Goal: Task Accomplishment & Management: Use online tool/utility

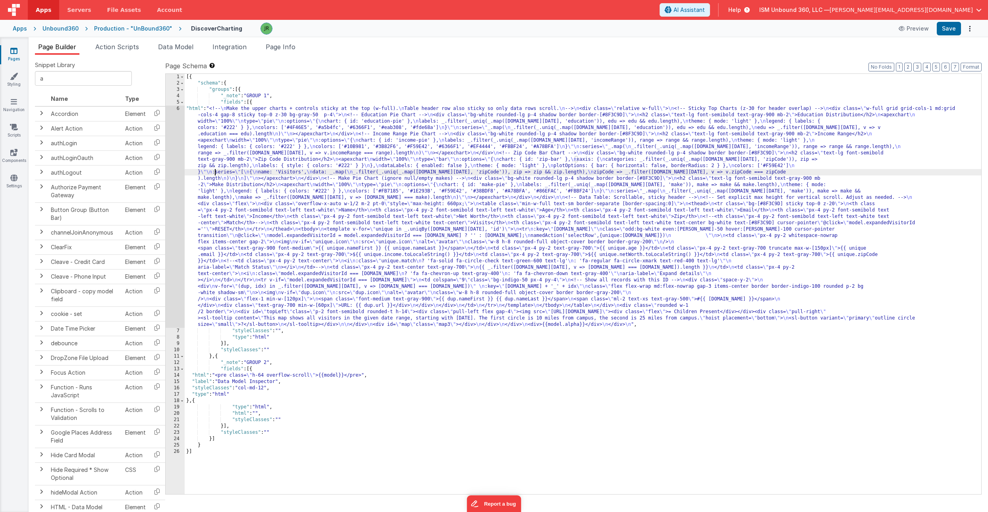
click at [174, 168] on div "6" at bounding box center [175, 217] width 19 height 222
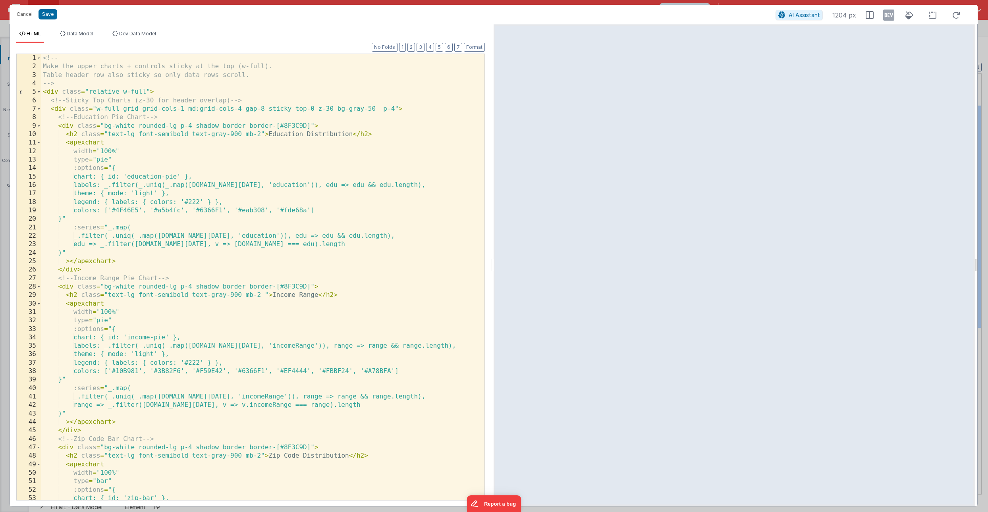
click at [212, 180] on div "<!-- Make the upper charts + controls sticky at the top (w-full). Table header …" at bounding box center [262, 285] width 443 height 463
click at [889, 15] on icon at bounding box center [888, 15] width 11 height 13
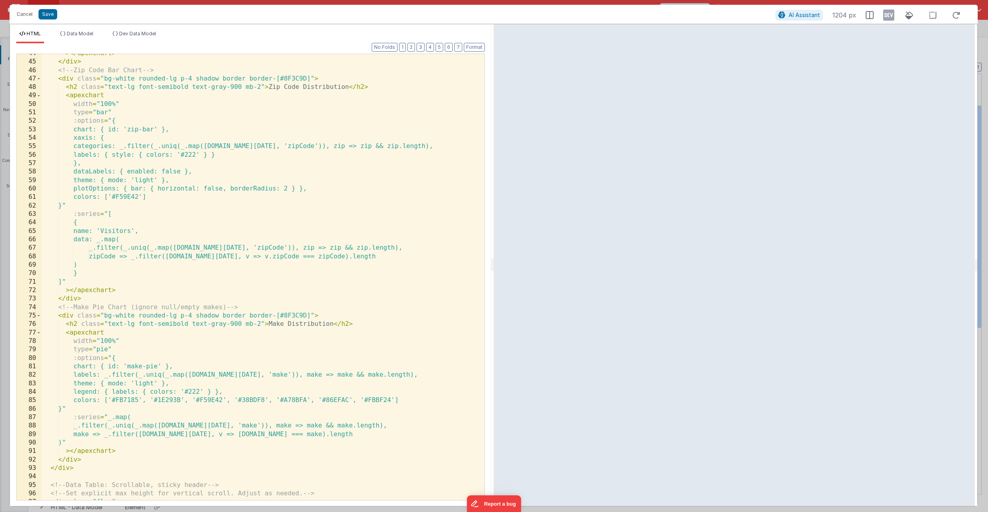
scroll to position [374, 0]
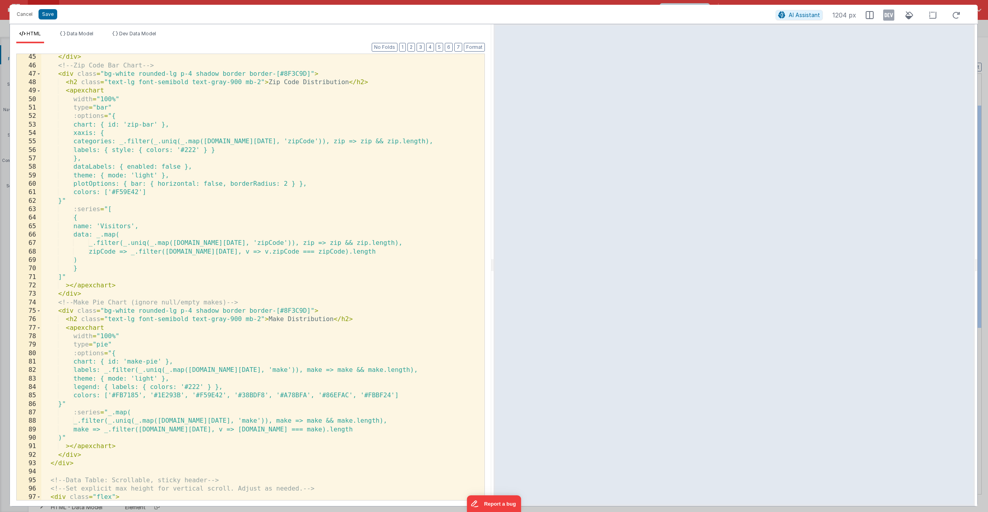
click at [299, 311] on div "</ div > <!-- Zip Code Bar Chart --> < div class = "bg-white rounded-lg p-4 sha…" at bounding box center [262, 284] width 443 height 463
click at [153, 234] on div "</ div > <!-- Zip Code Bar Chart --> < div class = "bg-white rounded-lg p-4 sha…" at bounding box center [262, 284] width 443 height 463
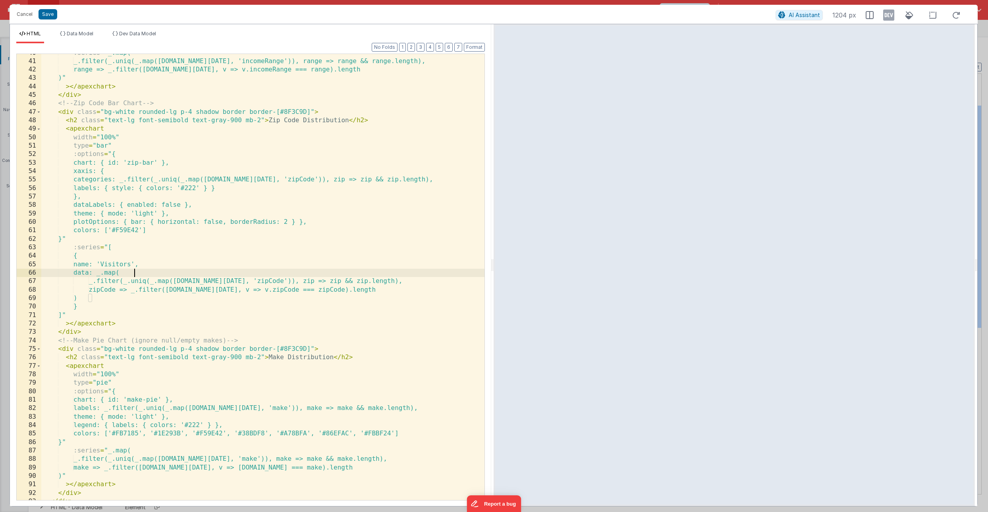
scroll to position [336, 0]
click at [40, 113] on span at bounding box center [39, 112] width 4 height 8
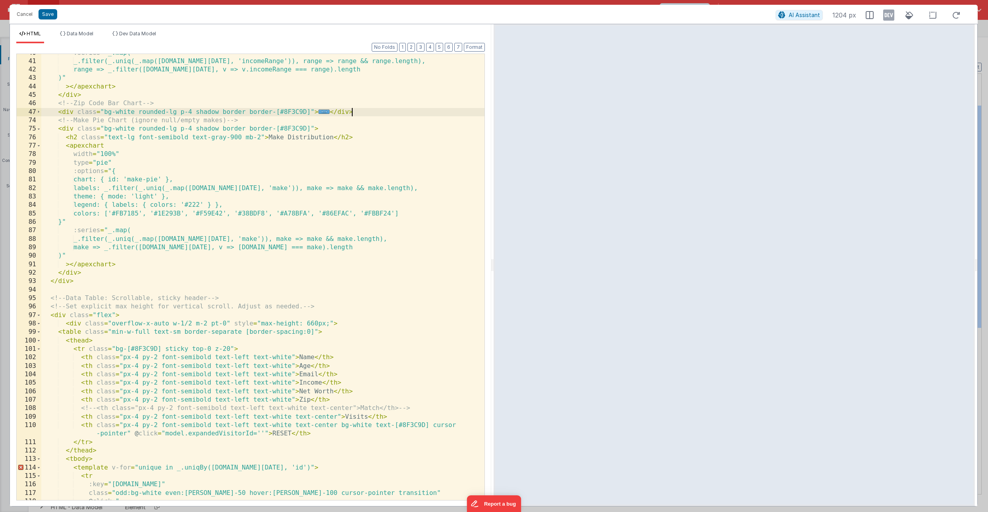
click at [357, 115] on div ":series = "_.map( _.filter(_.uniq(_.map(model.today, 'incomeRange')), range => …" at bounding box center [262, 280] width 443 height 463
drag, startPoint x: 357, startPoint y: 113, endPoint x: 60, endPoint y: 115, distance: 297.9
click at [60, 115] on div ":series = "_.map( _.filter(_.uniq(_.map(model.today, 'incomeRange')), range => …" at bounding box center [262, 280] width 443 height 463
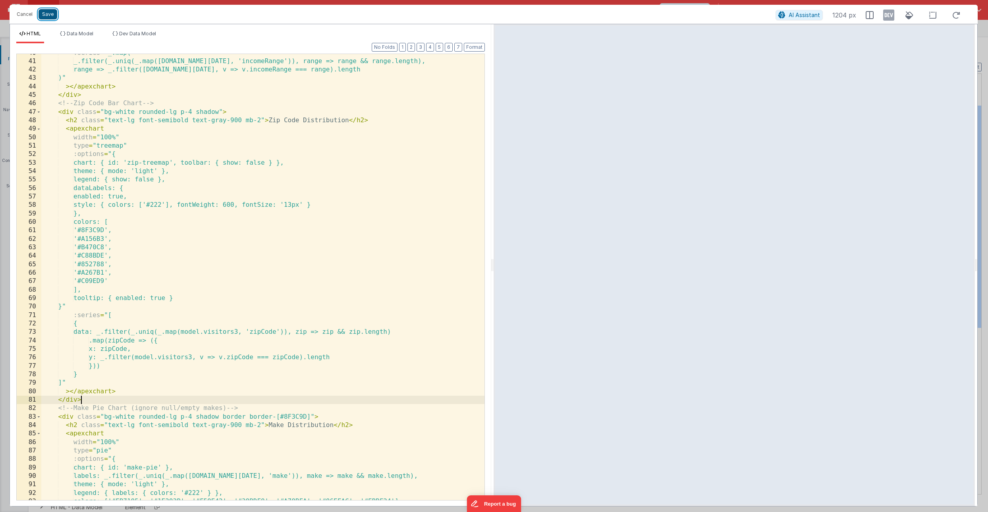
click at [54, 14] on button "Save" at bounding box center [48, 14] width 19 height 10
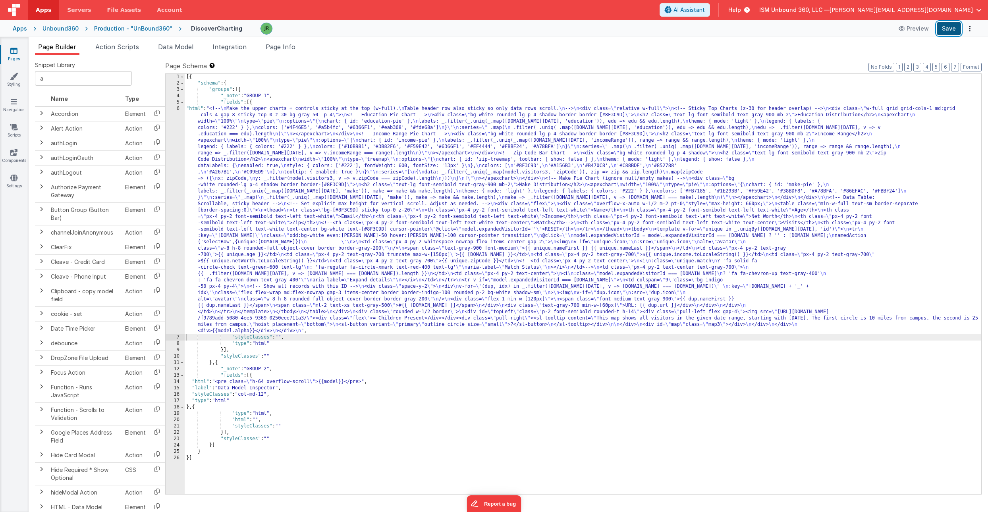
click at [952, 30] on button "Save" at bounding box center [949, 29] width 24 height 14
click at [177, 170] on div "6" at bounding box center [175, 220] width 19 height 229
click at [217, 170] on div "[{ "schema" : { "groups" : [{ "_note" : "GROUP 1" , "fields" : [{ "html" : "<!-…" at bounding box center [583, 290] width 797 height 433
click at [172, 170] on div "6" at bounding box center [175, 220] width 19 height 229
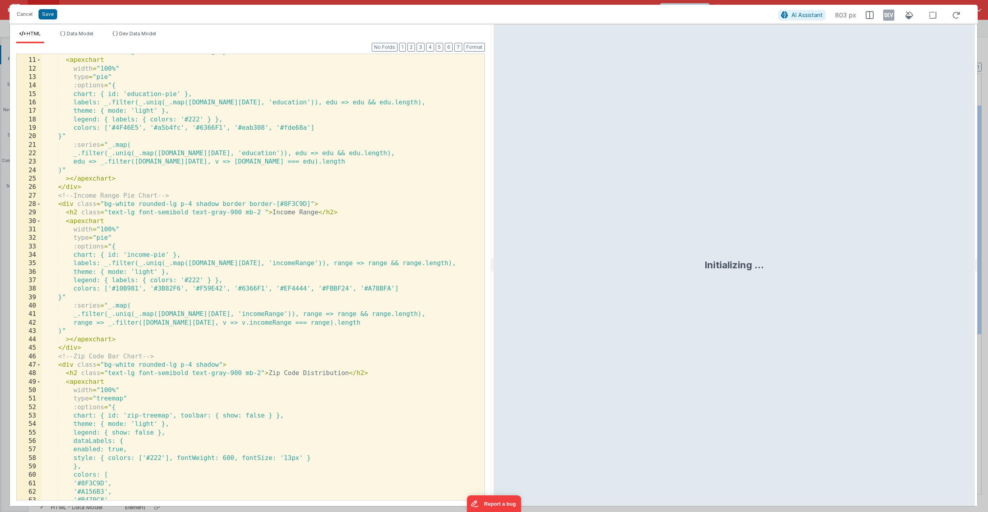
scroll to position [89, 0]
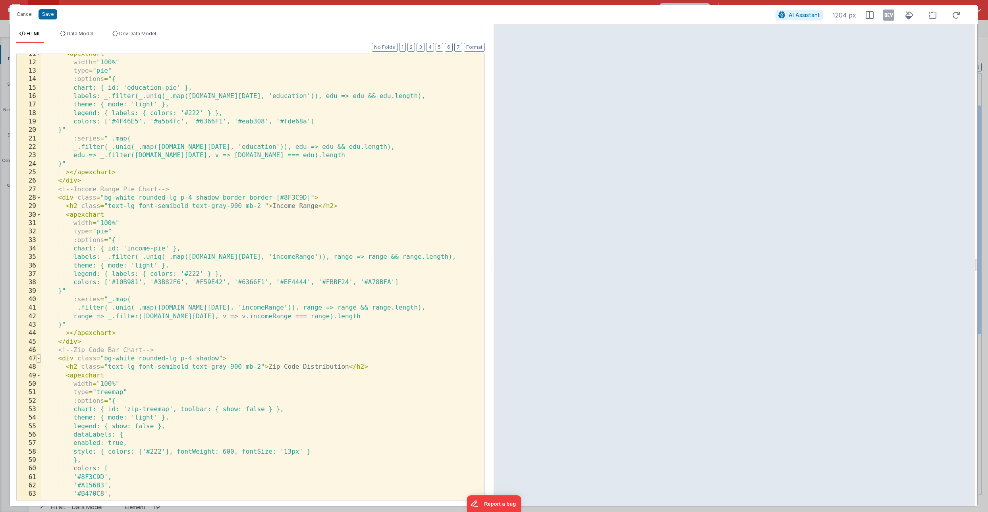
click at [39, 358] on span at bounding box center [39, 359] width 4 height 8
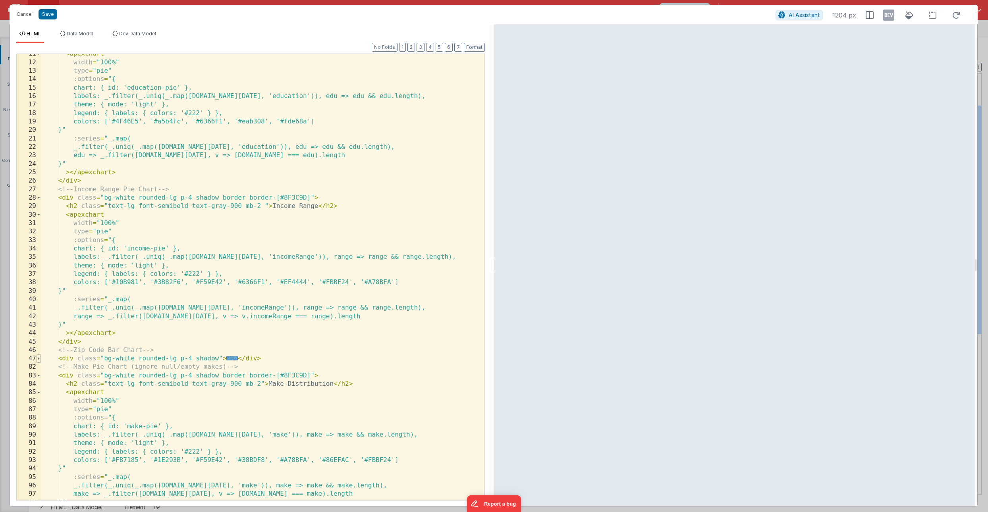
click at [38, 360] on span at bounding box center [39, 359] width 4 height 8
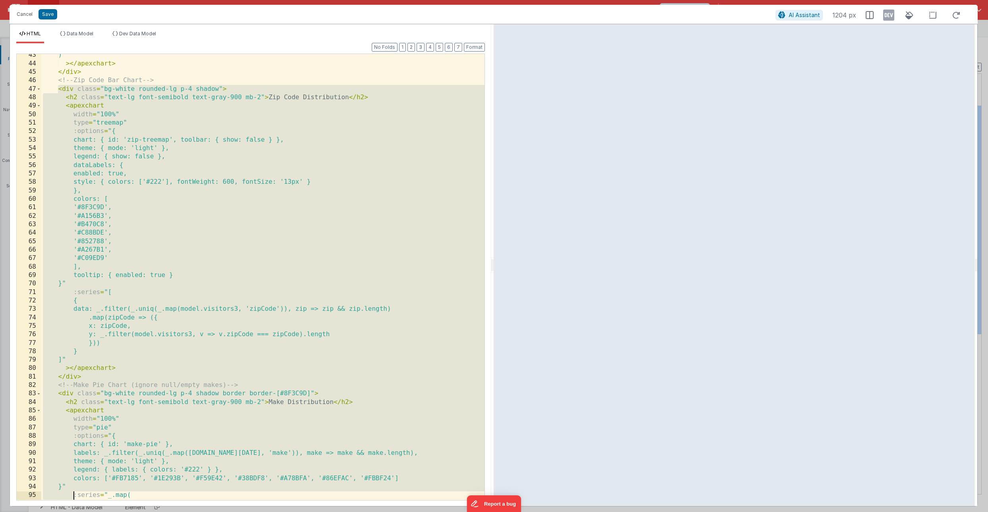
scroll to position [359, 0]
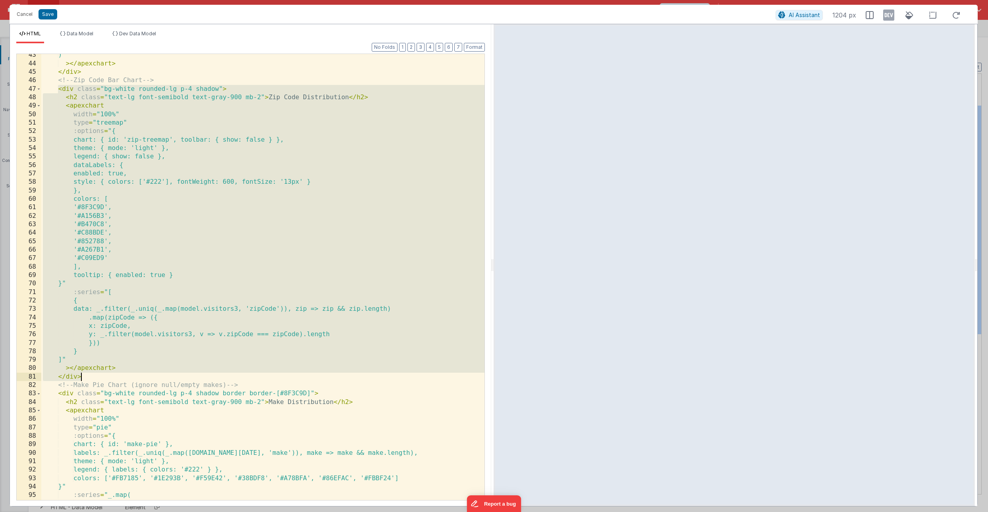
drag, startPoint x: 58, startPoint y: 361, endPoint x: 120, endPoint y: 376, distance: 63.5
click at [120, 376] on div ")" > </ apexchart > </ div > <!-- Zip Code Bar Chart --> < div class = "bg-whit…" at bounding box center [262, 282] width 443 height 463
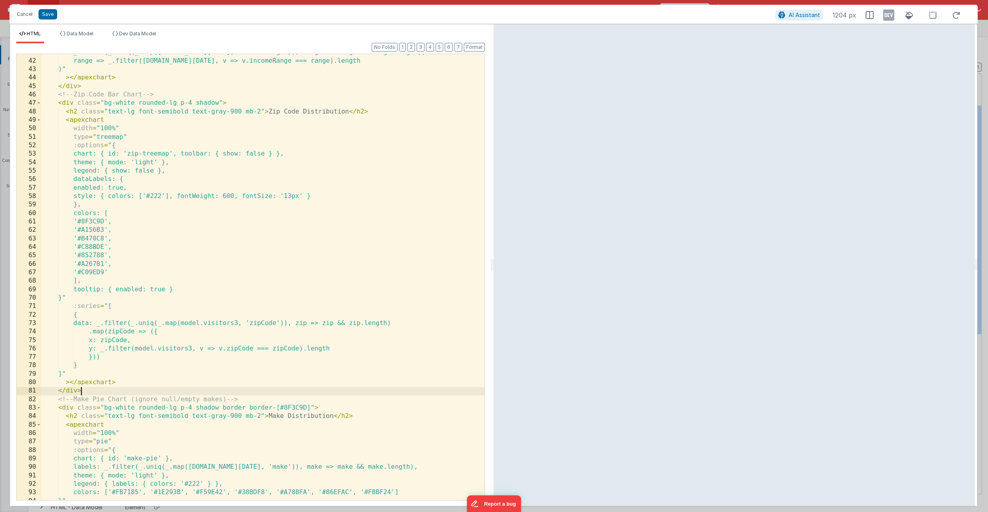
scroll to position [346, 0]
click at [241, 326] on div "_.filter(_.uniq(_.map(model.today, 'incomeRange')), range => range && range.len…" at bounding box center [262, 278] width 443 height 463
click at [50, 16] on button "Save" at bounding box center [48, 14] width 19 height 10
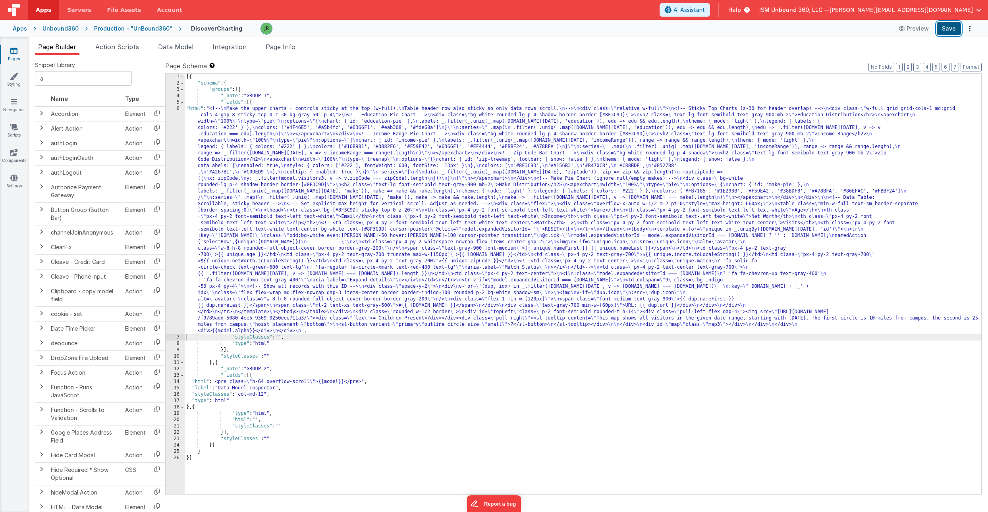
click at [947, 26] on button "Save" at bounding box center [949, 29] width 24 height 14
click at [259, 174] on div "[{ "schema" : { "groups" : [{ "_note" : "GROUP 1" , "fields" : [{ "html" : "<!-…" at bounding box center [583, 290] width 797 height 433
click at [168, 166] on div "6" at bounding box center [175, 220] width 19 height 229
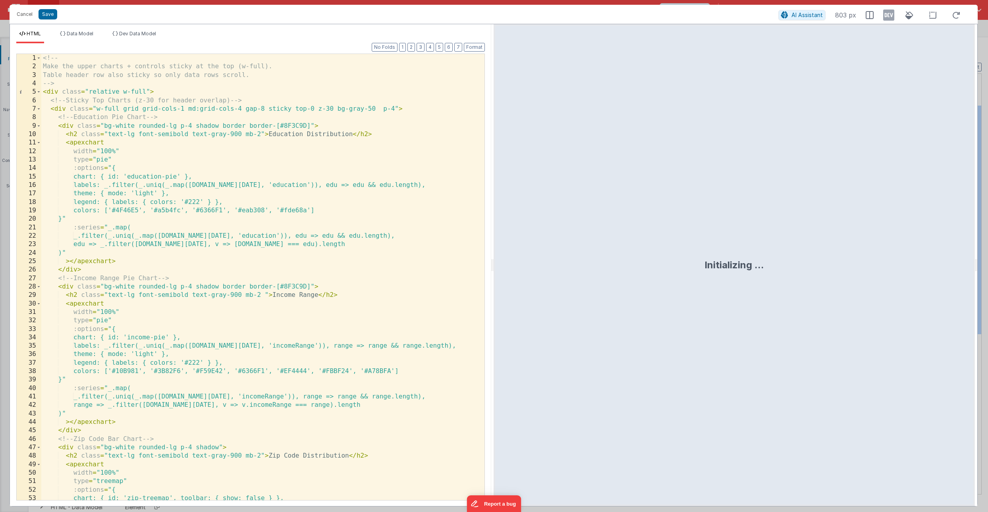
click at [135, 340] on div "<!-- Make the upper charts + controls sticky at the top (w-full). Table header …" at bounding box center [262, 285] width 443 height 463
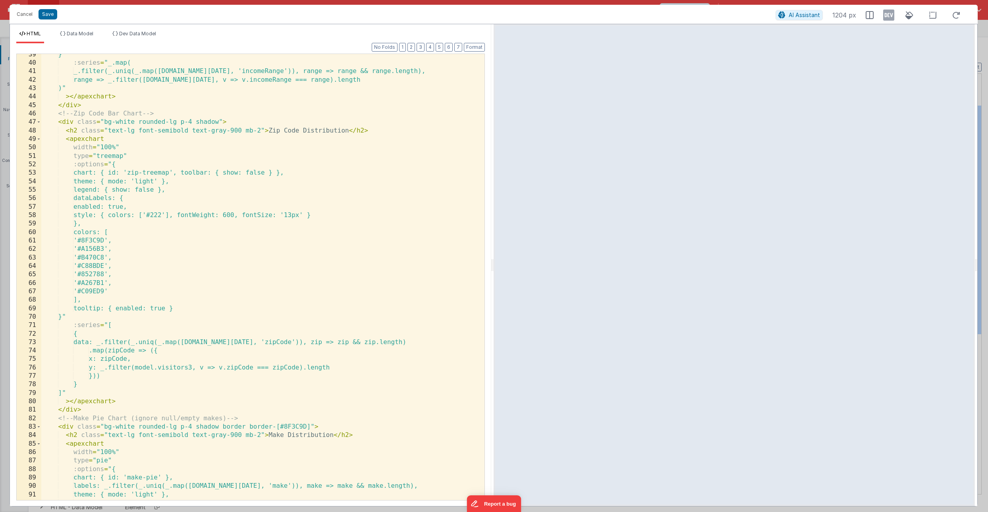
scroll to position [328, 0]
click at [189, 366] on div "}" :series = "_.map( _.filter(_.uniq(_.map(model.today, 'incomeRange')), range …" at bounding box center [262, 279] width 443 height 463
click at [54, 14] on button "Save" at bounding box center [48, 14] width 19 height 10
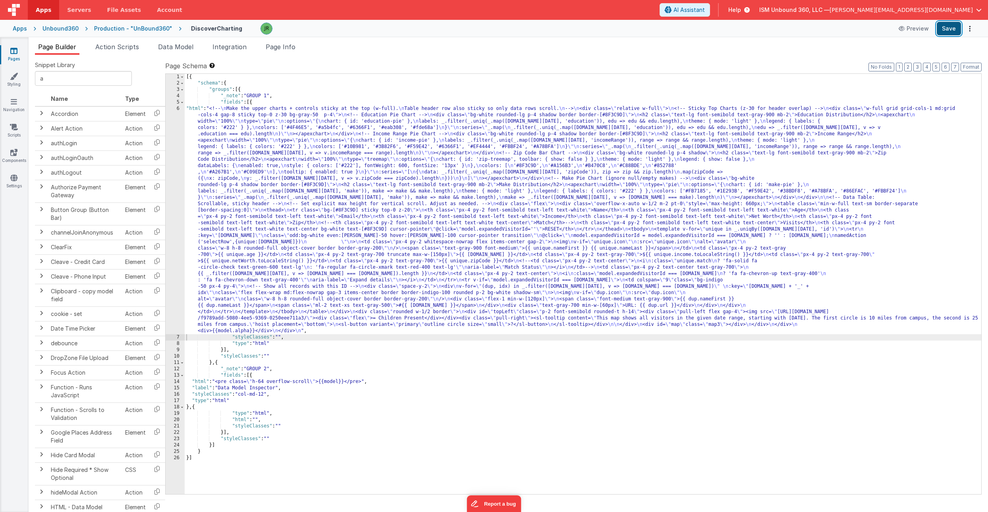
click at [942, 28] on button "Save" at bounding box center [949, 29] width 24 height 14
click at [253, 177] on div "[{ "schema" : { "groups" : [{ "_note" : "GROUP 1" , "fields" : [{ "html" : "<!-…" at bounding box center [583, 290] width 797 height 433
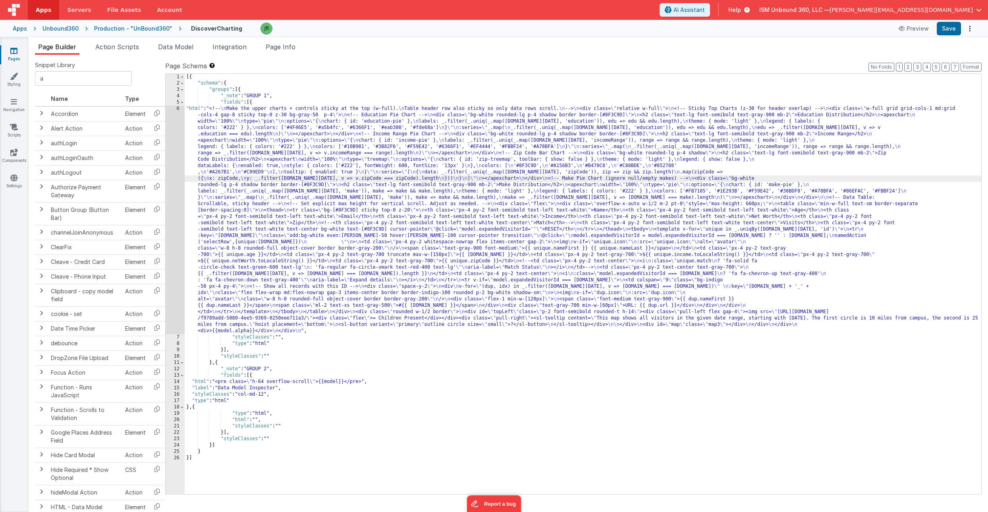
click at [174, 150] on div "6" at bounding box center [175, 220] width 19 height 229
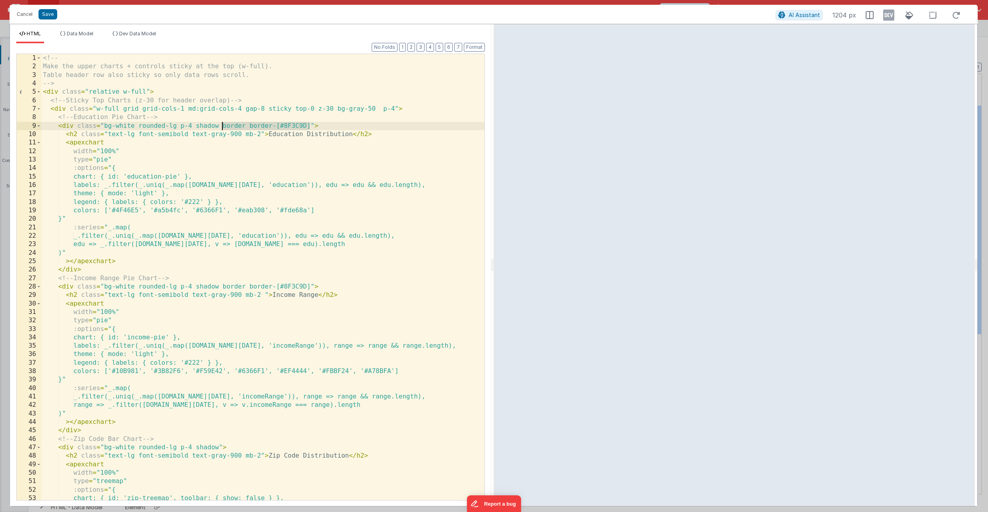
drag, startPoint x: 309, startPoint y: 126, endPoint x: 224, endPoint y: 128, distance: 85.8
click at [224, 128] on div "<!-- Make the upper charts + controls sticky at the top (w-full). Table header …" at bounding box center [262, 285] width 443 height 463
click at [39, 128] on span at bounding box center [39, 126] width 4 height 8
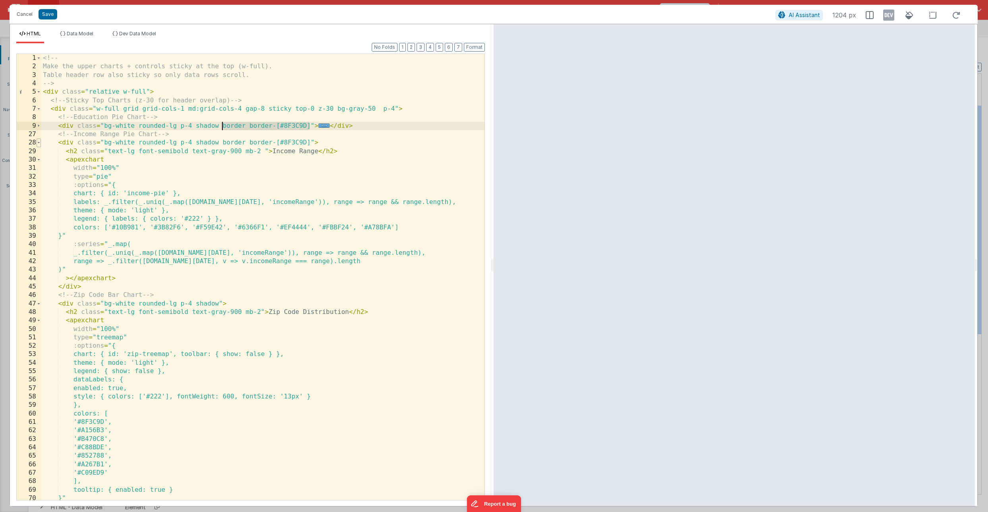
click at [40, 141] on span at bounding box center [39, 143] width 4 height 8
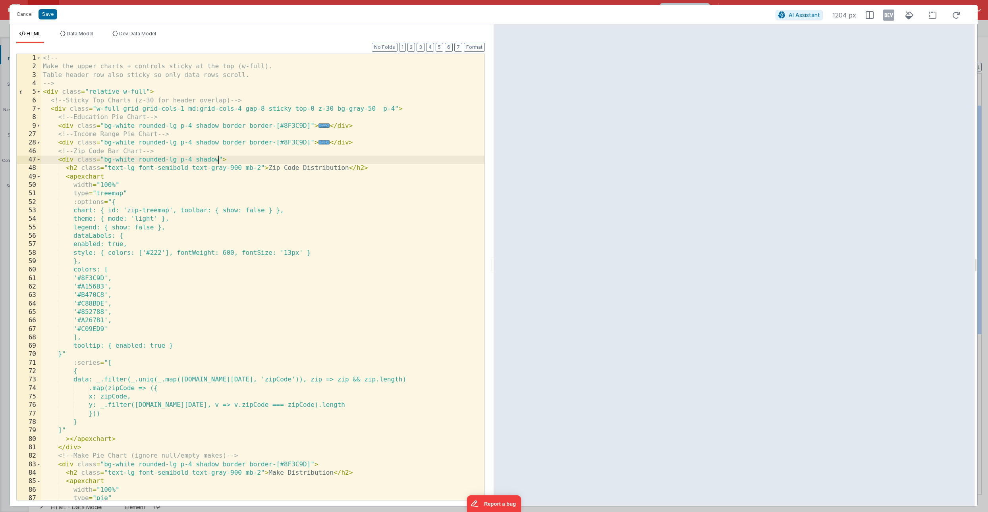
click at [220, 158] on div "<!-- Make the upper charts + controls sticky at the top (w-full). Table header …" at bounding box center [262, 285] width 443 height 463
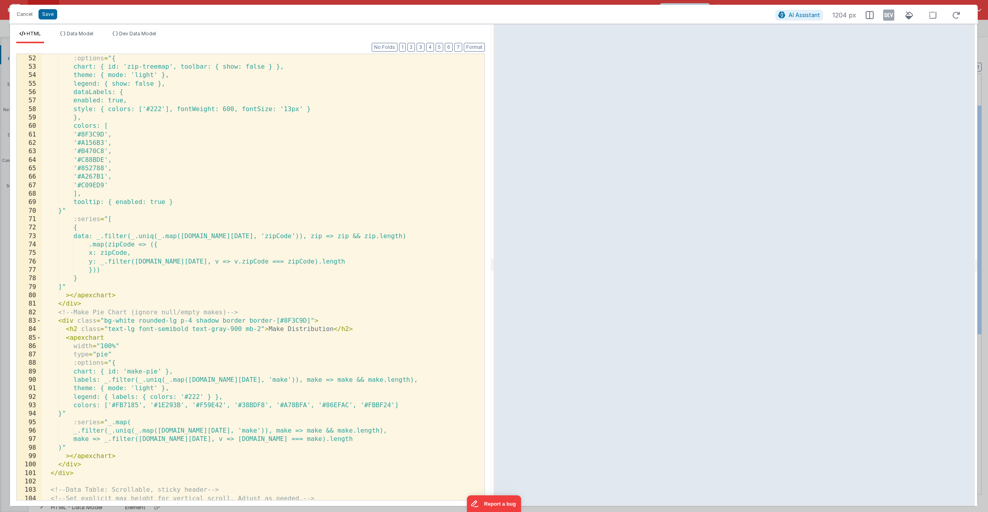
scroll to position [144, 0]
drag, startPoint x: 334, startPoint y: 329, endPoint x: 269, endPoint y: 330, distance: 65.2
click at [269, 330] on div "type = "treemap" :options = "{ chart: { id: 'zip-treemap', toolbar: { show: fal…" at bounding box center [262, 277] width 443 height 463
click at [308, 332] on div "type = "treemap" :options = "{ chart: { id: 'zip-treemap', toolbar: { show: fal…" at bounding box center [262, 277] width 443 height 463
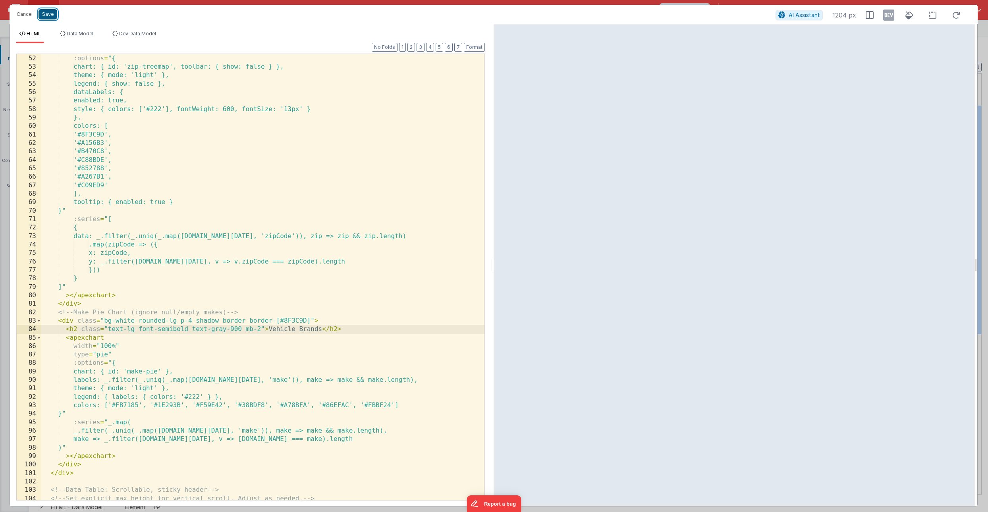
click at [52, 10] on button "Save" at bounding box center [48, 14] width 19 height 10
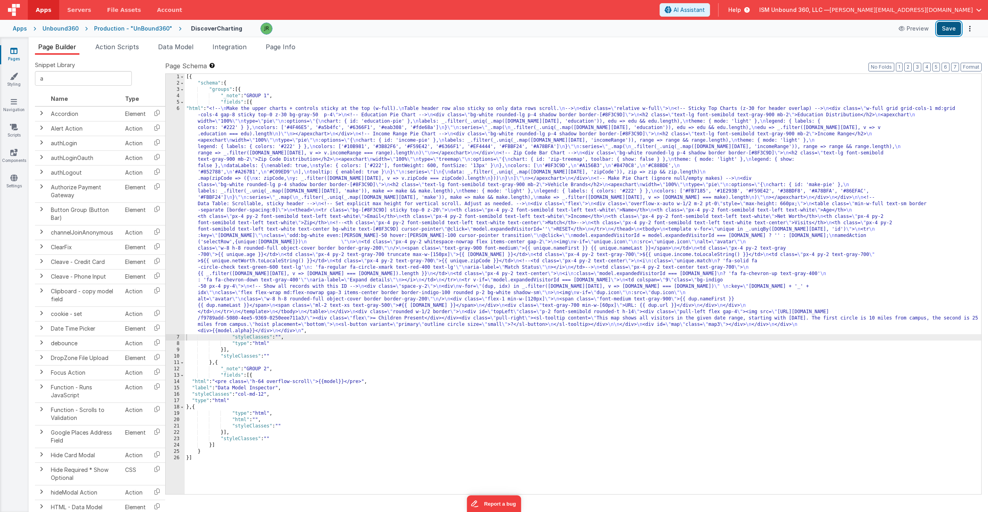
click at [942, 29] on button "Save" at bounding box center [949, 29] width 24 height 14
click at [235, 195] on div "[{ "schema" : { "groups" : [{ "_note" : "GROUP 1" , "fields" : [{ "html" : "<!-…" at bounding box center [583, 290] width 797 height 433
click at [178, 160] on div "6" at bounding box center [175, 220] width 19 height 229
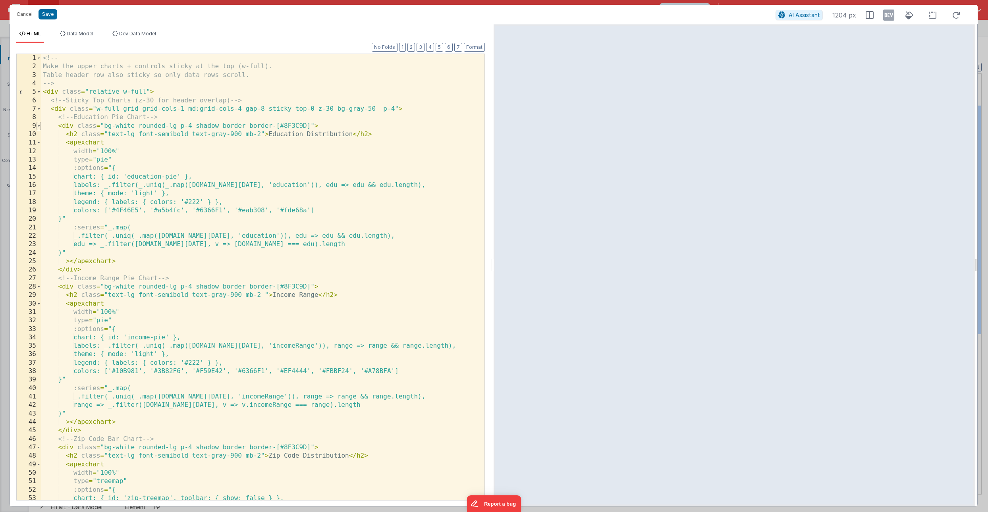
click at [37, 127] on span at bounding box center [39, 126] width 4 height 8
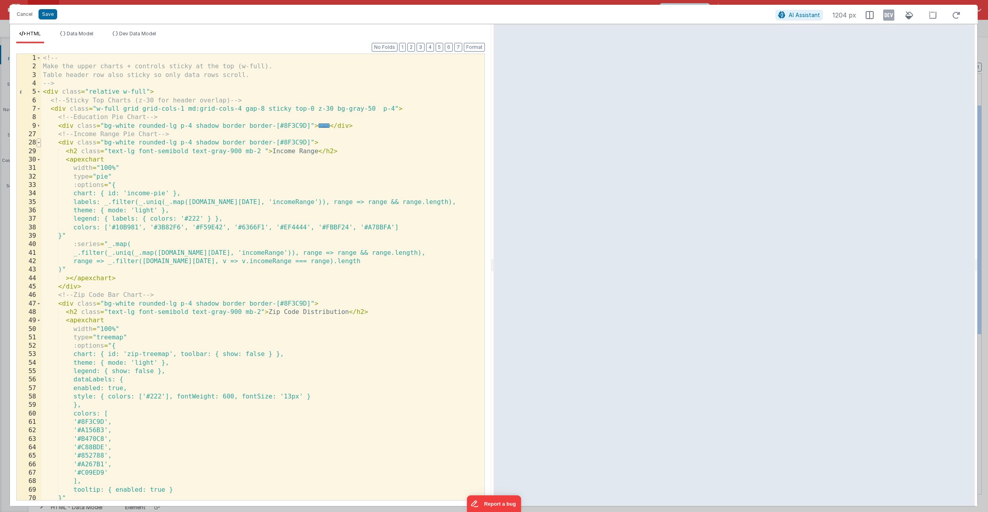
click at [38, 145] on span at bounding box center [39, 143] width 4 height 8
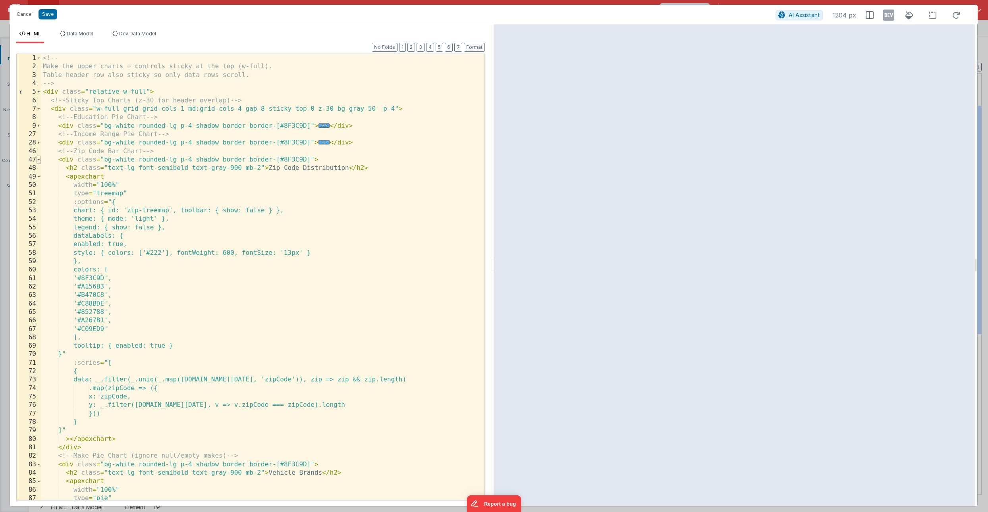
click at [39, 159] on span at bounding box center [39, 160] width 4 height 8
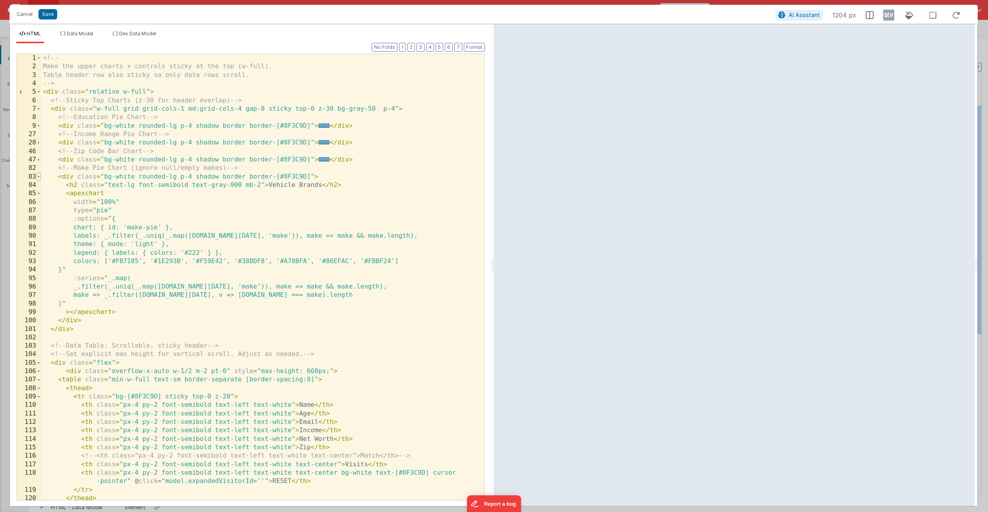
click at [40, 177] on span at bounding box center [39, 177] width 4 height 8
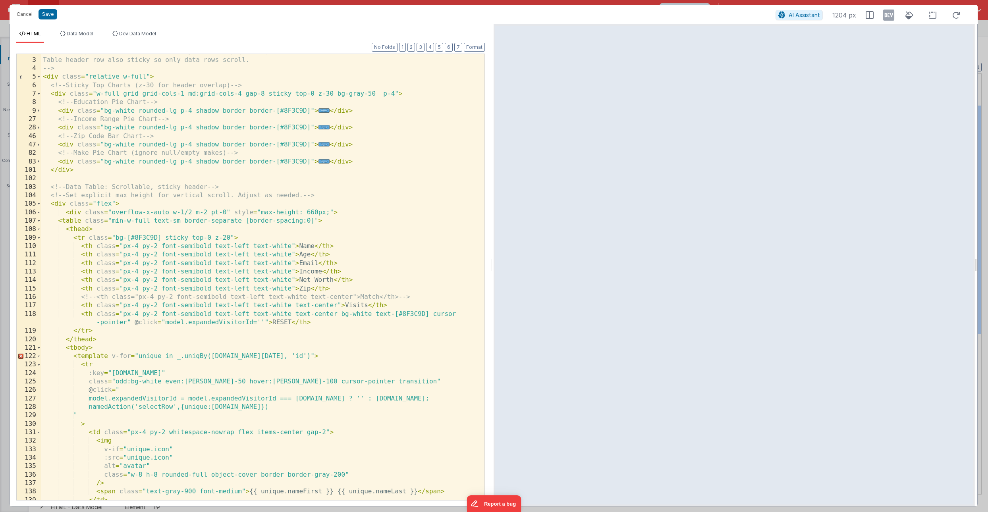
scroll to position [18, 0]
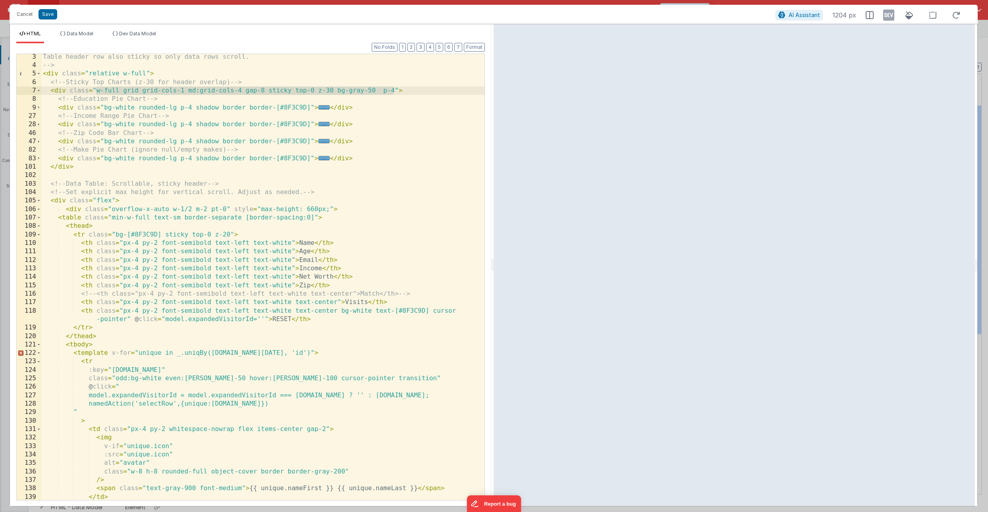
drag, startPoint x: 96, startPoint y: 92, endPoint x: 394, endPoint y: 89, distance: 297.9
click at [394, 89] on div "Table header row also sticky so only data rows scroll. --> < div class = "relat…" at bounding box center [262, 284] width 443 height 463
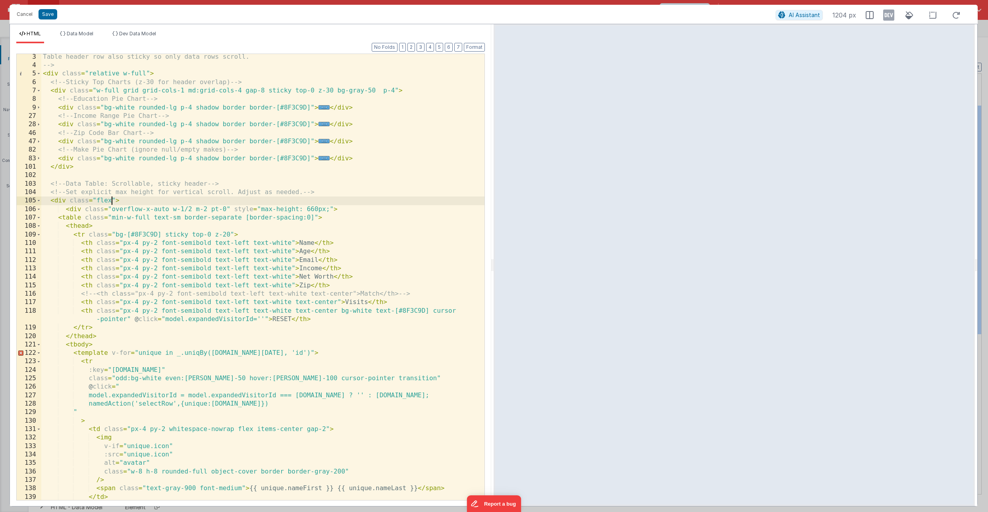
click at [111, 200] on div "Table header row also sticky so only data rows scroll. --> < div class = "relat…" at bounding box center [262, 284] width 443 height 463
click at [112, 201] on div "Table header row also sticky so only data rows scroll. --> < div class = "relat…" at bounding box center [262, 284] width 443 height 463
drag, startPoint x: 375, startPoint y: 199, endPoint x: 267, endPoint y: 204, distance: 108.2
click at [267, 204] on div "Table header row also sticky so only data rows scroll. --> < div class = "relat…" at bounding box center [262, 284] width 443 height 463
click at [242, 200] on div "Table header row also sticky so only data rows scroll. --> < div class = "relat…" at bounding box center [262, 284] width 443 height 463
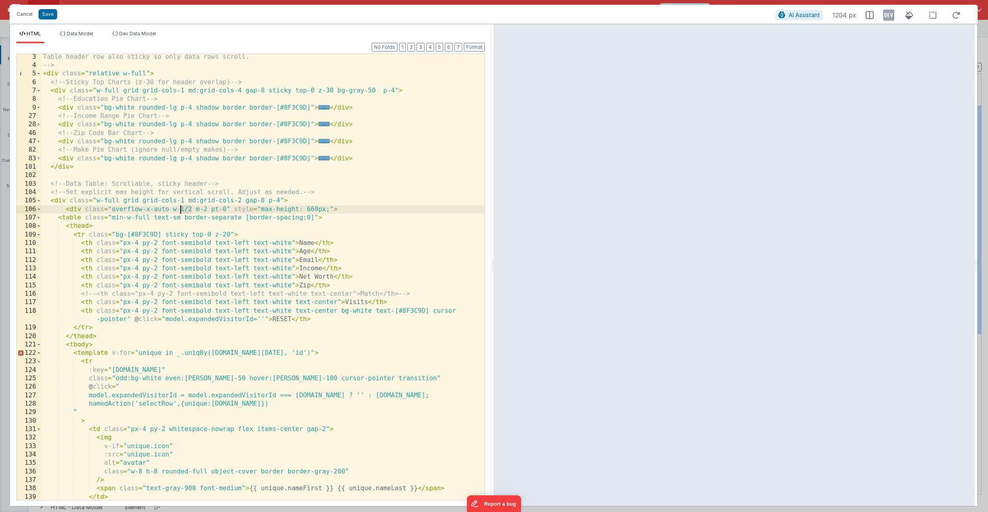
drag, startPoint x: 191, startPoint y: 209, endPoint x: 181, endPoint y: 210, distance: 10.0
click at [181, 210] on div "Table header row also sticky so only data rows scroll. --> < div class = "relat…" at bounding box center [262, 284] width 443 height 463
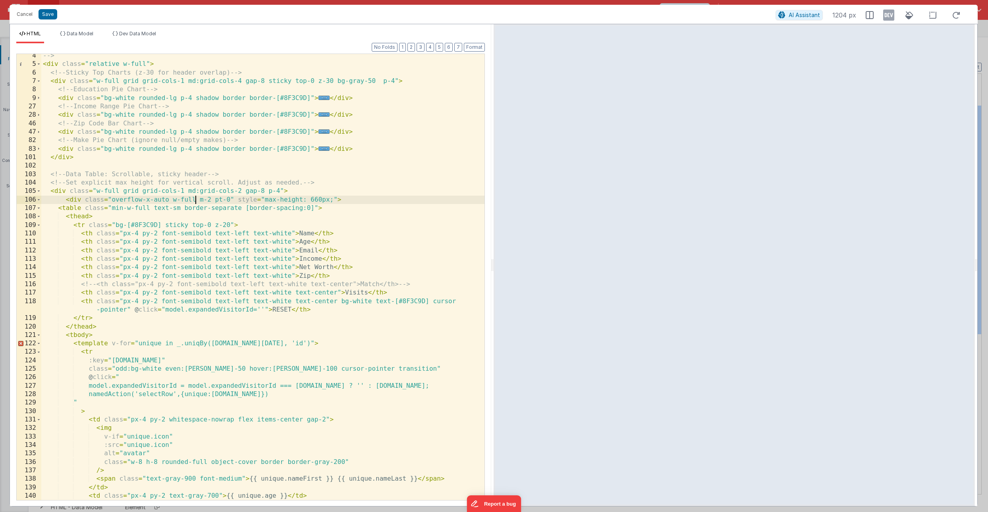
scroll to position [28, 0]
click at [39, 201] on span at bounding box center [39, 200] width 4 height 8
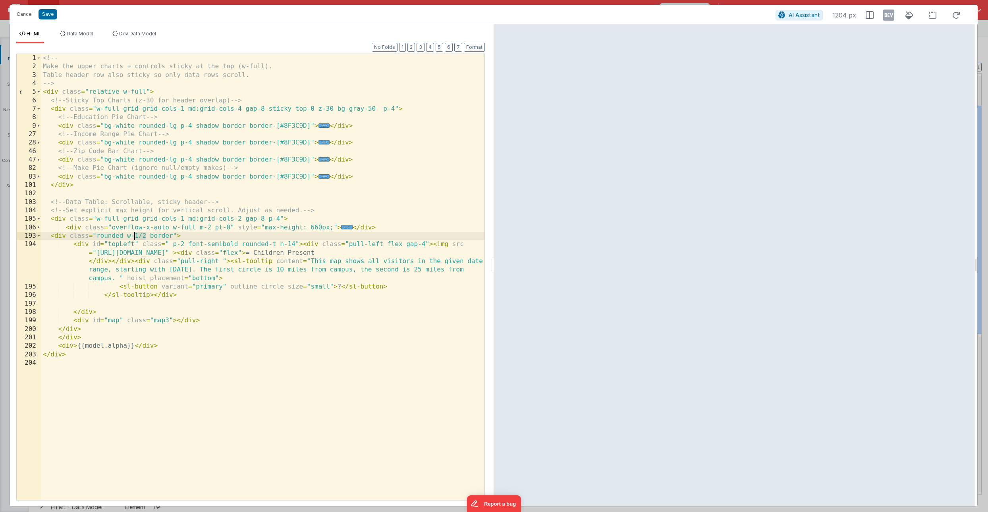
drag, startPoint x: 146, startPoint y: 235, endPoint x: 136, endPoint y: 236, distance: 10.3
click at [136, 236] on div "<!-- Make the upper charts + controls sticky at the top (w-full). Table header …" at bounding box center [262, 285] width 443 height 463
click at [46, 12] on button "Save" at bounding box center [48, 14] width 19 height 10
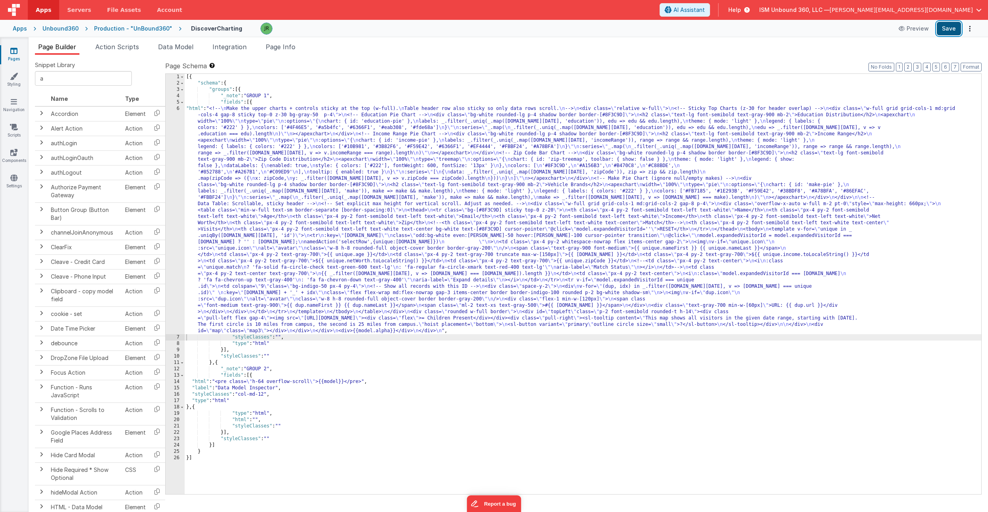
click at [953, 32] on button "Save" at bounding box center [949, 29] width 24 height 14
click at [284, 44] on span "Page Info" at bounding box center [281, 47] width 30 height 8
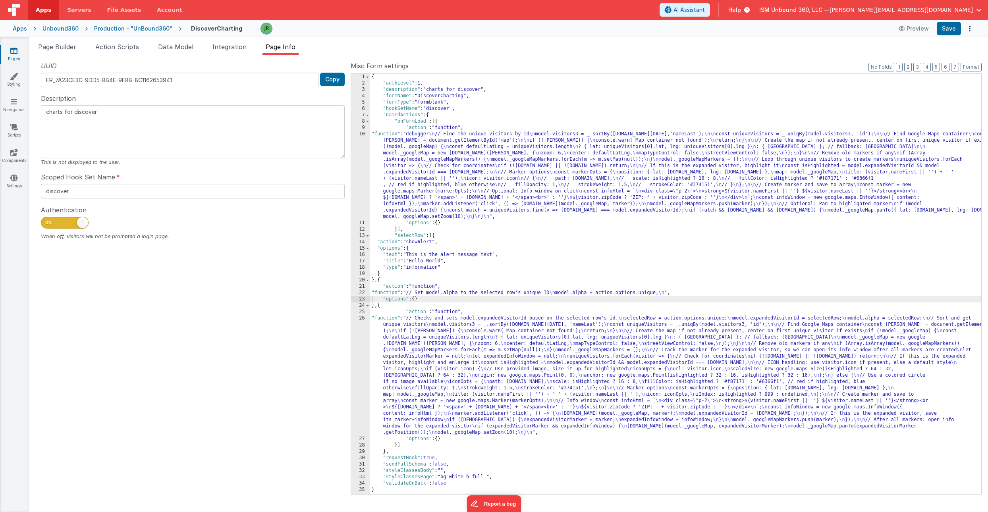
click at [401, 172] on div "{ "authLevel" : 1 , "description" : "charts for discover" , "formName" : "Disco…" at bounding box center [675, 290] width 611 height 433
click at [359, 152] on div "10" at bounding box center [360, 175] width 19 height 89
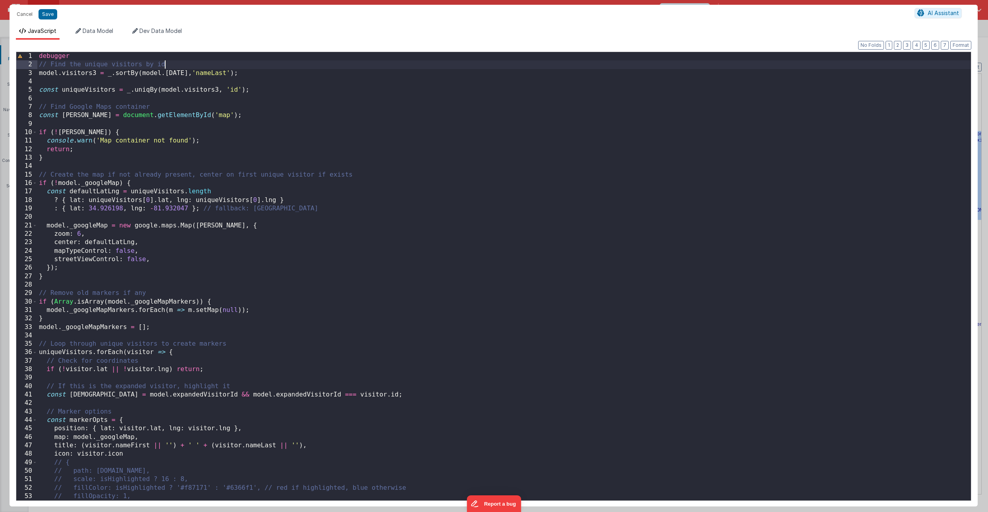
click at [171, 65] on div "debugger // Find the unique visitors by id model . visitors3 = _ . sortBy ( mod…" at bounding box center [504, 285] width 934 height 466
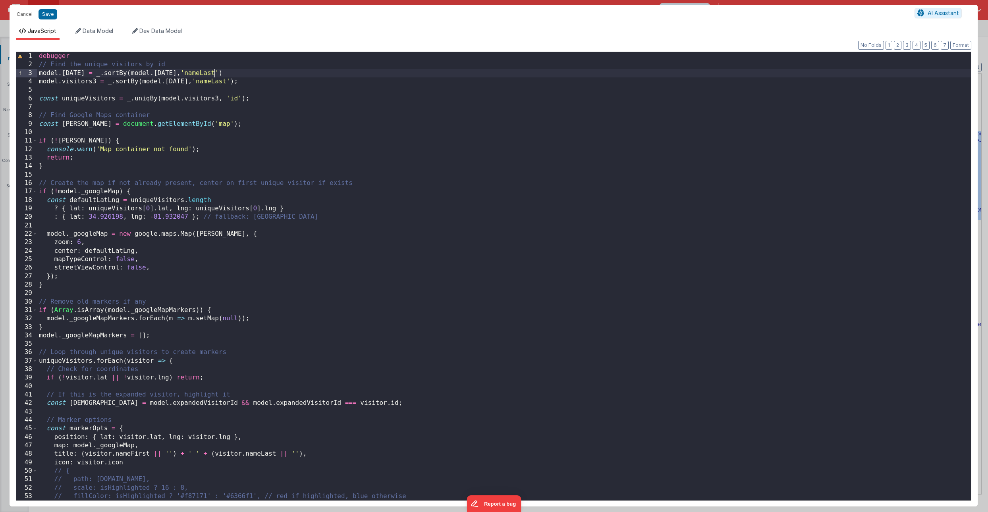
click at [219, 72] on div "debugger // Find the unique visitors by id model . today = _ . sortBy ( model .…" at bounding box center [504, 285] width 934 height 466
click at [52, 10] on button "Save" at bounding box center [48, 14] width 19 height 10
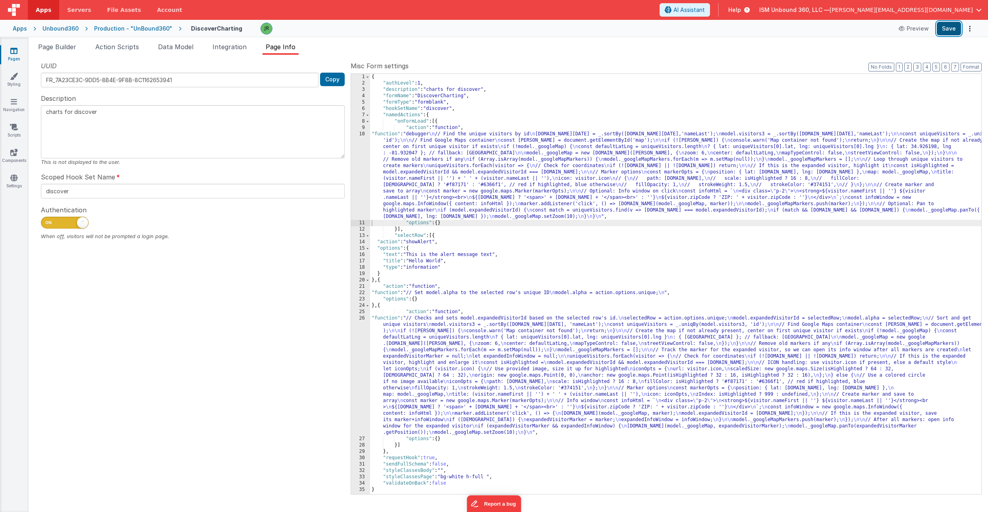
click at [948, 25] on button "Save" at bounding box center [949, 29] width 24 height 14
click at [174, 50] on span "Data Model" at bounding box center [175, 47] width 35 height 8
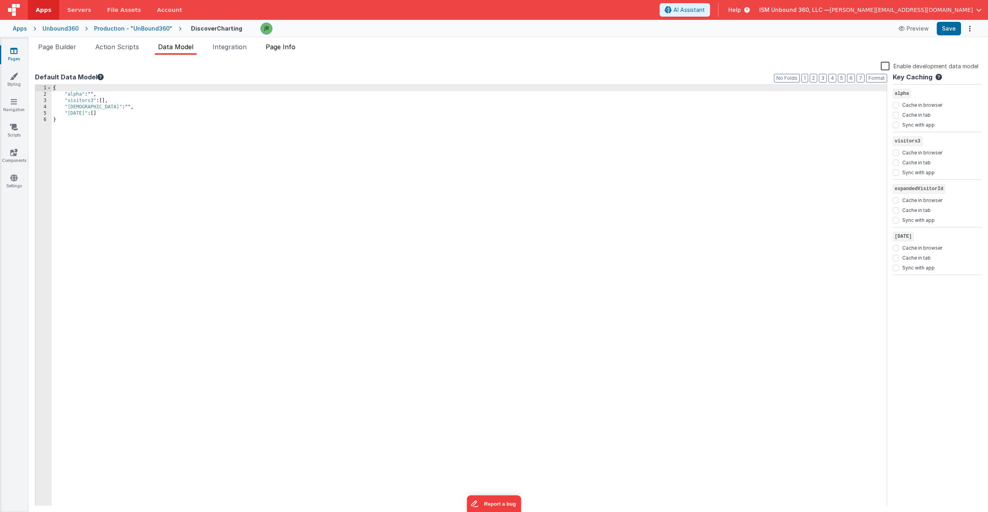
click at [267, 46] on span "Page Info" at bounding box center [281, 47] width 30 height 8
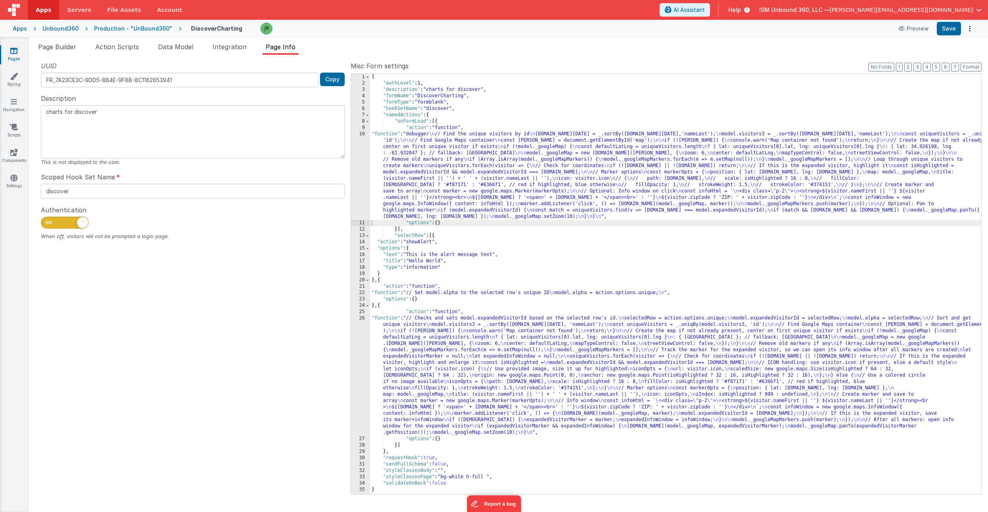
click at [401, 155] on div "{ "authLevel" : 1 , "description" : "charts for discover" , "formName" : "Disco…" at bounding box center [675, 290] width 611 height 433
click at [365, 133] on div "10" at bounding box center [360, 175] width 19 height 89
click at [363, 143] on div "10" at bounding box center [360, 175] width 19 height 89
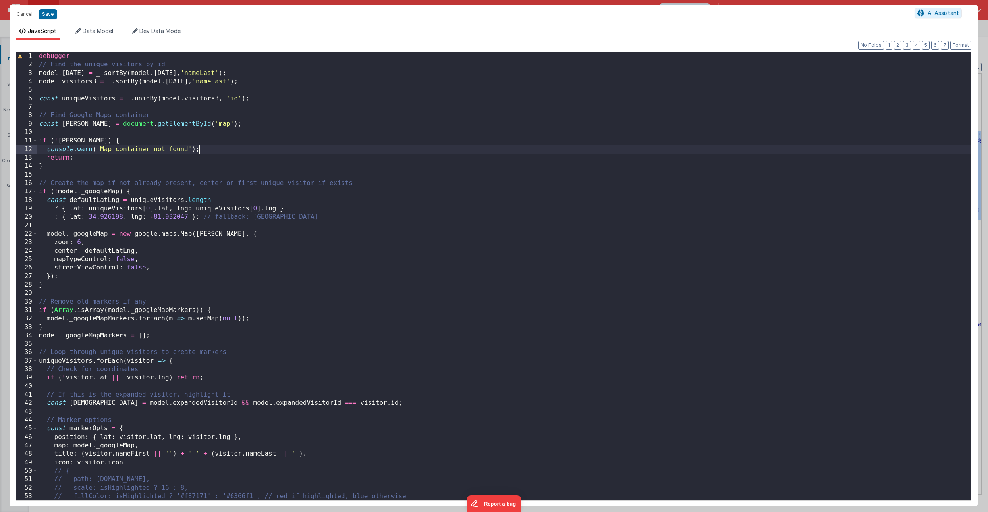
click at [80, 74] on div "debugger // Find the unique visitors by id model . today = _ . sortBy ( model .…" at bounding box center [504, 285] width 934 height 466
click at [48, 18] on button "Save" at bounding box center [48, 14] width 19 height 10
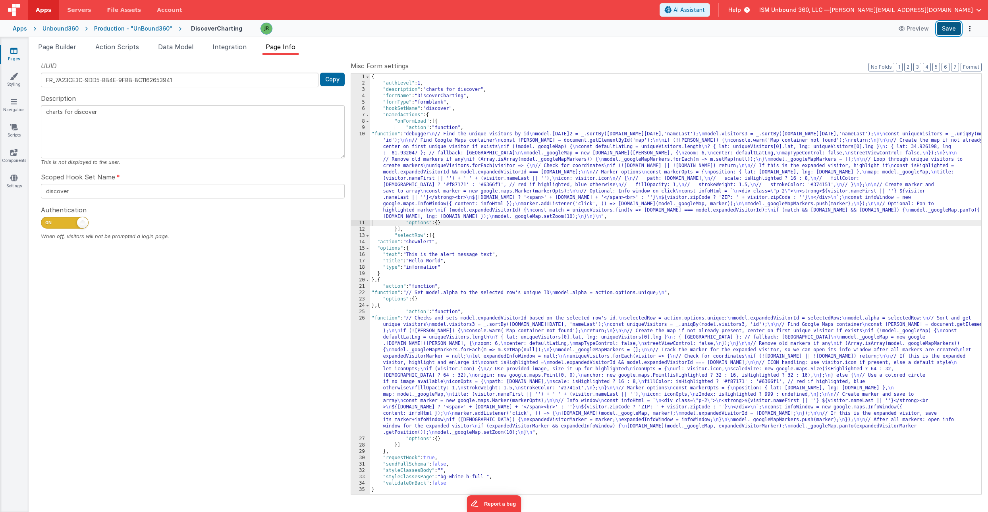
click at [944, 26] on button "Save" at bounding box center [949, 29] width 24 height 14
click at [402, 168] on div "{ "authLevel" : 1 , "description" : "charts for discover" , "formName" : "Disco…" at bounding box center [675, 290] width 611 height 433
click at [361, 162] on div "10" at bounding box center [360, 175] width 19 height 89
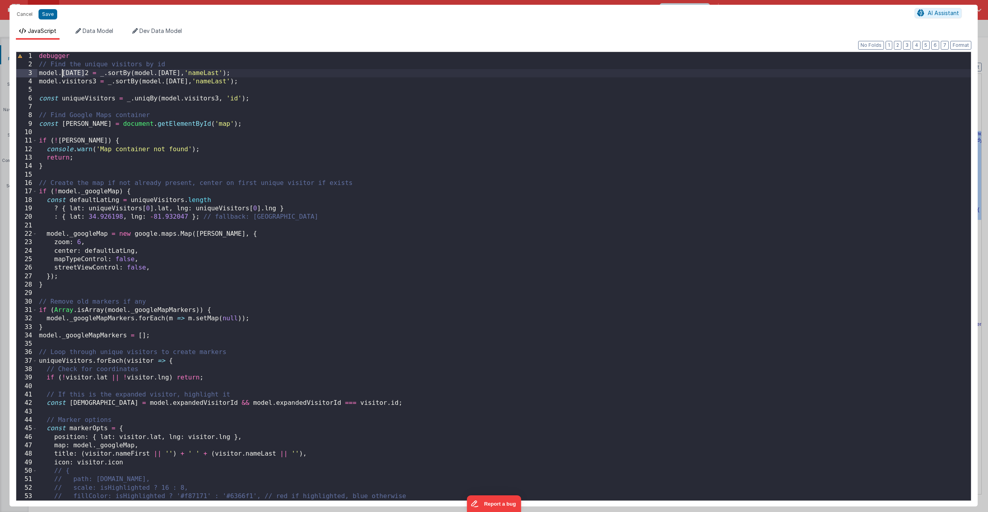
drag, startPoint x: 85, startPoint y: 72, endPoint x: 62, endPoint y: 72, distance: 22.6
click at [62, 72] on div "debugger // Find the unique visitors by id model . today2 = _ . sortBy ( model …" at bounding box center [504, 285] width 934 height 466
click at [48, 13] on button "Save" at bounding box center [48, 14] width 19 height 10
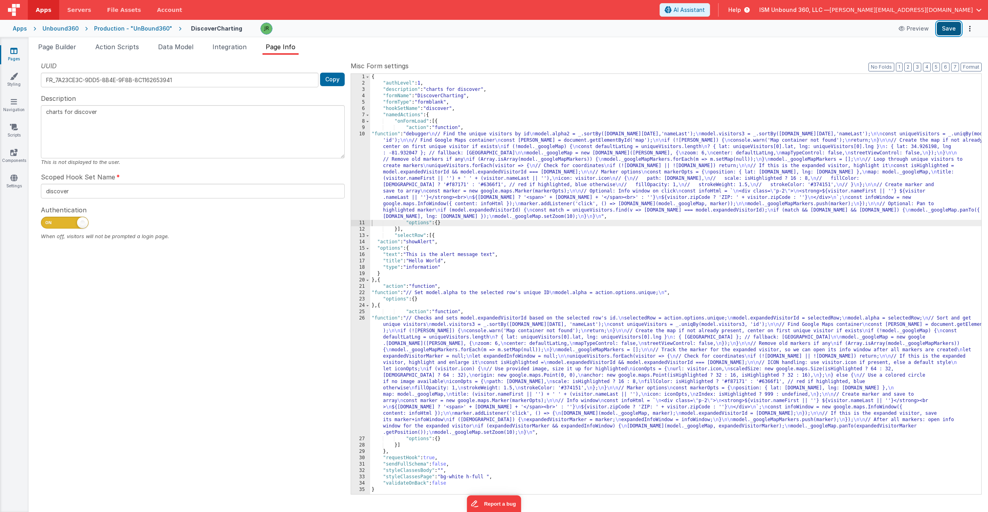
click at [950, 32] on button "Save" at bounding box center [949, 29] width 24 height 14
click at [167, 45] on span "Data Model" at bounding box center [175, 47] width 35 height 8
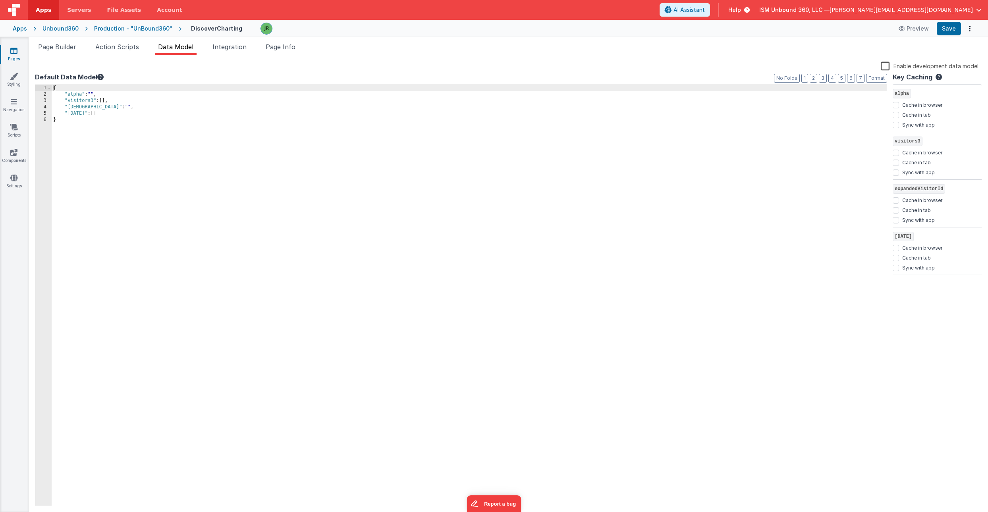
click at [81, 94] on div "{ "alpha" : "" , "visitors3" : [ ] , "expandedVisitorId" : "" , "today" : [ ] }" at bounding box center [469, 302] width 835 height 434
click at [944, 25] on button "Save" at bounding box center [949, 29] width 24 height 14
click at [99, 97] on div "{ "alpha2" : "" , "visitors3" : [ ] , "expandedVisitorId" : "" , "today" : [ ] }" at bounding box center [469, 302] width 835 height 434
click at [949, 29] on button "Save" at bounding box center [949, 29] width 24 height 14
click at [285, 47] on span "Page Info" at bounding box center [281, 47] width 30 height 8
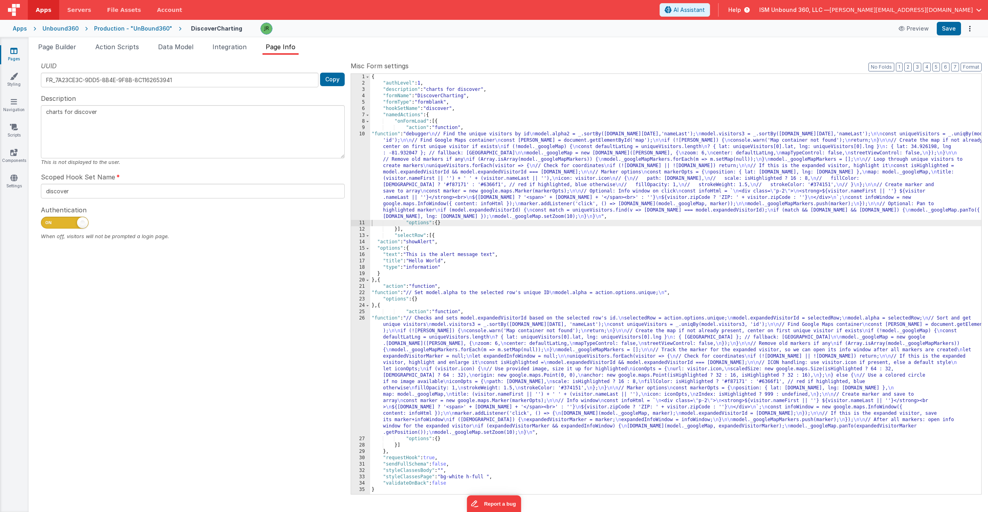
click at [388, 168] on div "{ "authLevel" : 1 , "description" : "charts for discover" , "formName" : "Disco…" at bounding box center [675, 290] width 611 height 433
click at [359, 158] on div "10" at bounding box center [360, 175] width 19 height 89
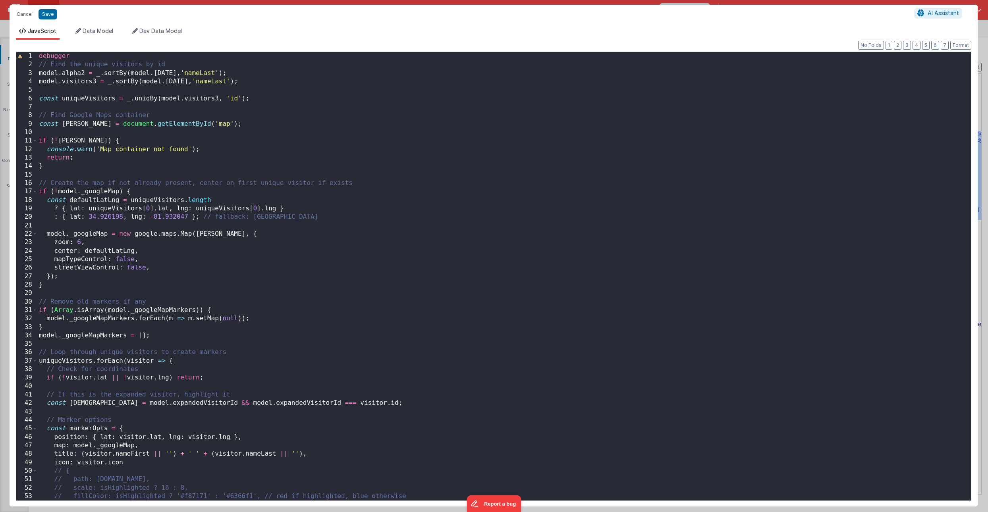
click at [118, 73] on div "debugger // Find the unique visitors by id model . alpha2 = _ . sortBy ( model …" at bounding box center [504, 285] width 934 height 466
click at [44, 14] on button "Save" at bounding box center [48, 14] width 19 height 10
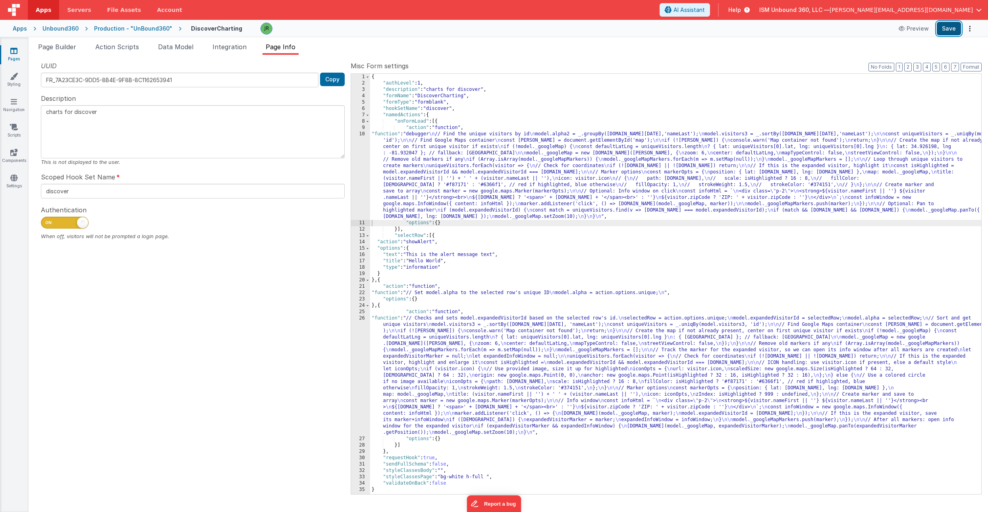
click at [954, 28] on button "Save" at bounding box center [949, 29] width 24 height 14
click at [849, 51] on ul "Page Builder Action Scripts Data Model Integration Page Info" at bounding box center [509, 48] width 960 height 13
click at [579, 50] on ul "Page Builder Action Scripts Data Model Integration Page Info" at bounding box center [509, 48] width 960 height 13
click at [462, 141] on div "{ "authLevel" : 1 , "description" : "charts for discover" , "formName" : "Disco…" at bounding box center [675, 290] width 611 height 433
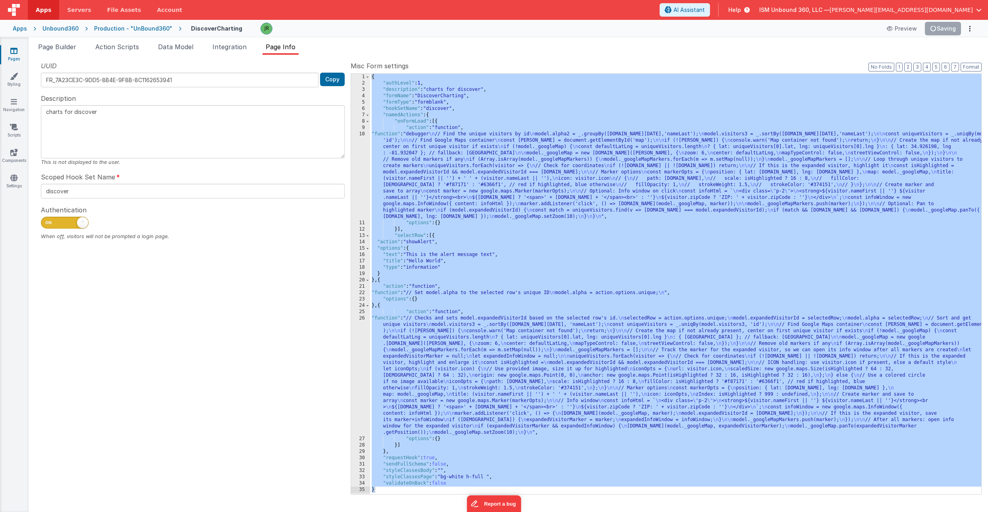
click at [595, 52] on ul "Page Builder Action Scripts Data Model Integration Page Info" at bounding box center [509, 48] width 960 height 13
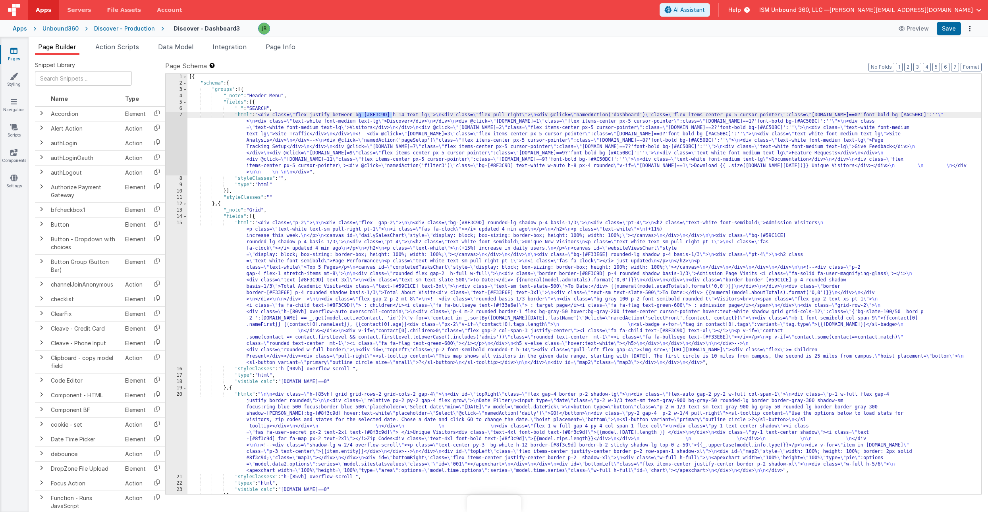
click at [119, 26] on div "Discover - Production" at bounding box center [124, 29] width 61 height 8
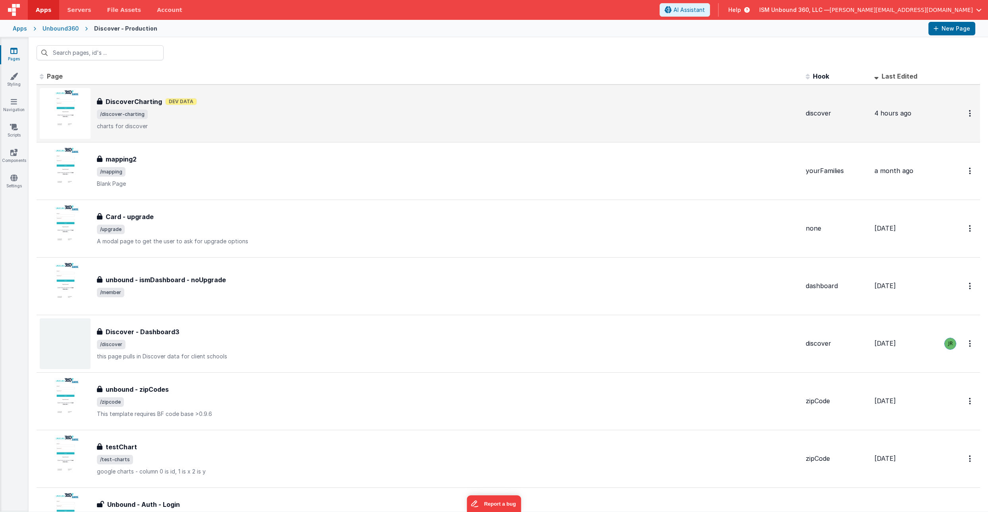
click at [251, 124] on p "charts for discover" at bounding box center [448, 126] width 703 height 8
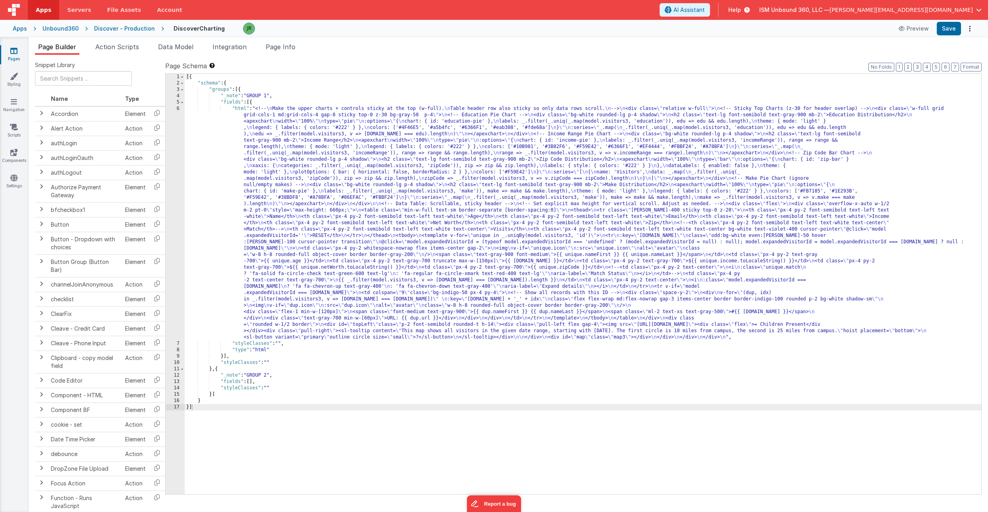
click at [234, 168] on div "[{ "schema" : { "groups" : [{ "_note" : "GROUP 1" , "fields" : [{ "html" : "<!-…" at bounding box center [583, 290] width 797 height 433
click at [174, 157] on div "6" at bounding box center [175, 223] width 19 height 235
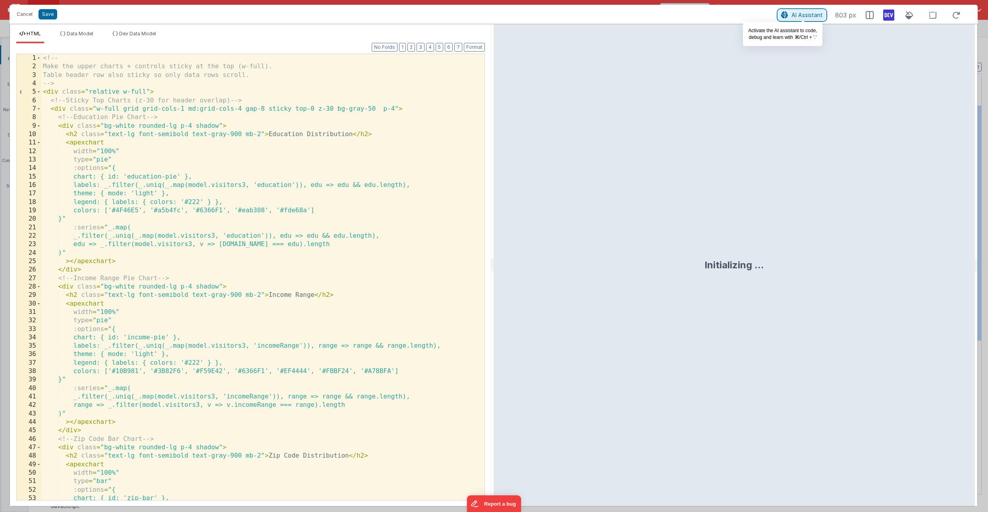
click at [809, 15] on span "AI Assistant" at bounding box center [807, 15] width 31 height 7
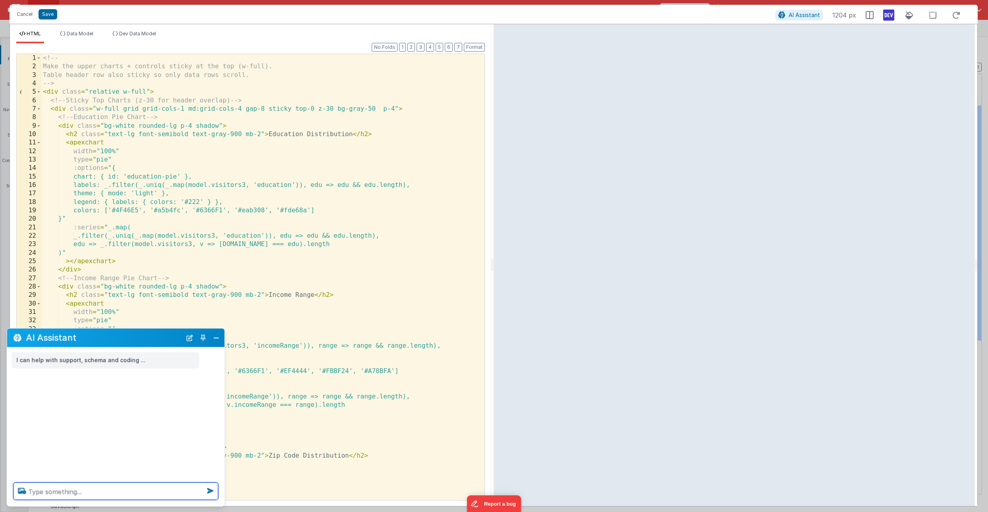
click at [44, 490] on textarea at bounding box center [116, 491] width 205 height 17
type textarea "m"
type textarea "make the zipcode chart a tree chart instead of a bar chart."
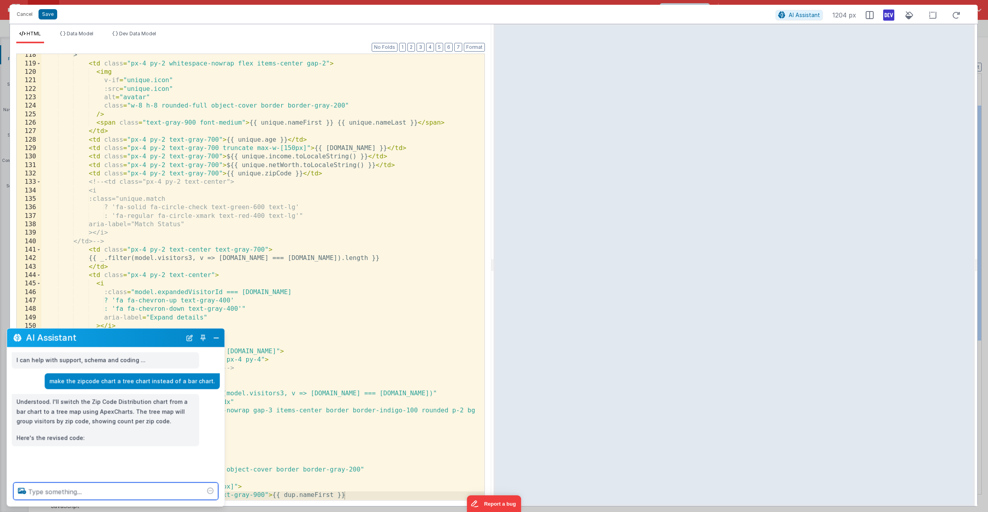
scroll to position [1240, 0]
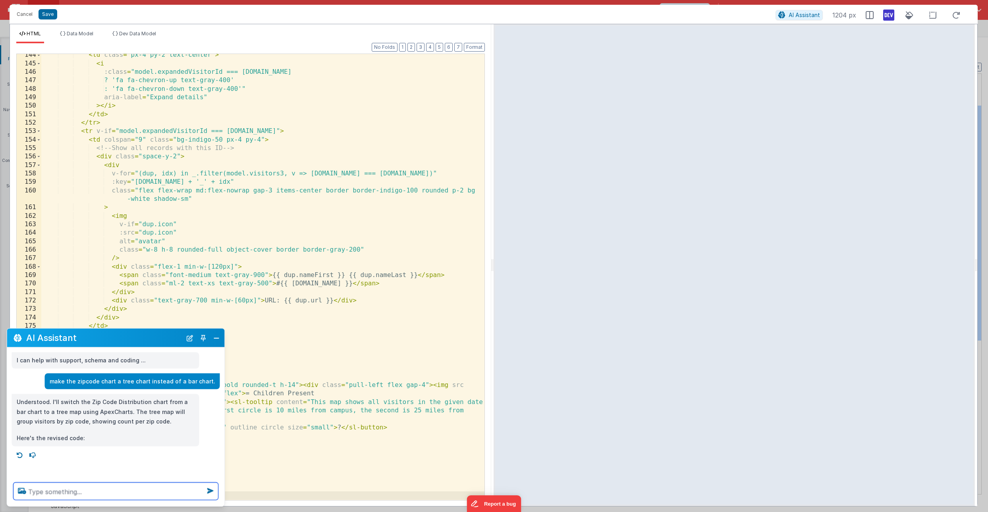
click at [56, 490] on textarea at bounding box center [116, 491] width 205 height 17
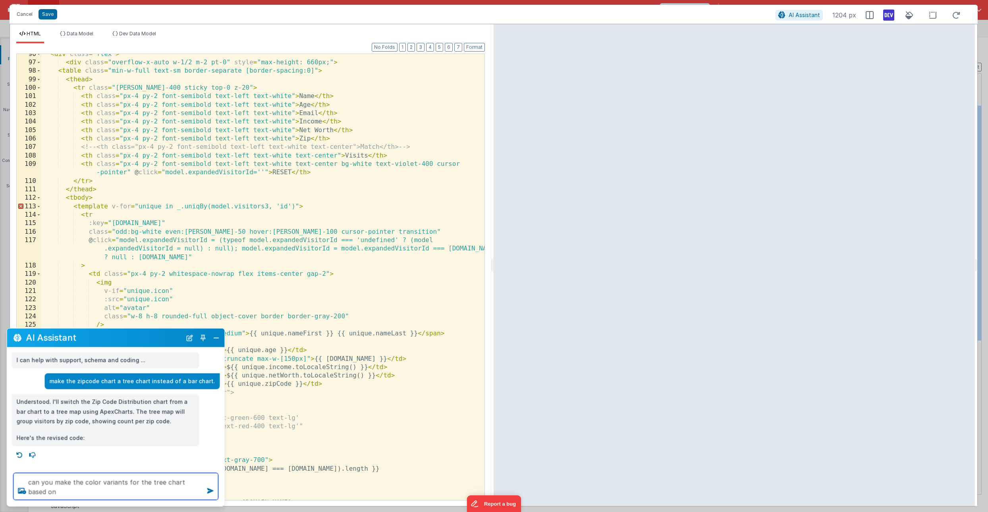
scroll to position [809, 0]
paste textarea "8F3C9D"
type textarea "can you make the color variants for the tree chart based on hex code 8F3C9D"
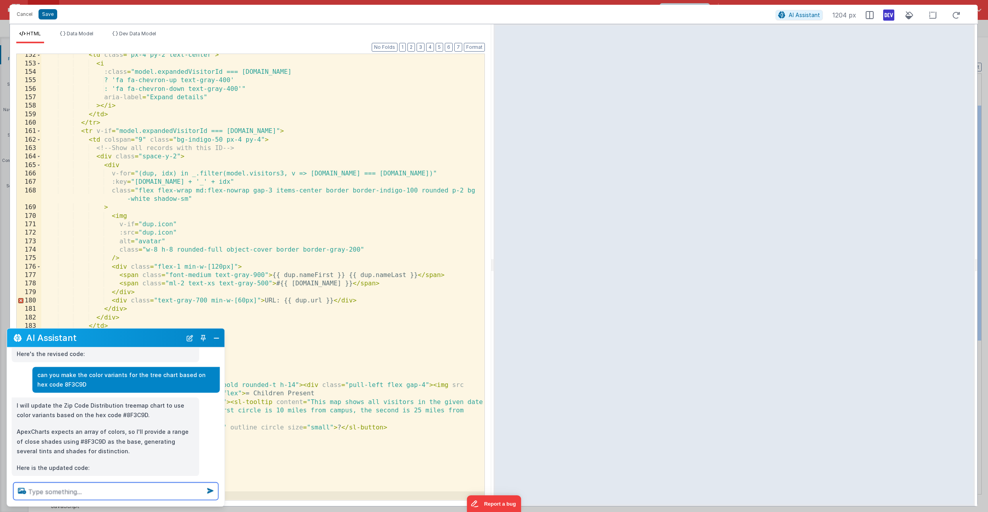
scroll to position [99, 0]
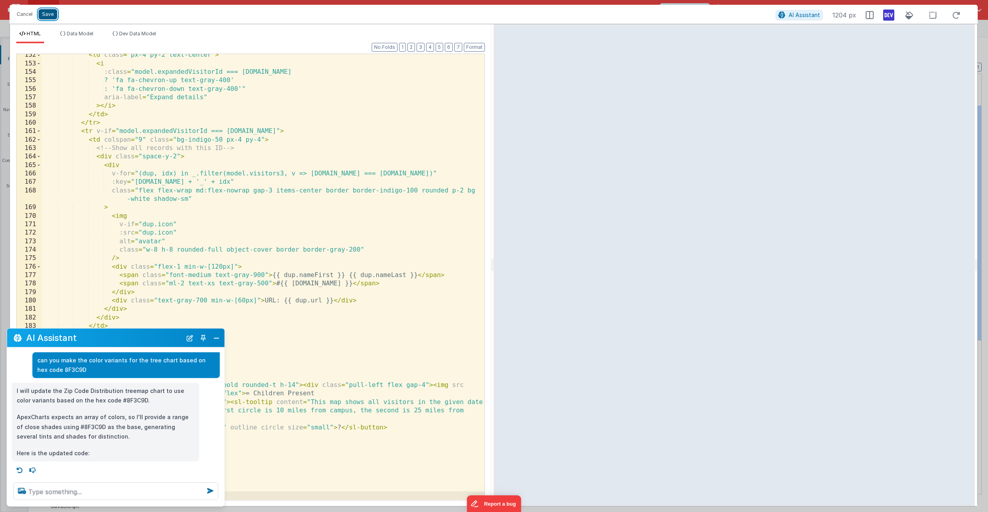
click at [50, 14] on button "Save" at bounding box center [48, 14] width 19 height 10
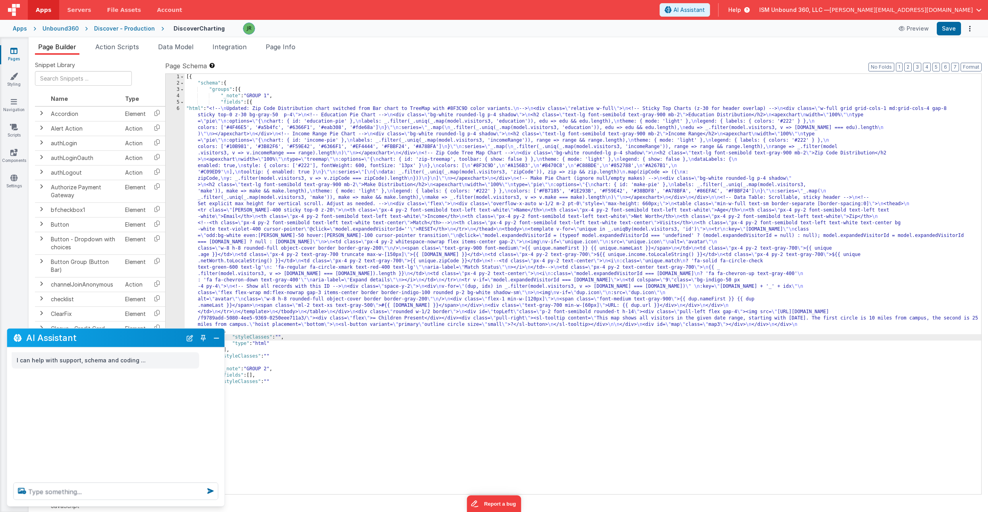
scroll to position [0, 0]
click at [950, 28] on button "Save" at bounding box center [949, 29] width 24 height 14
click at [908, 31] on button "Preview" at bounding box center [914, 28] width 40 height 13
click at [192, 169] on div "[{ "schema" : { "groups" : [{ "_note" : "GROUP 1" , "fields" : [{ "html" : "<!-…" at bounding box center [583, 290] width 797 height 433
click at [173, 167] on div "6" at bounding box center [175, 220] width 19 height 229
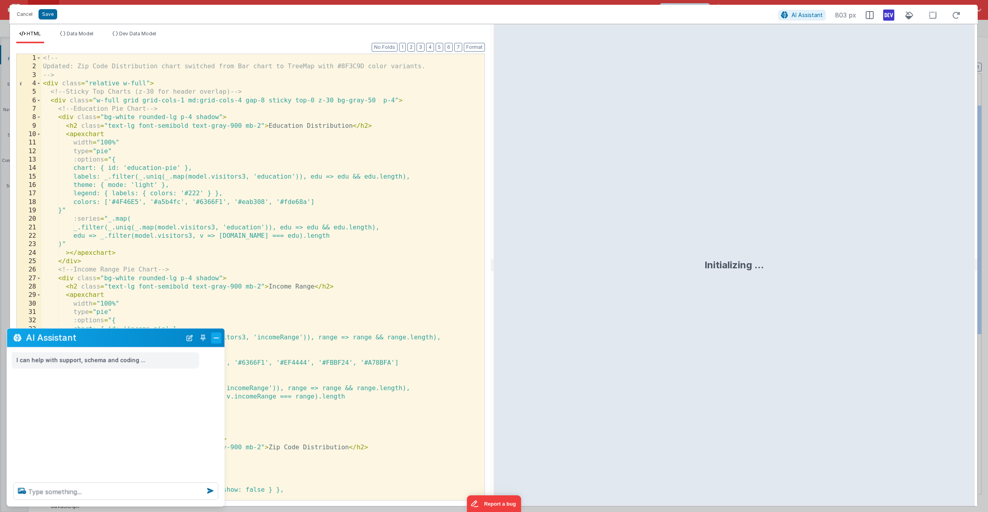
click at [214, 342] on button "Close" at bounding box center [216, 337] width 10 height 11
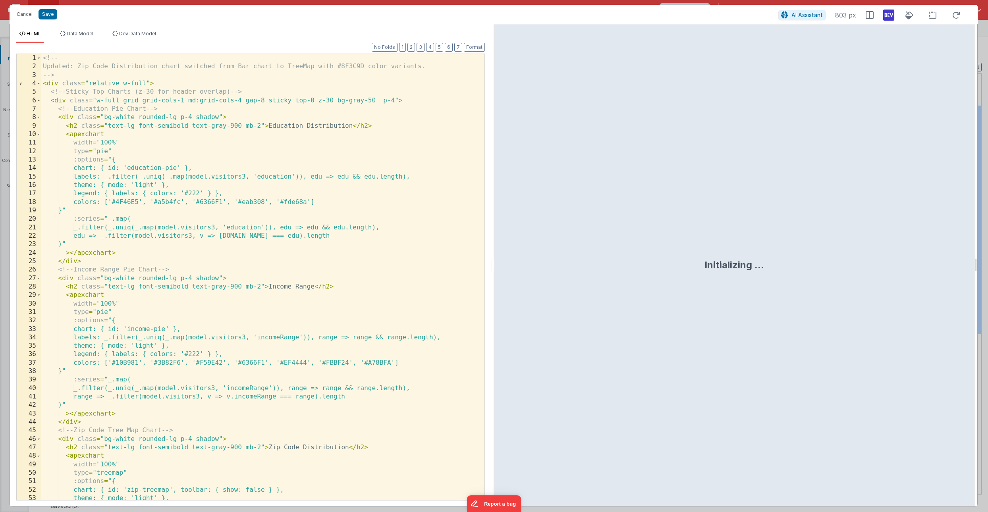
click at [104, 277] on div "<!-- Updated: Zip Code Distribution chart switched from Bar chart to TreeMap wi…" at bounding box center [262, 285] width 443 height 463
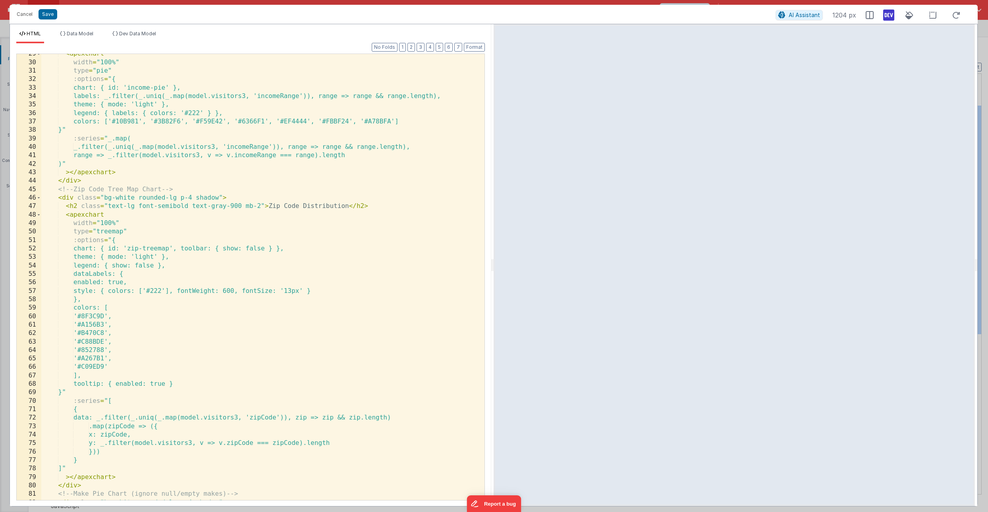
scroll to position [241, 0]
click at [38, 197] on span at bounding box center [39, 198] width 4 height 8
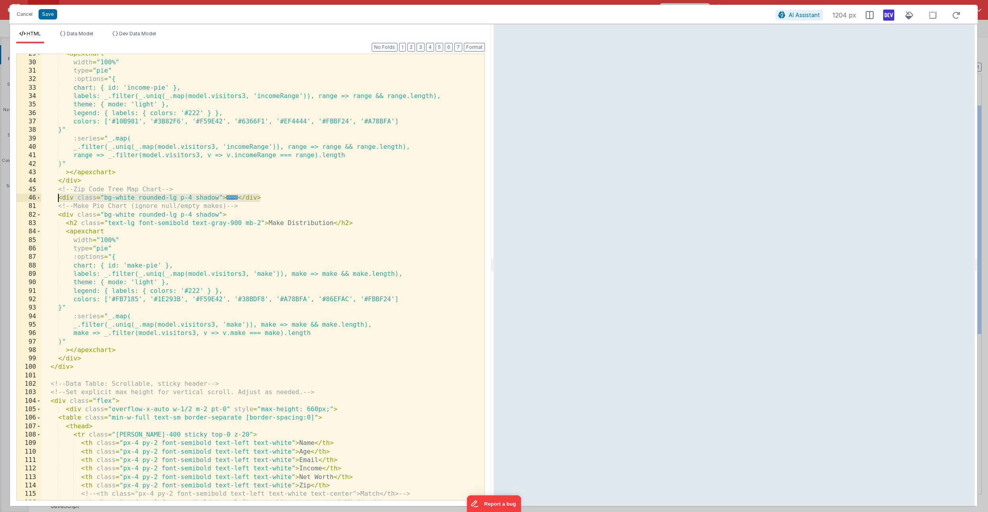
drag, startPoint x: 264, startPoint y: 199, endPoint x: 59, endPoint y: 200, distance: 204.9
click at [59, 200] on div "< apexchart width = "100%" type = "pie" :options = "{ chart: { id: 'income-pie'…" at bounding box center [262, 281] width 443 height 463
click at [40, 198] on span at bounding box center [39, 198] width 4 height 8
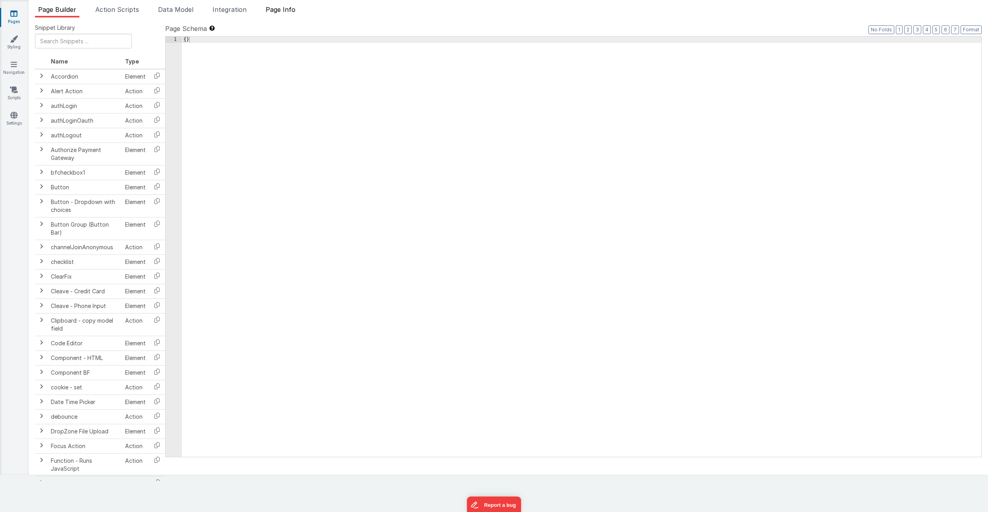
click at [282, 8] on span "Page Info" at bounding box center [281, 10] width 30 height 8
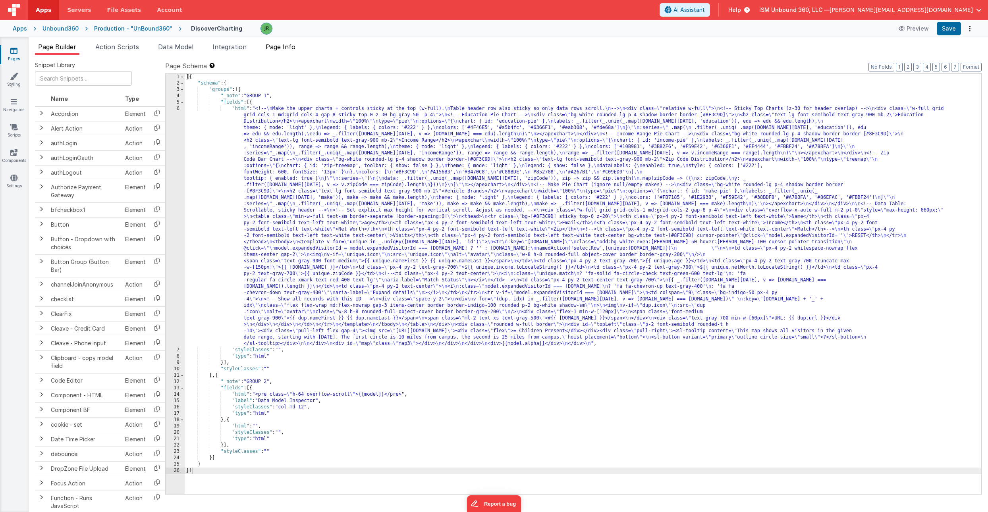
click at [278, 49] on span "Page Info" at bounding box center [281, 47] width 30 height 8
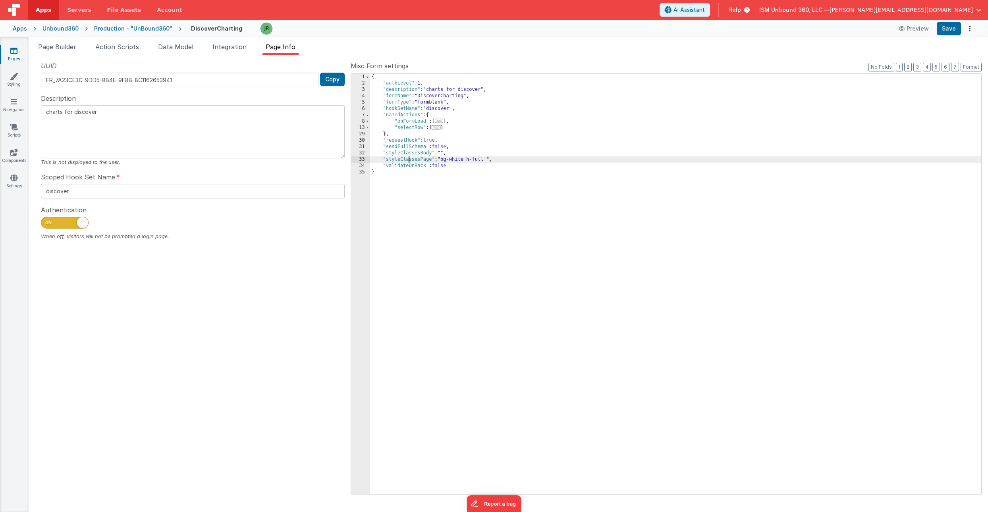
click at [410, 160] on div "{ "authLevel" : 1 , "description" : "charts for discover" , "formName" : "Disco…" at bounding box center [675, 290] width 611 height 433
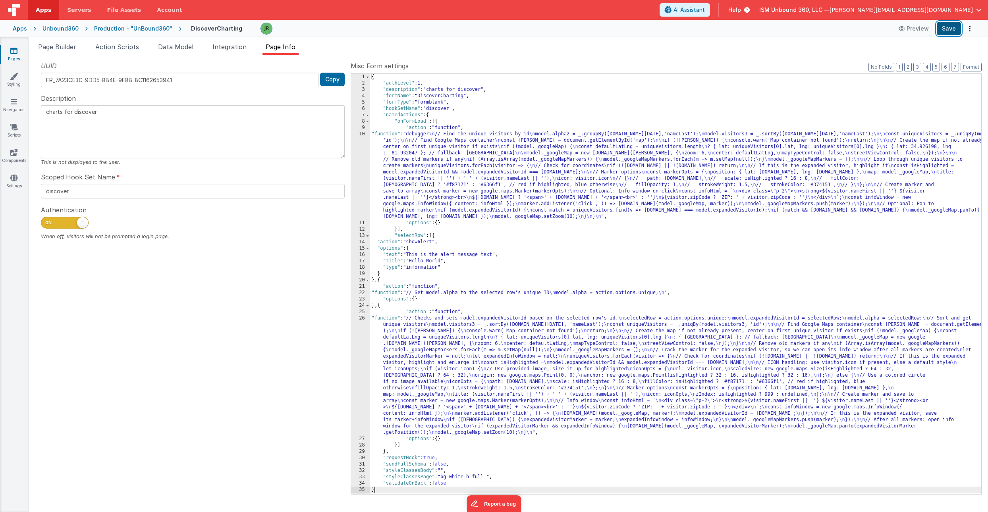
click at [945, 23] on button "Save" at bounding box center [949, 29] width 24 height 14
click at [438, 123] on div "{ "authLevel" : 1 , "description" : "charts for discover" , "formName" : "Disco…" at bounding box center [675, 290] width 611 height 433
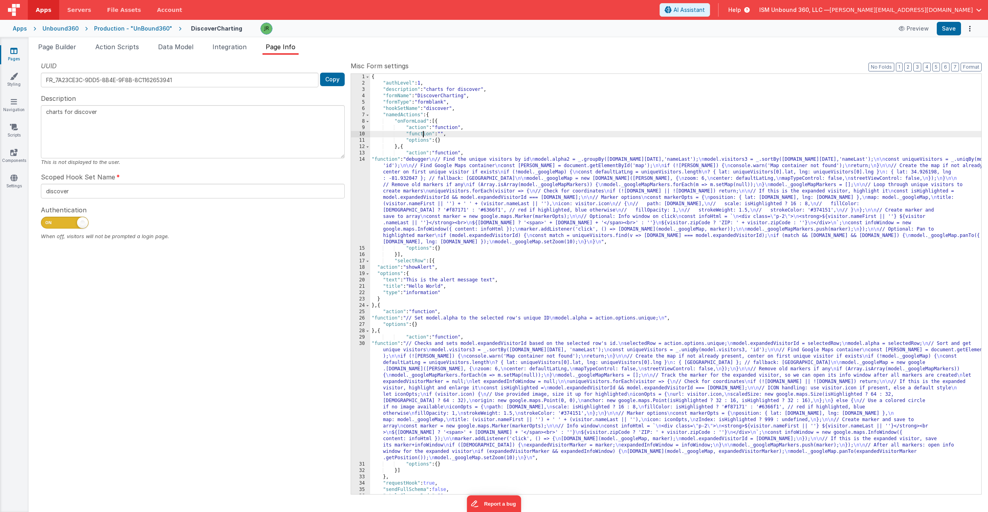
click at [423, 134] on div "{ "authLevel" : 1 , "description" : "charts for discover" , "formName" : "Disco…" at bounding box center [675, 290] width 611 height 433
click at [363, 131] on div "10" at bounding box center [360, 134] width 19 height 6
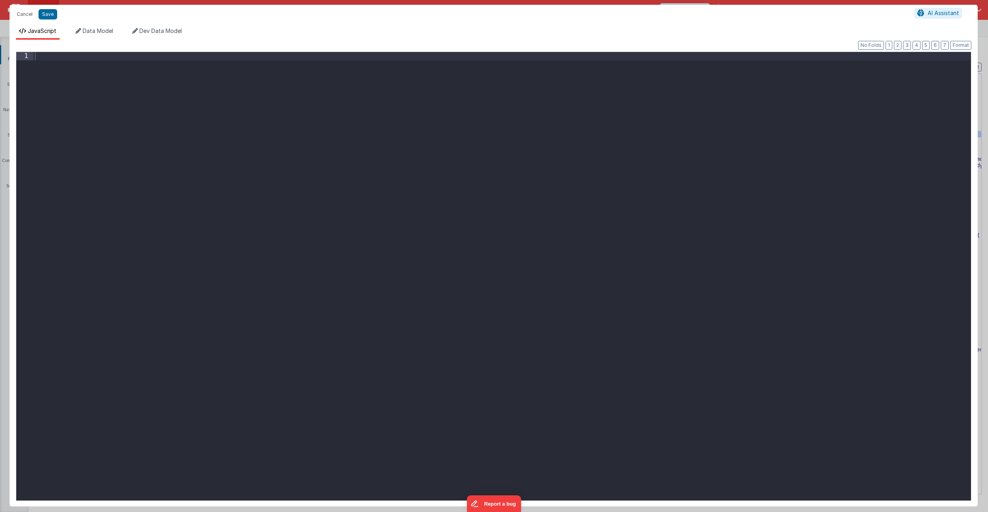
click at [44, 56] on div at bounding box center [502, 285] width 938 height 466
click at [942, 8] on button "AI Assistant" at bounding box center [938, 13] width 47 height 10
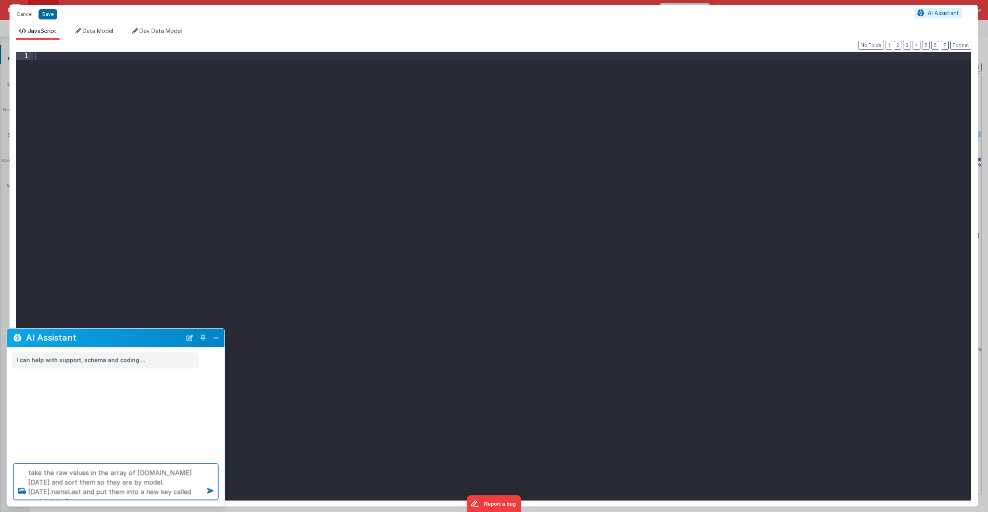
type textarea "take the raw values in the array of [DOMAIN_NAME][DATE] and sort them so they a…"
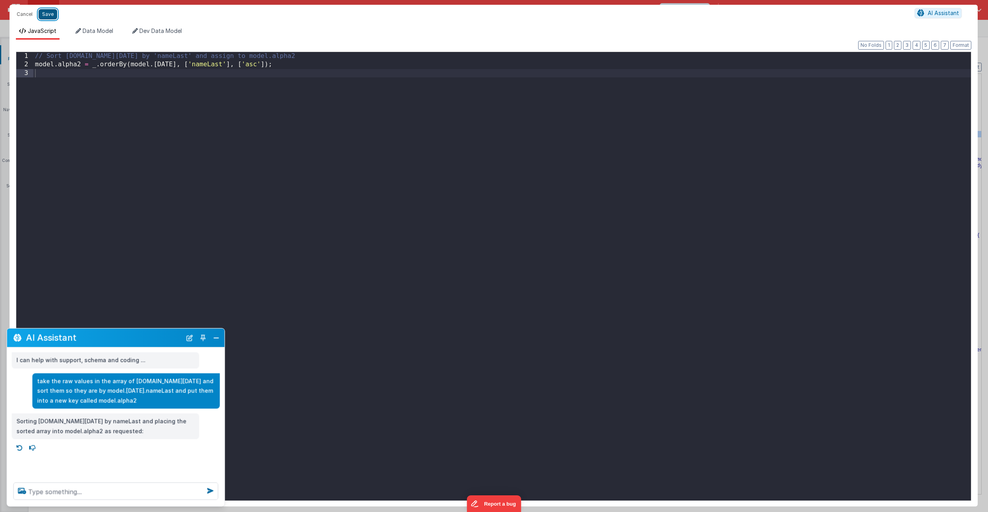
click at [51, 11] on button "Save" at bounding box center [48, 14] width 19 height 10
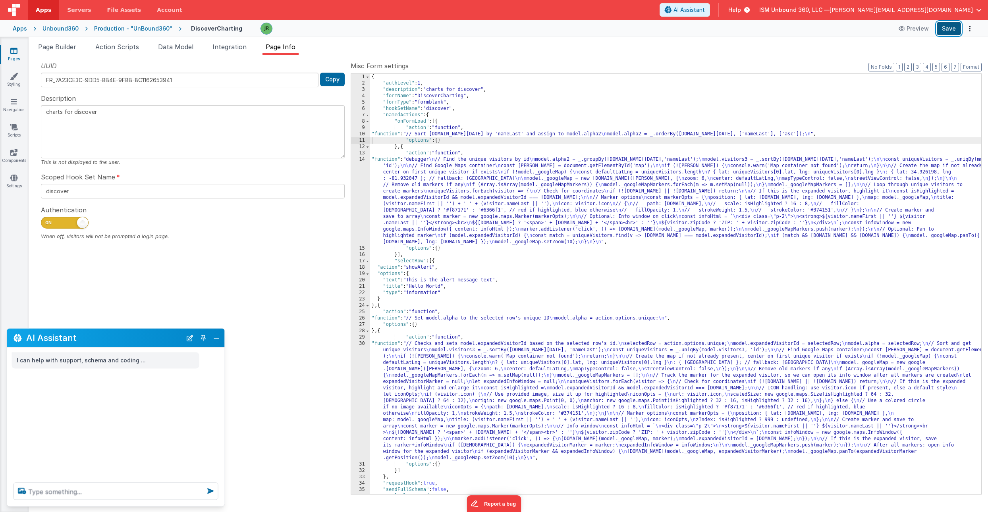
click at [950, 25] on button "Save" at bounding box center [949, 29] width 24 height 14
click at [438, 135] on div "{ "authLevel" : 1 , "description" : "charts for discover" , "formName" : "Disco…" at bounding box center [675, 290] width 611 height 433
click at [364, 134] on div "10" at bounding box center [360, 134] width 19 height 6
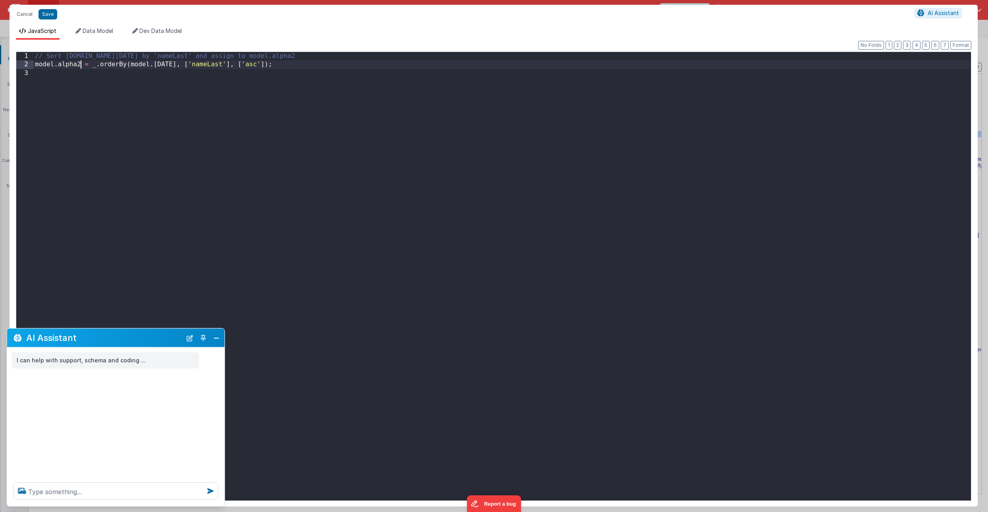
click at [81, 66] on div "// Sort [DOMAIN_NAME][DATE] by 'nameLast' and assign to model.alpha2 model . al…" at bounding box center [502, 285] width 938 height 466
click at [49, 12] on button "Save" at bounding box center [48, 14] width 19 height 10
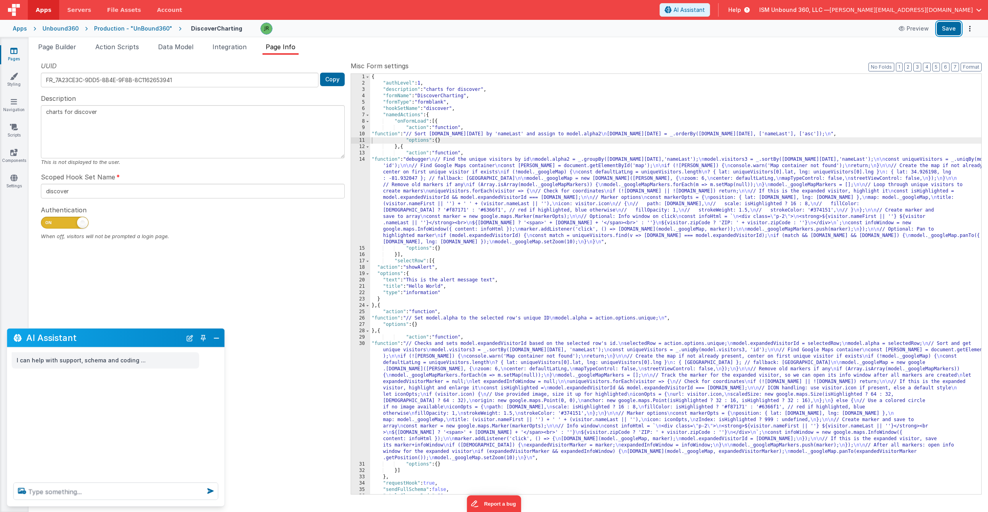
click at [944, 28] on button "Save" at bounding box center [949, 29] width 24 height 14
click at [215, 342] on button "Close" at bounding box center [216, 337] width 10 height 11
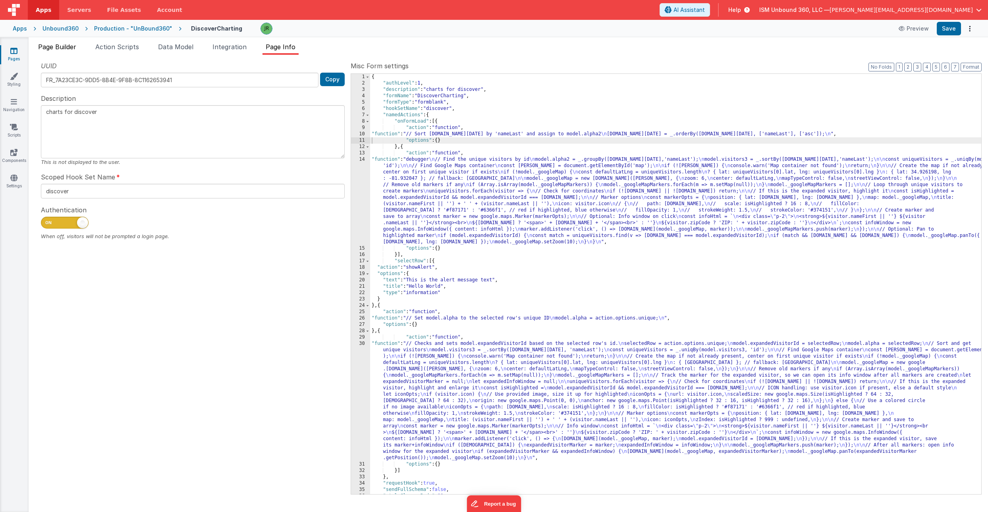
click at [70, 48] on span "Page Builder" at bounding box center [57, 47] width 38 height 8
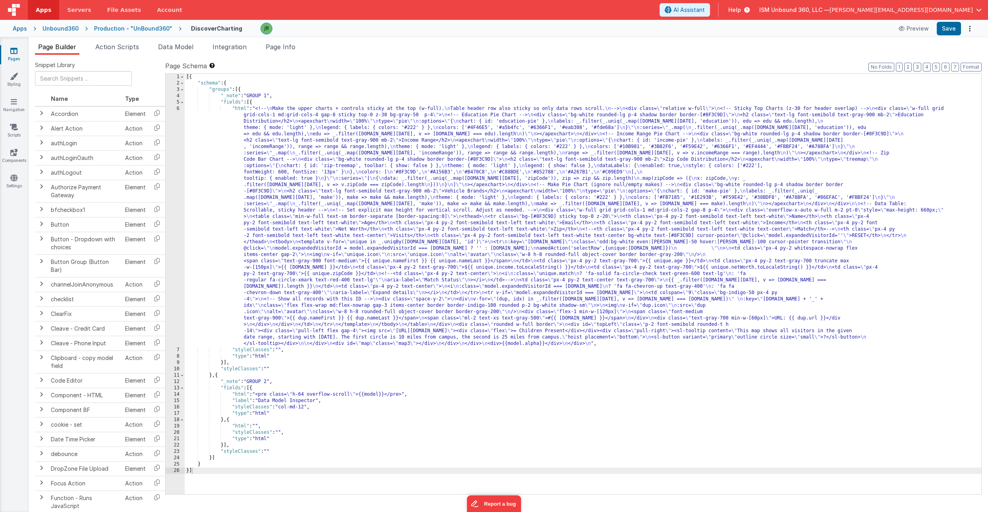
click at [252, 201] on div "[{ "schema" : { "groups" : [{ "_note" : "GROUP 1" , "fields" : [{ "html" : "<!-…" at bounding box center [583, 290] width 797 height 433
click at [177, 174] on div "6" at bounding box center [175, 226] width 19 height 241
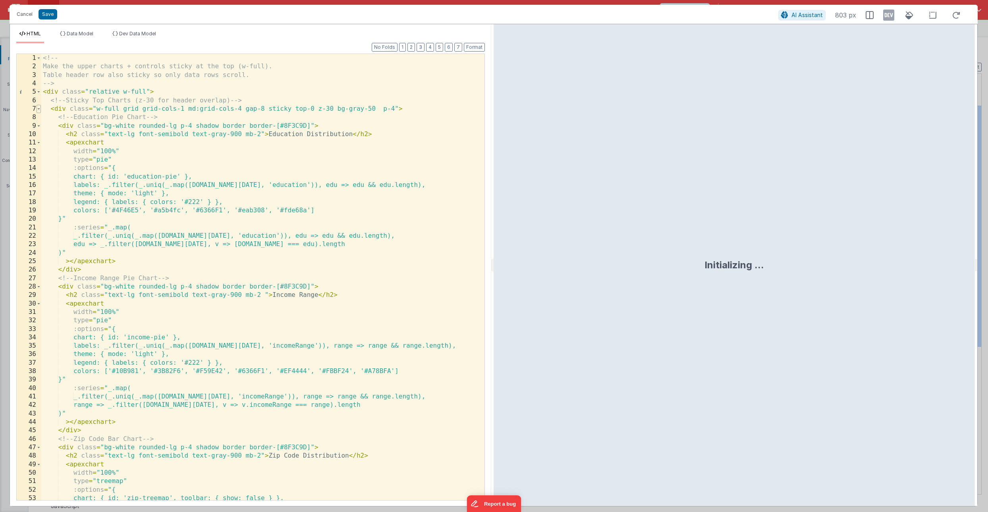
click at [39, 109] on span at bounding box center [39, 109] width 4 height 8
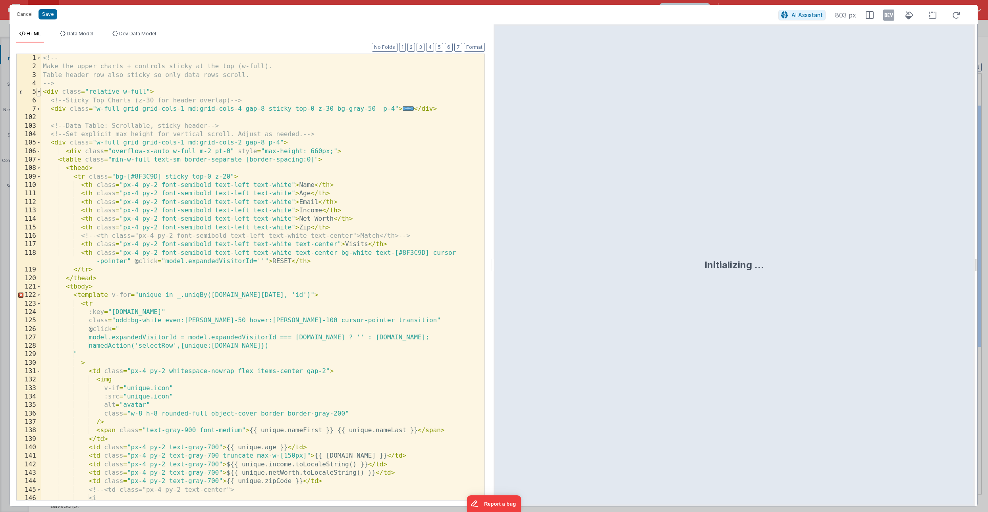
click at [39, 92] on span at bounding box center [39, 92] width 4 height 8
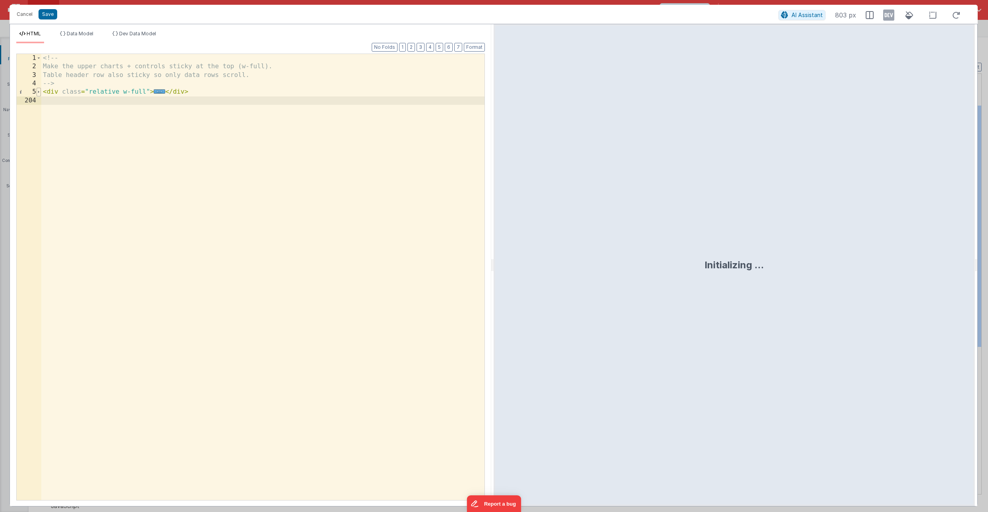
click at [39, 92] on span at bounding box center [39, 92] width 4 height 8
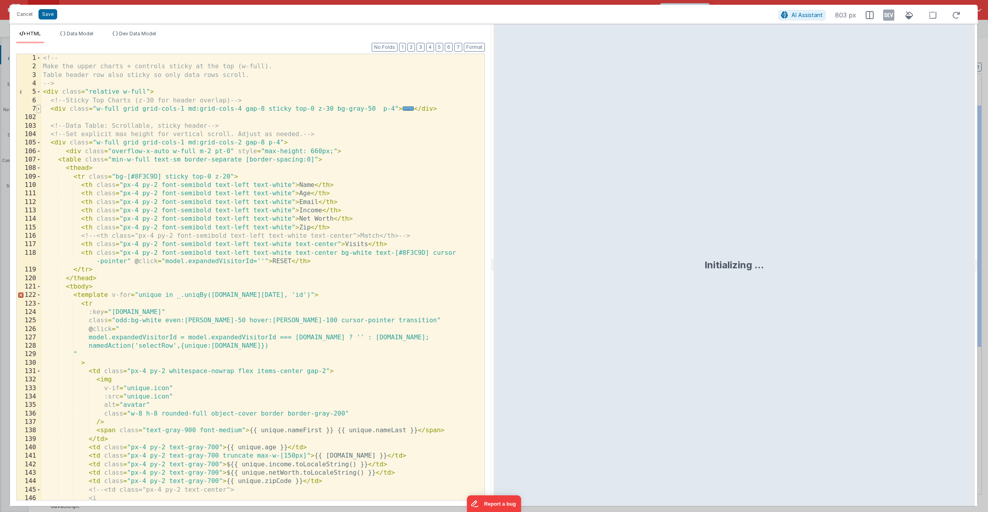
click at [39, 108] on span at bounding box center [39, 109] width 4 height 8
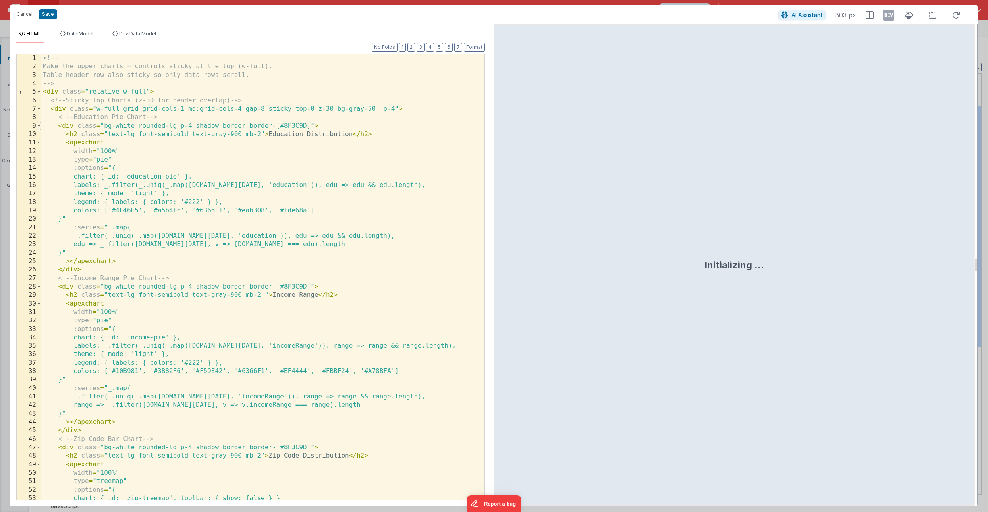
click at [39, 125] on span at bounding box center [39, 126] width 4 height 8
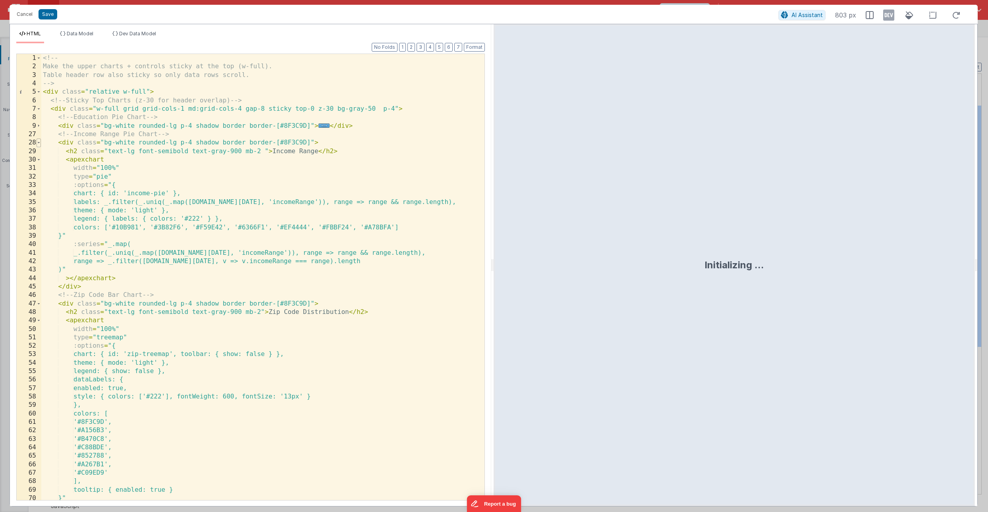
click at [39, 141] on span at bounding box center [39, 143] width 4 height 8
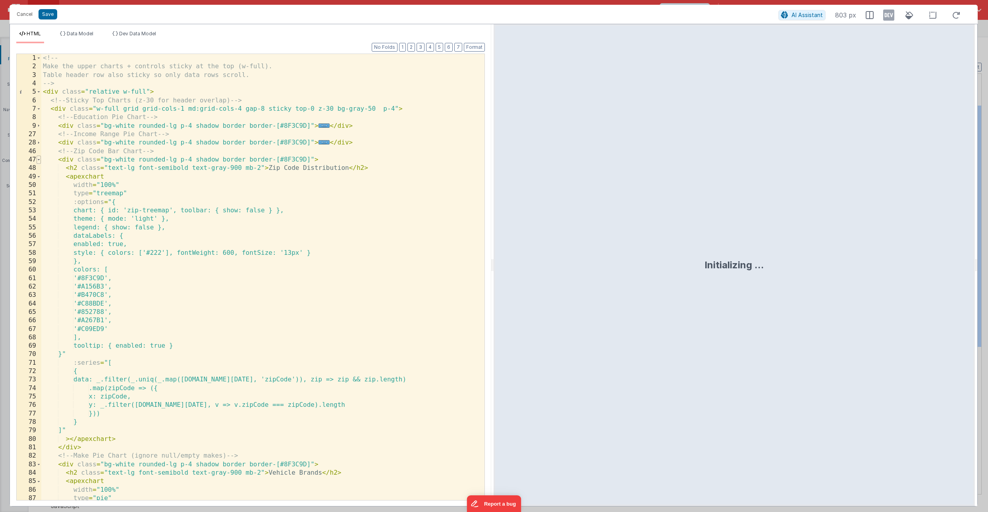
click at [41, 158] on span at bounding box center [39, 160] width 4 height 8
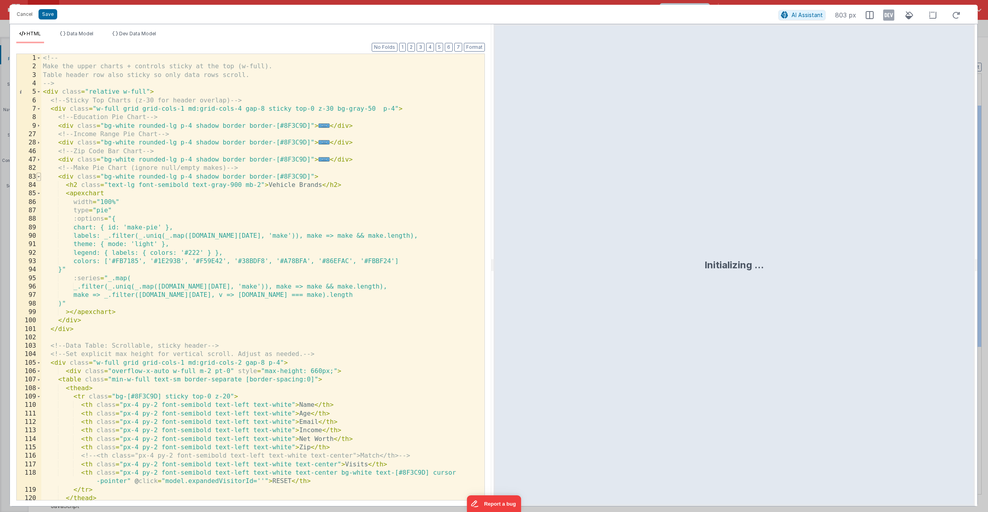
click at [40, 177] on span at bounding box center [39, 177] width 4 height 8
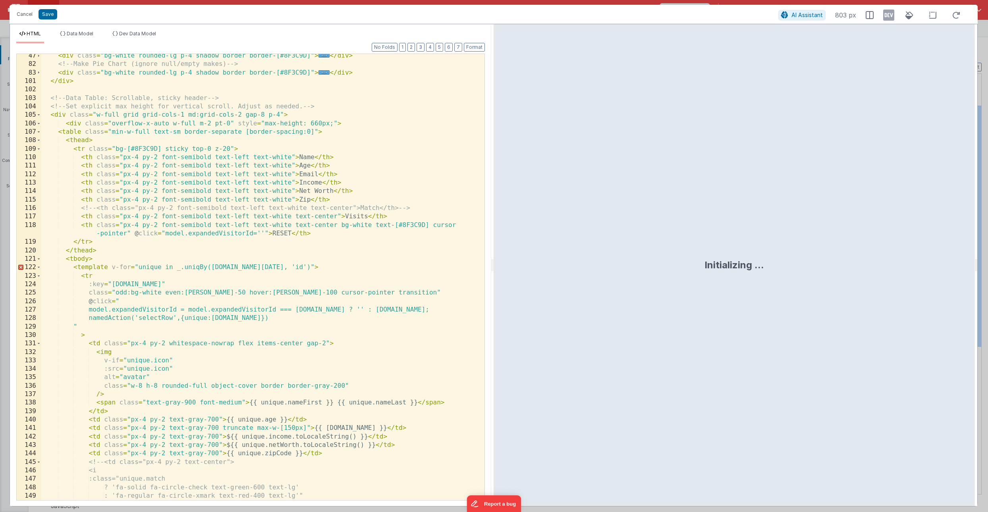
scroll to position [113, 0]
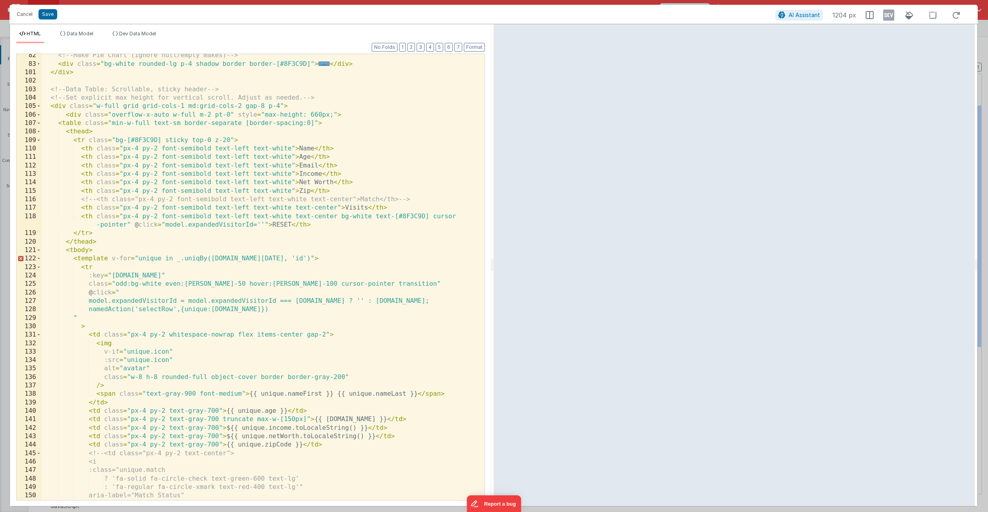
click at [166, 275] on div "<!-- Make Pie Chart (ignore null/empty makes) --> < div class = "bg-white round…" at bounding box center [262, 282] width 443 height 463
click at [96, 301] on div "<!-- Make Pie Chart (ignore null/empty makes) --> < div class = "bg-white round…" at bounding box center [262, 282] width 443 height 463
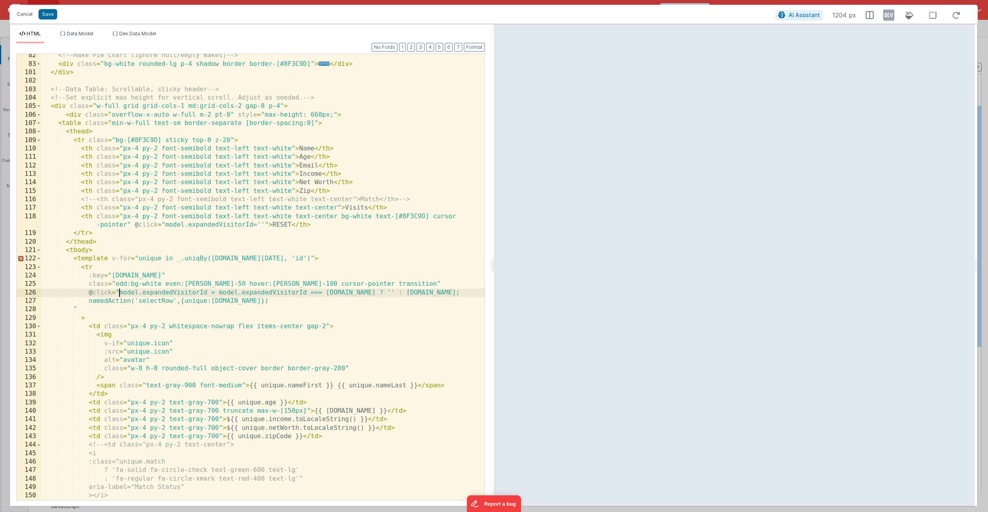
click at [89, 308] on div "<!-- Make Pie Chart (ignore null/empty makes) --> < div class = "bg-white round…" at bounding box center [262, 282] width 443 height 463
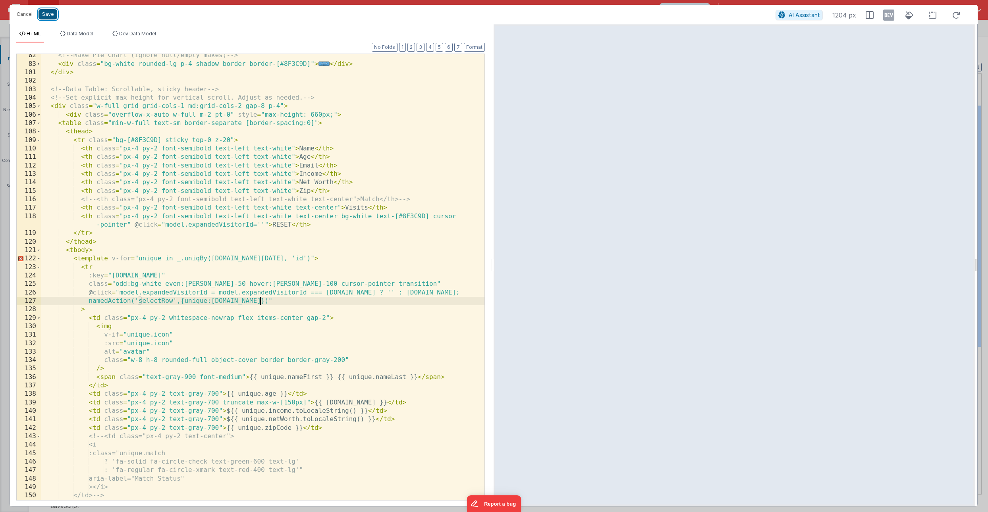
click at [48, 11] on button "Save" at bounding box center [48, 14] width 19 height 10
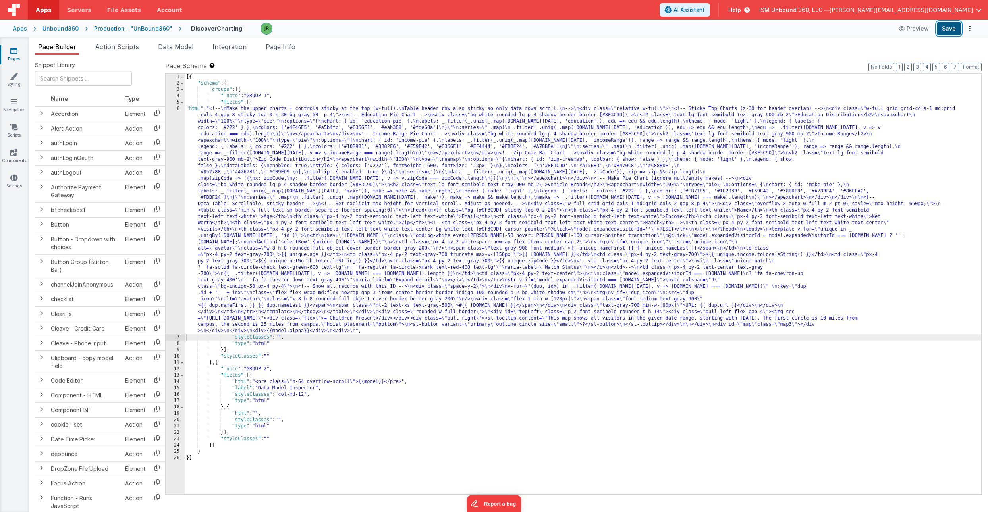
click at [943, 31] on button "Save" at bounding box center [949, 29] width 24 height 14
click at [284, 47] on span "Page Info" at bounding box center [281, 47] width 30 height 8
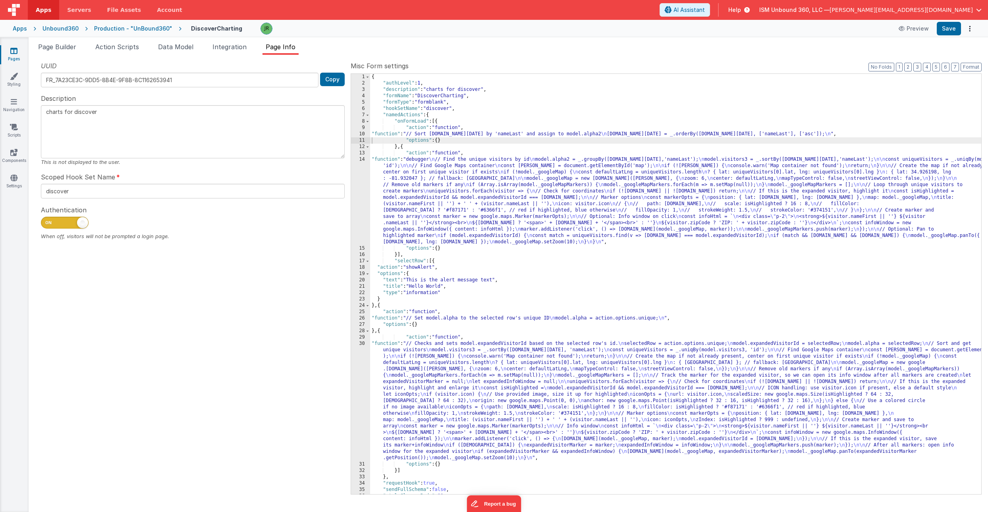
click at [384, 352] on div "{ "authLevel" : 1 , "description" : "charts for discover" , "formName" : "Disco…" at bounding box center [675, 290] width 611 height 433
click at [361, 353] on div "30" at bounding box center [360, 401] width 19 height 121
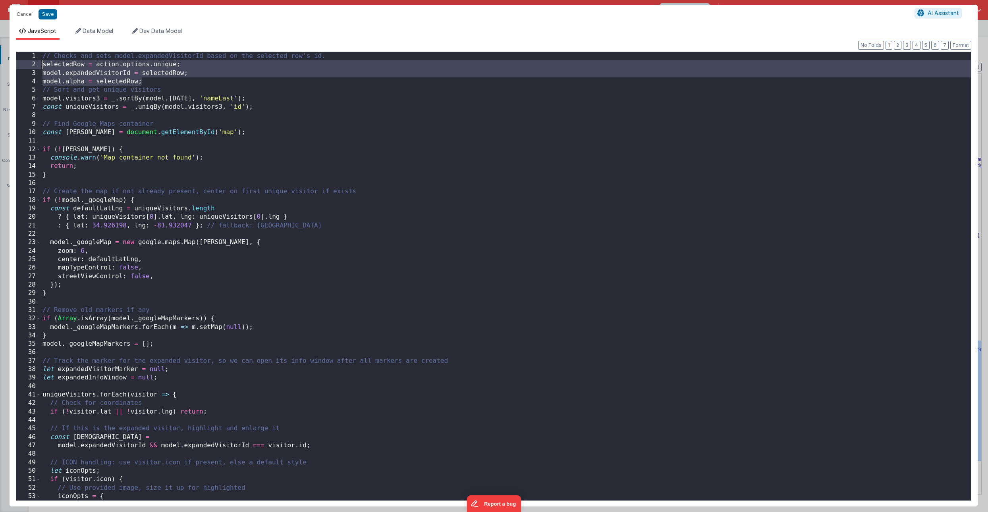
drag, startPoint x: 145, startPoint y: 81, endPoint x: 39, endPoint y: 62, distance: 108.1
click at [39, 62] on div "1 2 3 4 5 6 7 8 9 10 11 12 13 14 15 16 17 18 19 20 21 22 23 24 25 26 27 28 29 3…" at bounding box center [494, 277] width 956 height 450
click at [24, 13] on button "Cancel" at bounding box center [25, 14] width 24 height 11
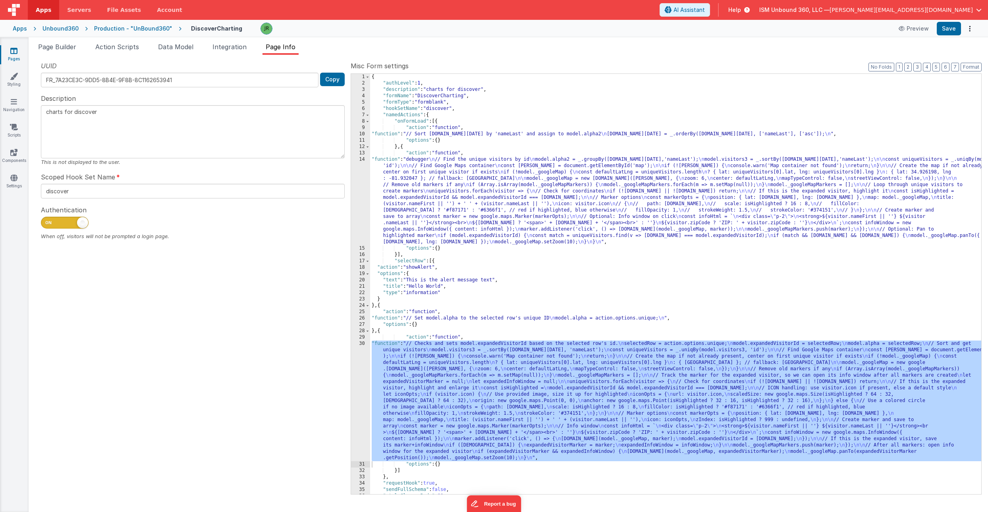
click at [480, 338] on div "{ "authLevel" : 1 , "description" : "charts for discover" , "formName" : "Disco…" at bounding box center [675, 290] width 611 height 433
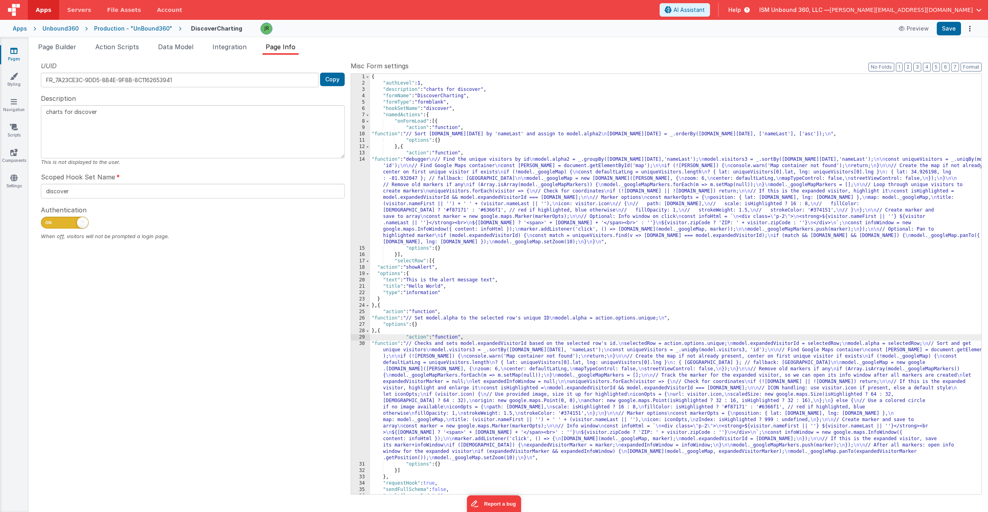
click at [442, 320] on div "{ "authLevel" : 1 , "description" : "charts for discover" , "formName" : "Disco…" at bounding box center [675, 290] width 611 height 433
click at [363, 320] on div "26" at bounding box center [360, 318] width 19 height 6
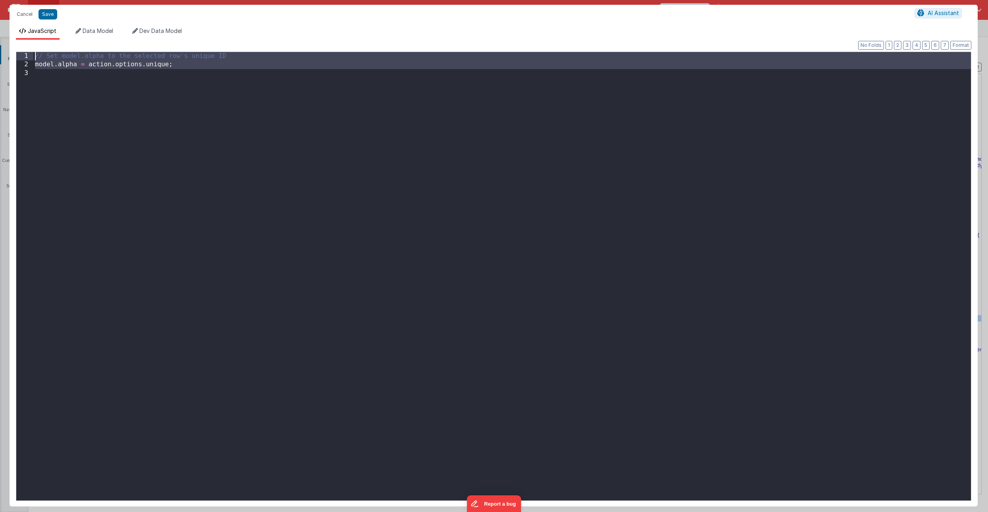
drag, startPoint x: 76, startPoint y: 124, endPoint x: 23, endPoint y: 32, distance: 106.2
click at [23, 32] on div "JavaScript Data Model Dev Data Model Format 7 6 5 4 3 2 1 No Folds 1 2 3 // Set…" at bounding box center [494, 267] width 968 height 480
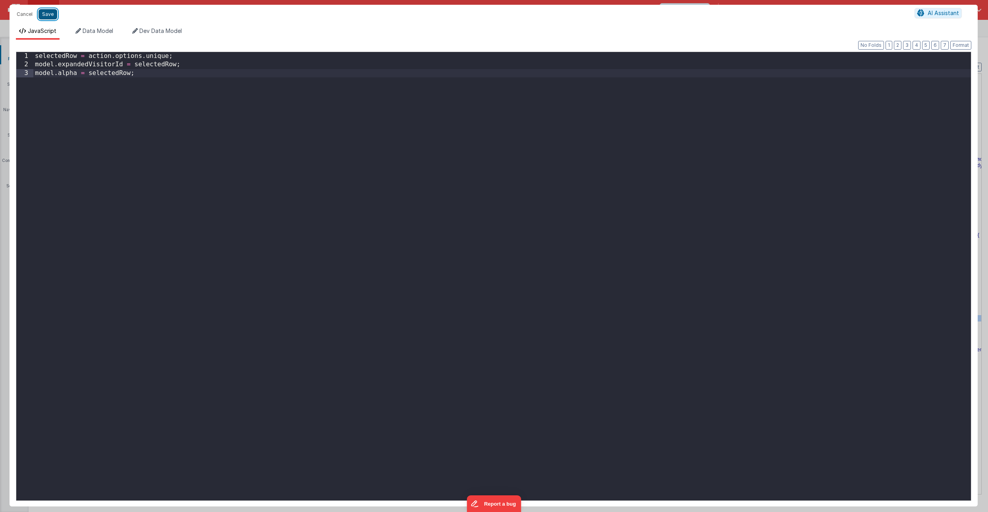
click at [51, 15] on button "Save" at bounding box center [48, 14] width 19 height 10
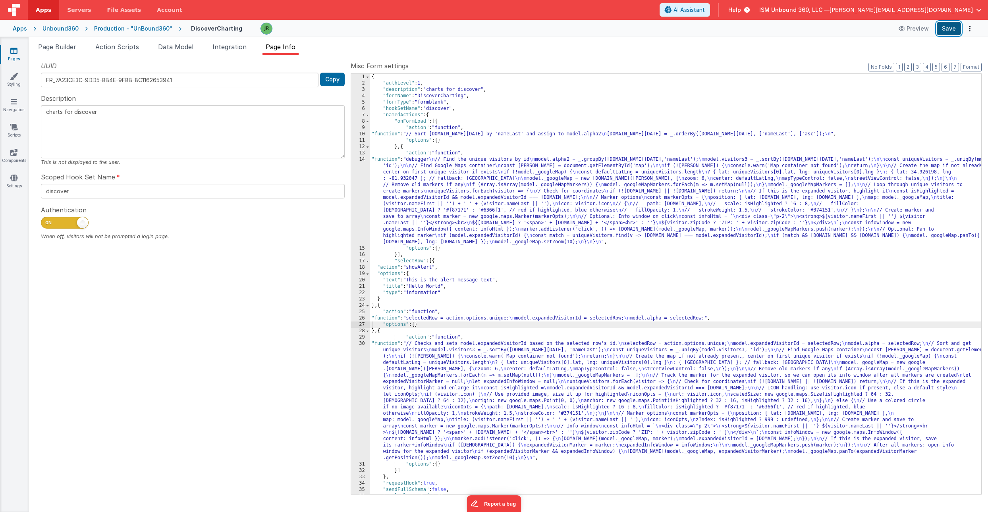
click at [945, 29] on button "Save" at bounding box center [949, 29] width 24 height 14
click at [389, 375] on div "{ "authLevel" : 1 , "description" : "charts for discover" , "formName" : "Disco…" at bounding box center [675, 290] width 611 height 433
click at [358, 352] on div "30" at bounding box center [360, 401] width 19 height 121
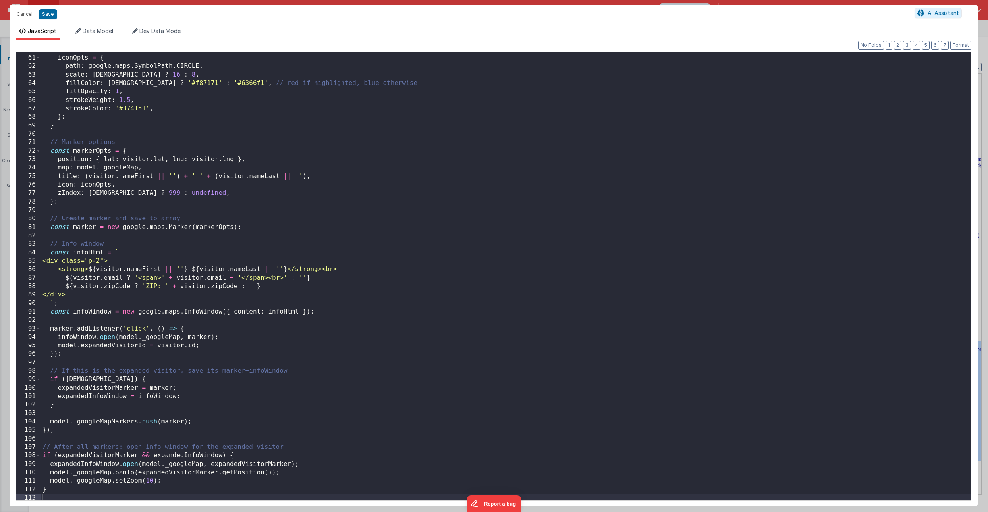
scroll to position [508, 0]
click at [81, 496] on div "// Use a colored circle if no image available iconOpts = { path : google . maps…" at bounding box center [506, 277] width 930 height 466
click at [48, 15] on button "Save" at bounding box center [48, 14] width 19 height 10
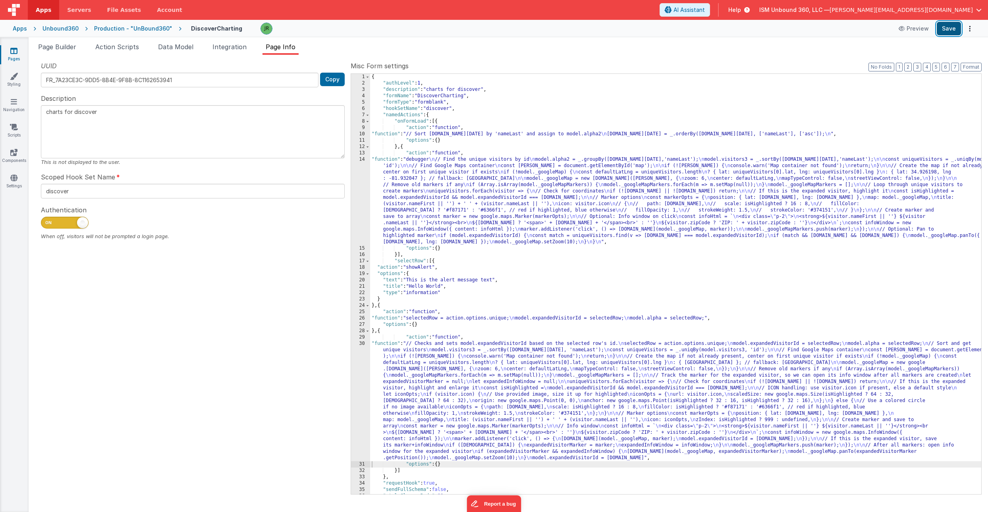
click at [954, 23] on button "Save" at bounding box center [949, 29] width 24 height 14
click at [69, 46] on span "Page Builder" at bounding box center [57, 47] width 38 height 8
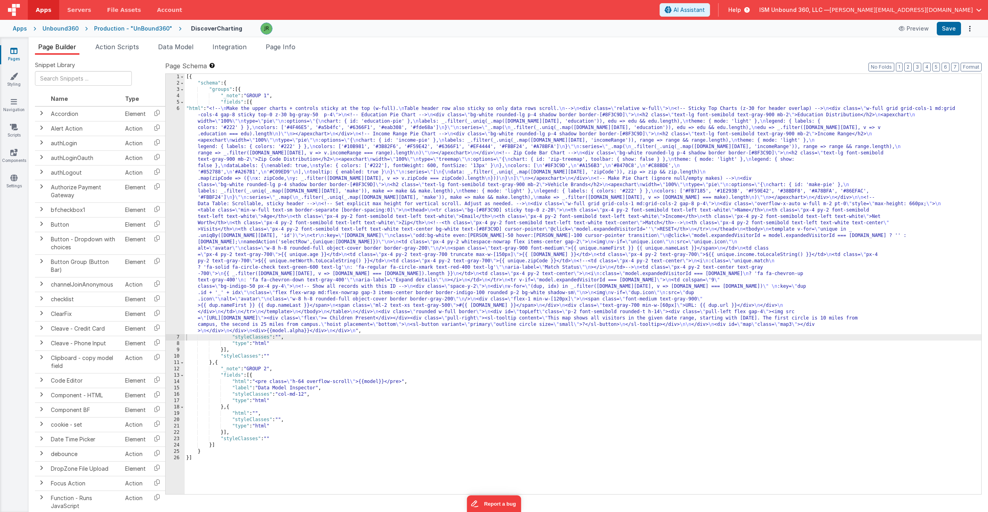
click at [209, 204] on div "[{ "schema" : { "groups" : [{ "_note" : "GROUP 1" , "fields" : [{ "html" : "<!-…" at bounding box center [583, 290] width 797 height 433
click at [178, 195] on div "6" at bounding box center [175, 220] width 19 height 229
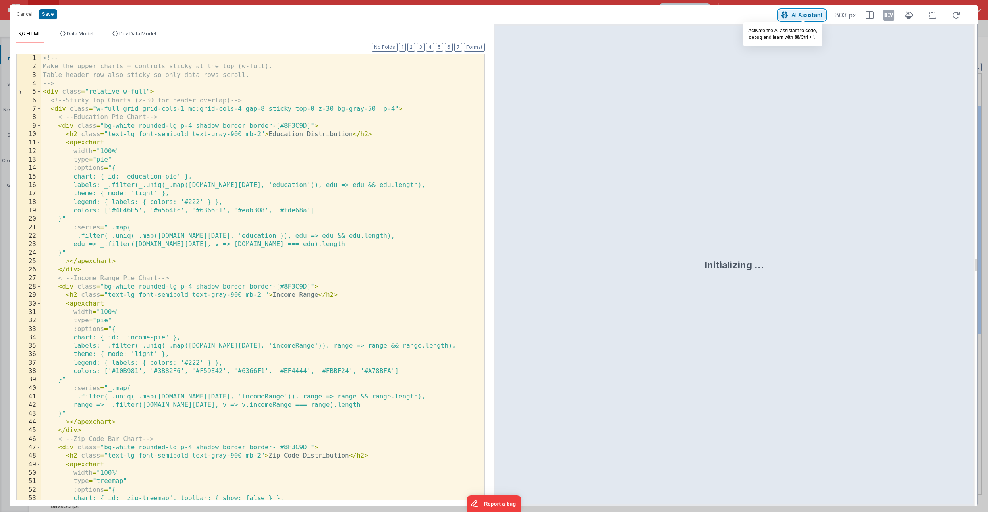
click at [806, 13] on span "AI Assistant" at bounding box center [807, 15] width 31 height 7
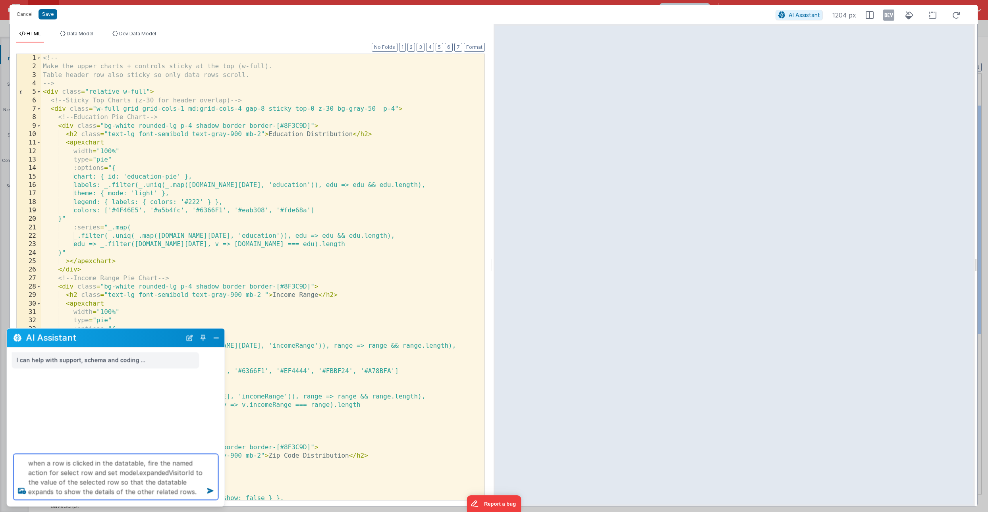
type textarea "when a row is clicked in the datatable, fire the named action for select row an…"
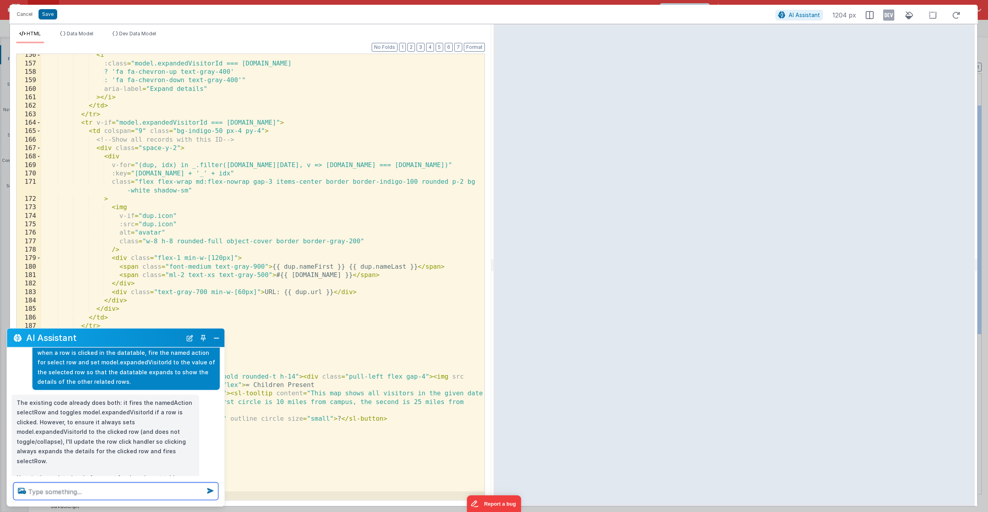
scroll to position [43, 0]
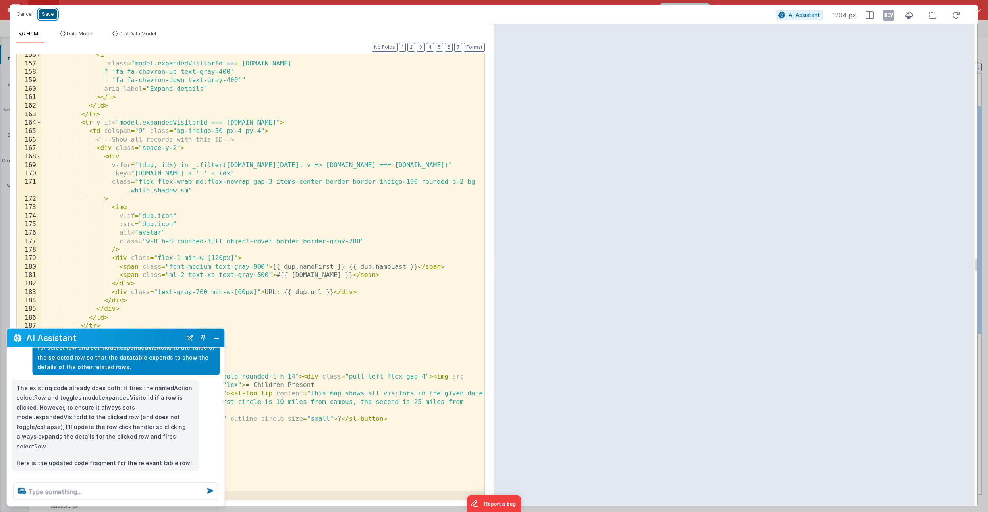
click at [47, 15] on button "Save" at bounding box center [48, 14] width 19 height 10
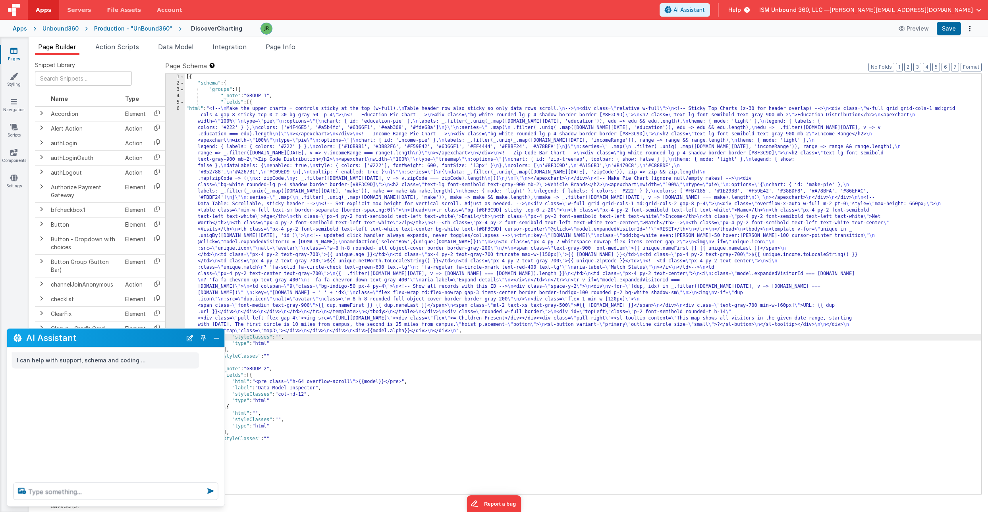
scroll to position [0, 0]
click at [942, 28] on button "Save" at bounding box center [949, 29] width 24 height 14
click at [286, 50] on span "Page Info" at bounding box center [281, 47] width 30 height 8
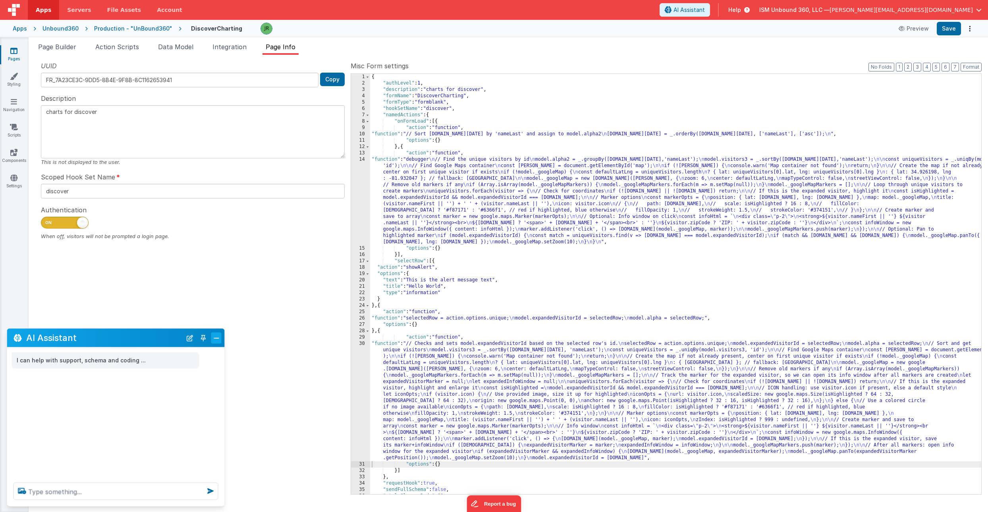
click at [214, 338] on button "Close" at bounding box center [216, 337] width 10 height 11
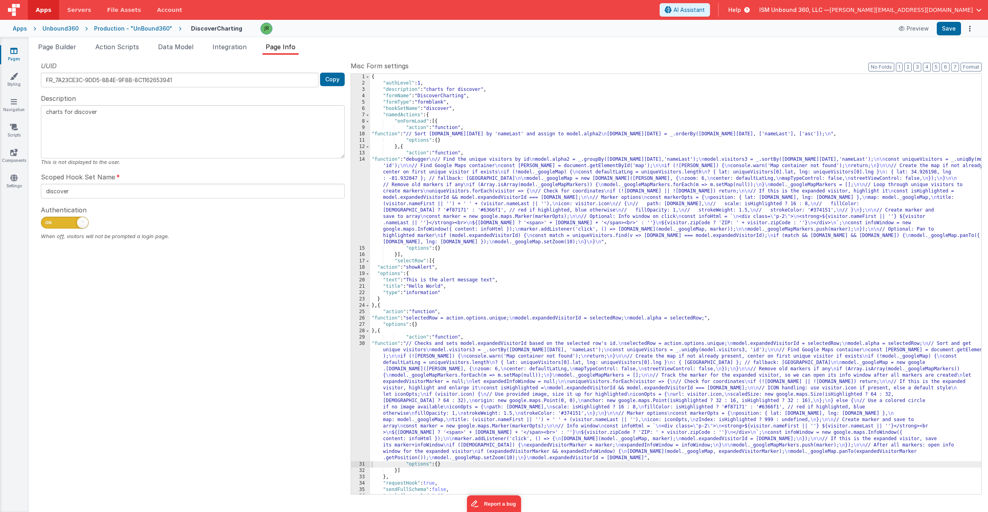
click at [429, 350] on div "{ "authLevel" : 1 , "description" : "charts for discover" , "formName" : "Disco…" at bounding box center [675, 290] width 611 height 433
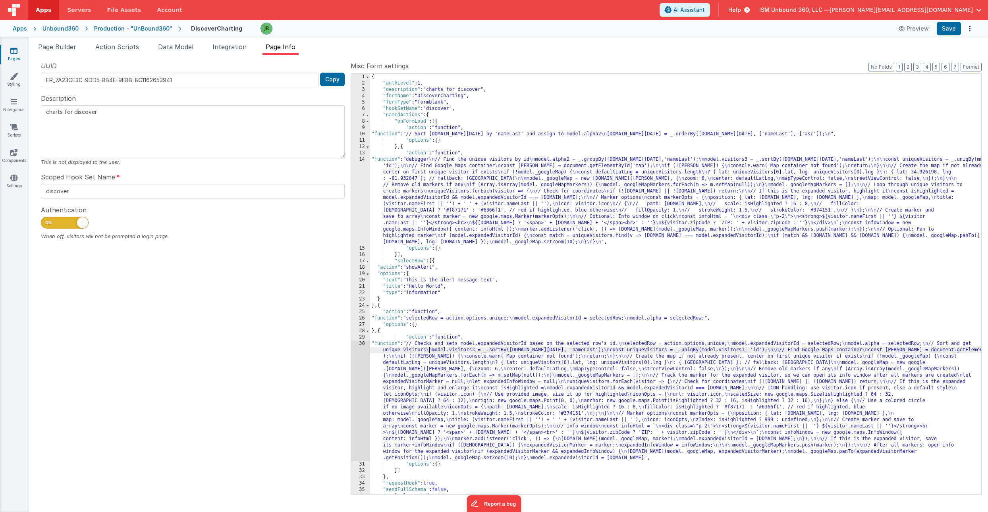
click at [360, 345] on div "30" at bounding box center [360, 401] width 19 height 121
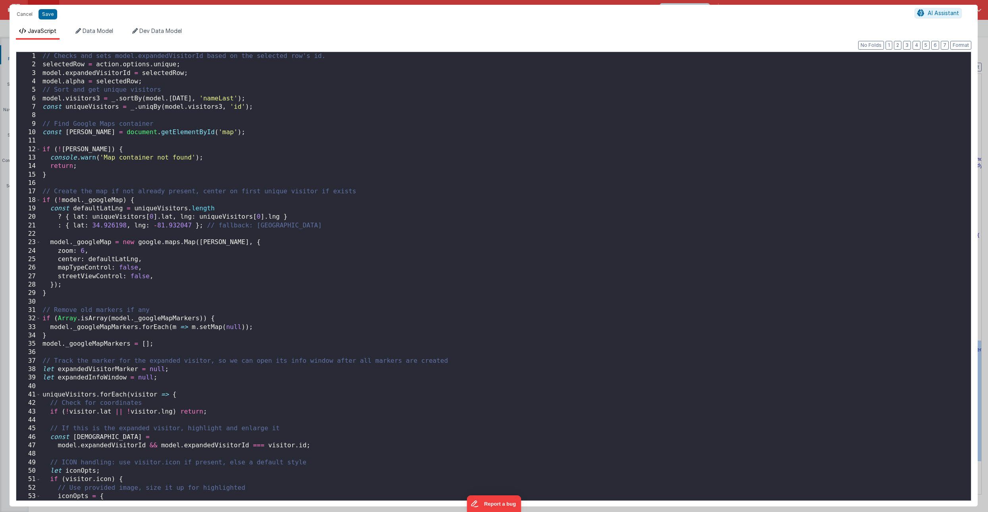
click at [42, 56] on div "// Checks and sets model.expandedVisitorId based on the selected row's id. sele…" at bounding box center [506, 285] width 930 height 466
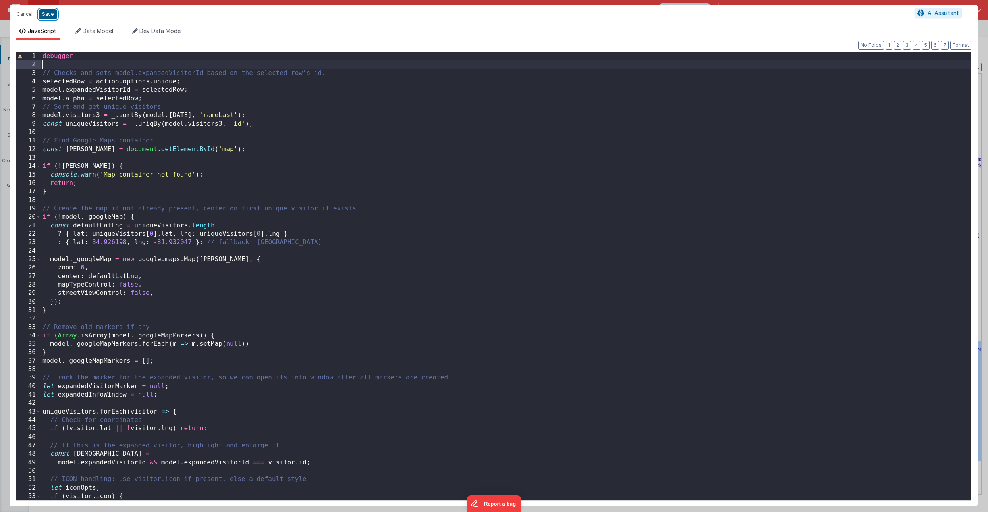
click at [50, 14] on button "Save" at bounding box center [48, 14] width 19 height 10
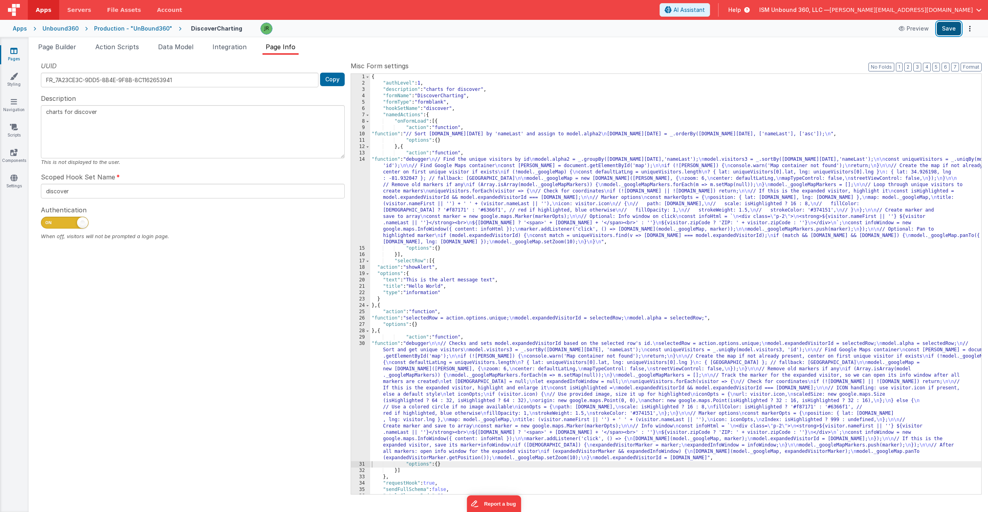
click at [948, 29] on button "Save" at bounding box center [949, 29] width 24 height 14
click at [71, 46] on span "Page Builder" at bounding box center [57, 47] width 38 height 8
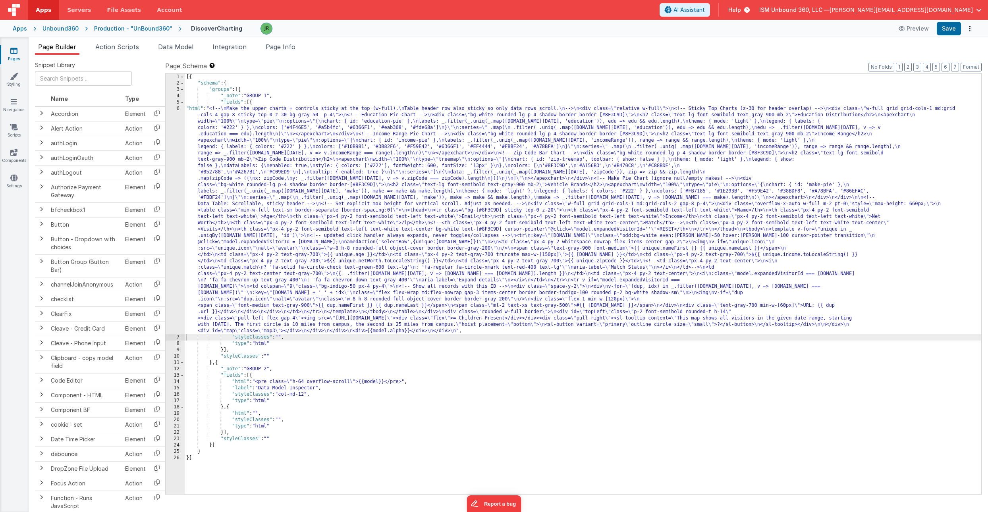
click at [456, 332] on div "[{ "schema" : { "groups" : [{ "_note" : "GROUP 1" , "fields" : [{ "html" : "<!-…" at bounding box center [583, 290] width 797 height 433
click at [952, 33] on button "Save" at bounding box center [949, 29] width 24 height 14
click at [957, 27] on button "Save" at bounding box center [949, 29] width 24 height 14
click at [286, 46] on span "Page Info" at bounding box center [281, 47] width 30 height 8
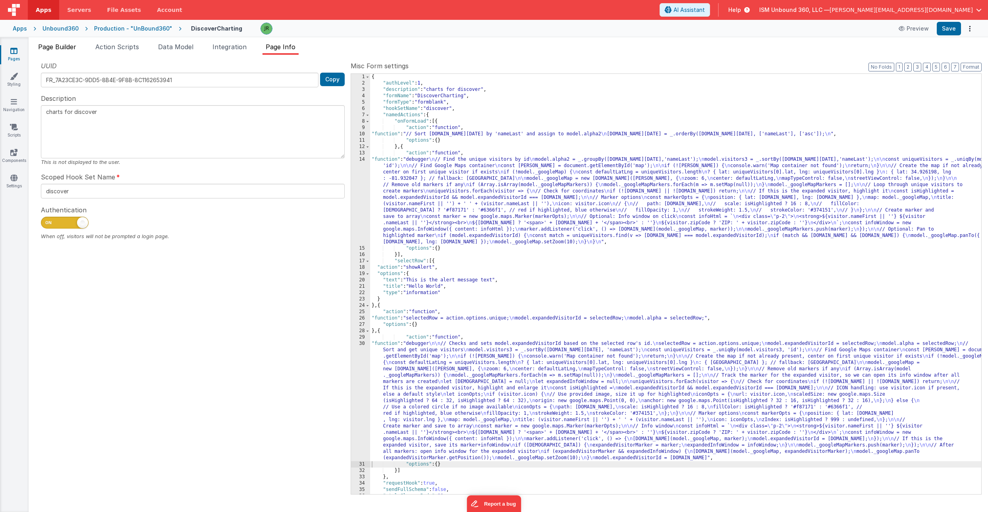
click at [65, 43] on span "Page Builder" at bounding box center [57, 47] width 38 height 8
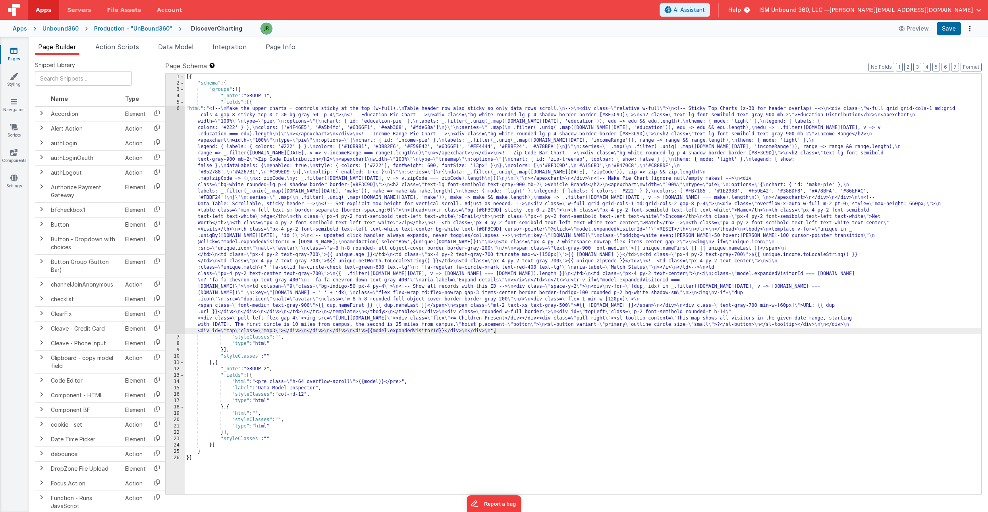
click at [195, 240] on div "[{ "schema" : { "groups" : [{ "_note" : "GROUP 1" , "fields" : [{ "html" : "<!-…" at bounding box center [583, 290] width 797 height 433
click at [180, 203] on div "6" at bounding box center [175, 220] width 19 height 229
click at [169, 197] on div "6" at bounding box center [175, 220] width 19 height 229
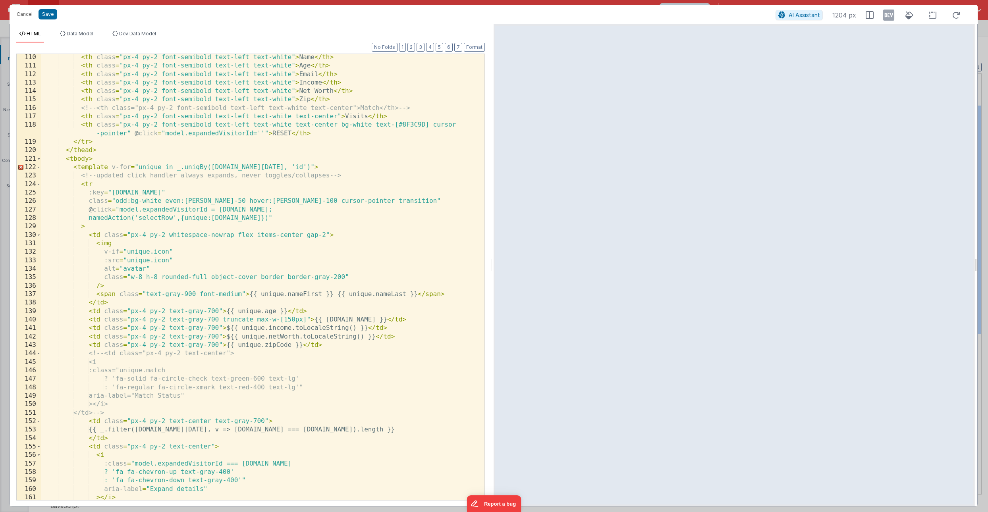
scroll to position [908, 0]
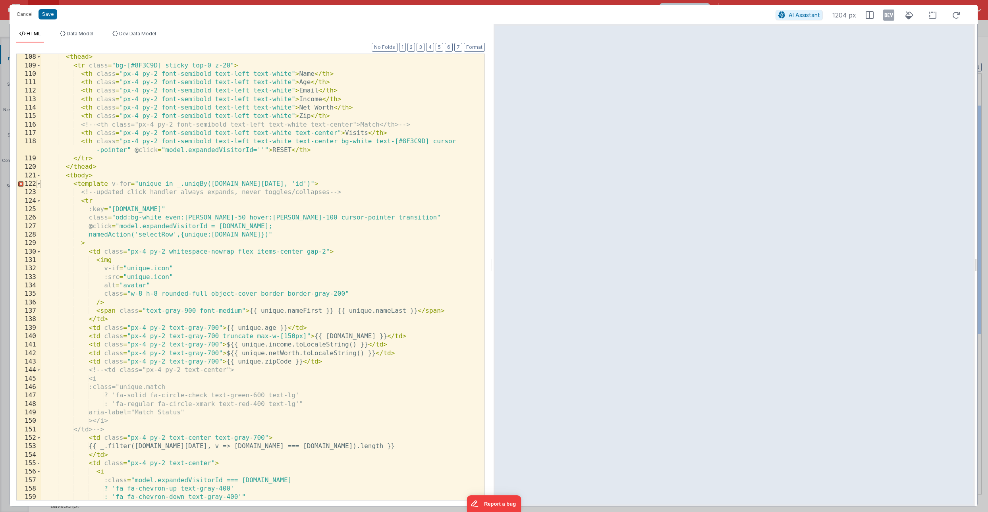
click at [40, 184] on span at bounding box center [39, 184] width 4 height 8
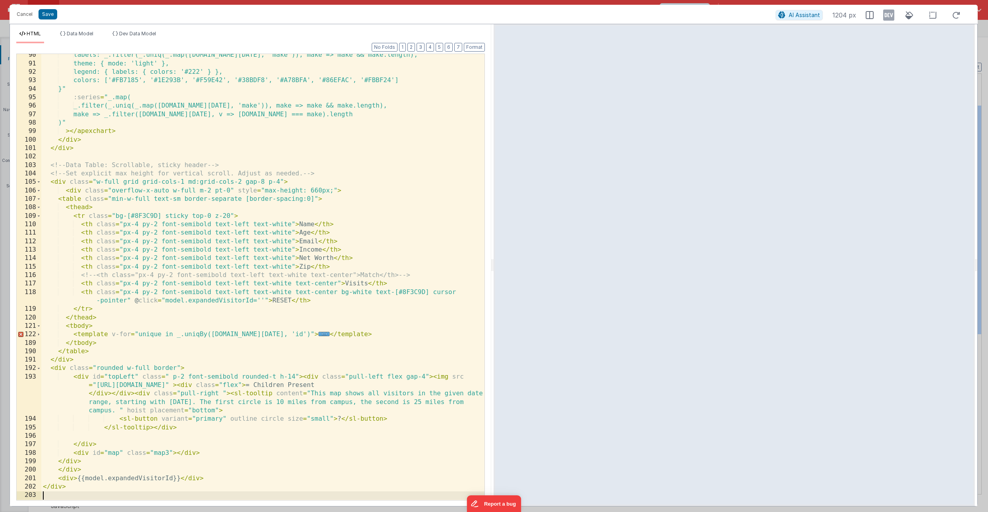
scroll to position [757, 0]
drag, startPoint x: 347, startPoint y: 338, endPoint x: 75, endPoint y: 335, distance: 272.5
click at [75, 335] on div "labels: _.filter(_.uniq(_.map([DOMAIN_NAME][DATE], 'make')), make => make && ma…" at bounding box center [262, 282] width 443 height 463
click at [218, 400] on div "labels: _.filter(_.uniq(_.map([DOMAIN_NAME][DATE], 'make')), make => make && ma…" at bounding box center [262, 282] width 443 height 463
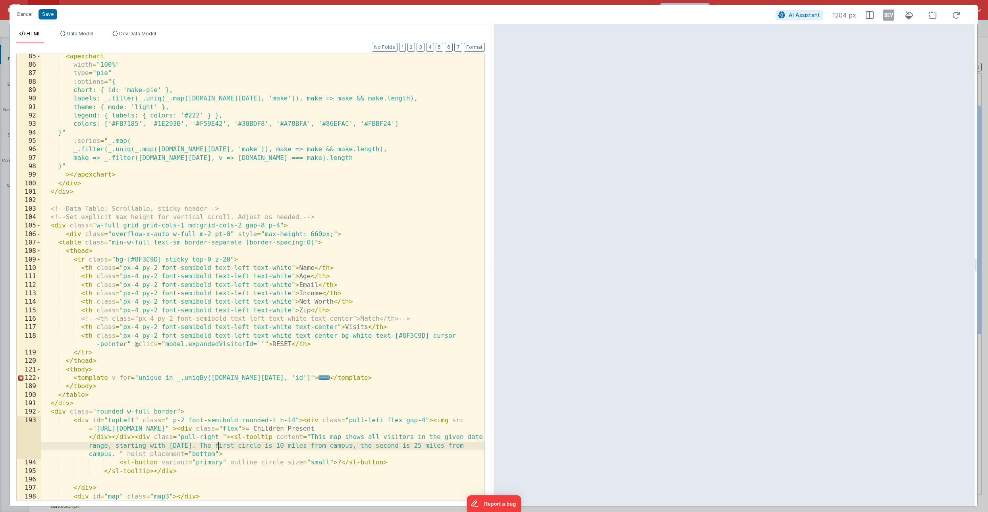
scroll to position [664, 0]
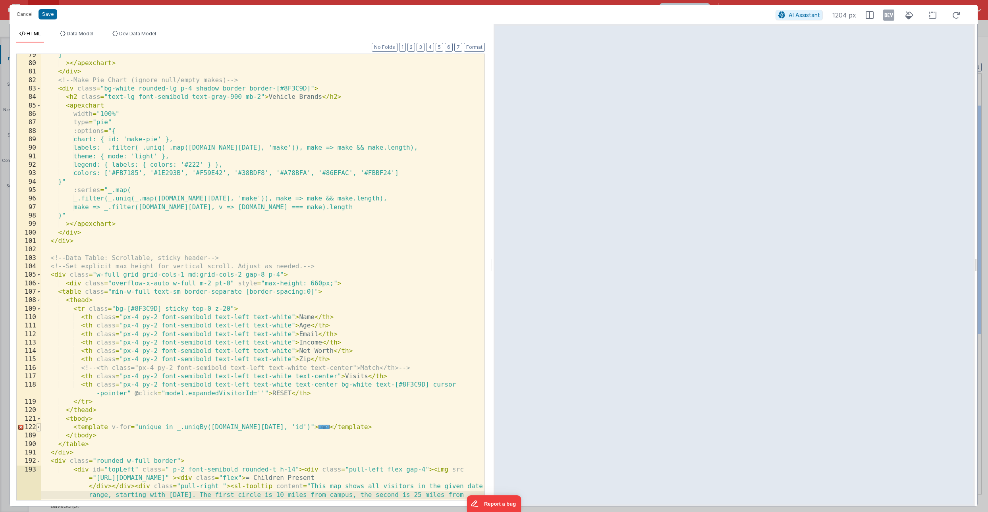
click at [39, 426] on span at bounding box center [39, 427] width 4 height 8
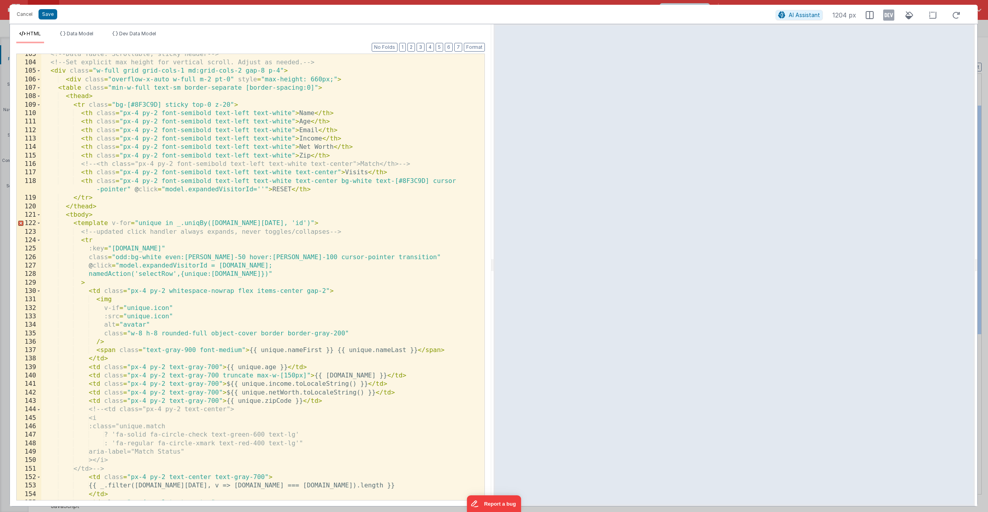
scroll to position [873, 0]
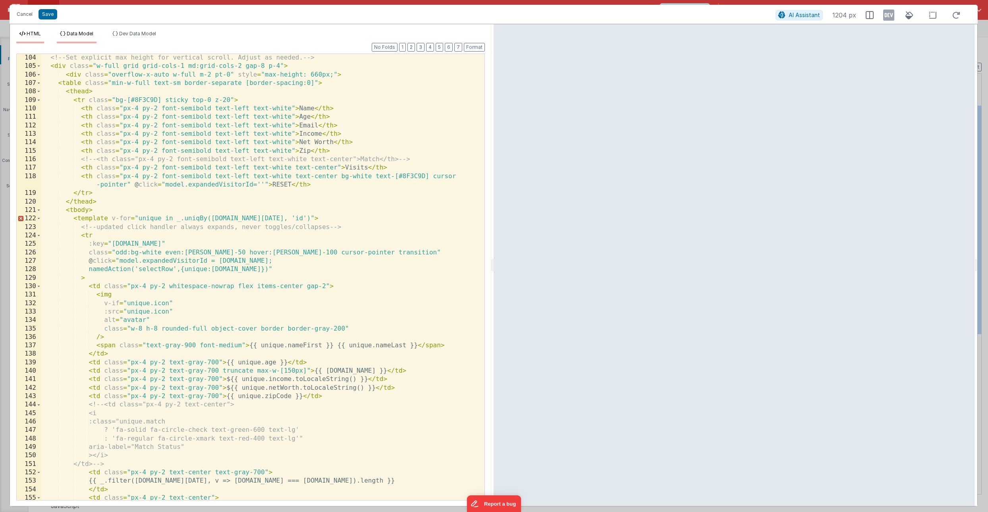
click at [89, 32] on span "Data Model" at bounding box center [80, 34] width 27 height 6
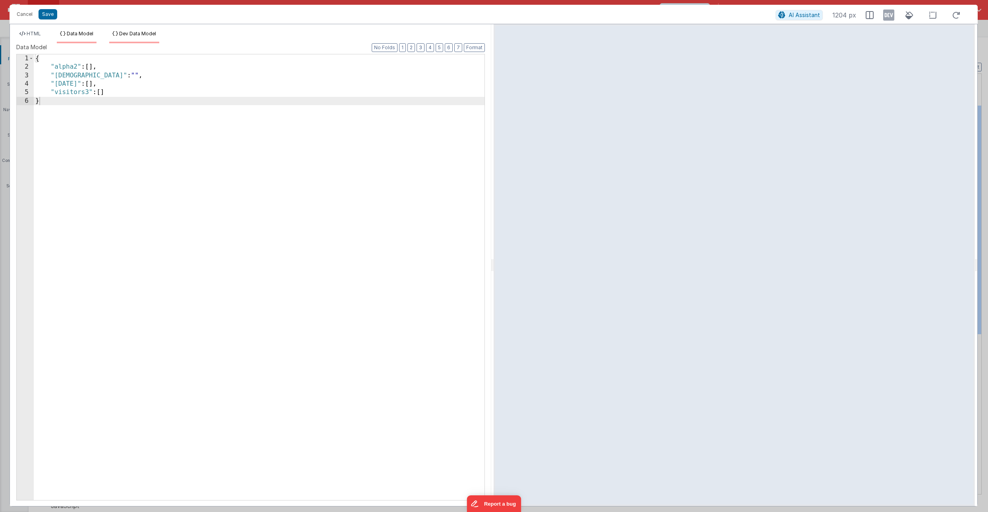
click at [138, 32] on span "Dev Data Model" at bounding box center [137, 34] width 37 height 6
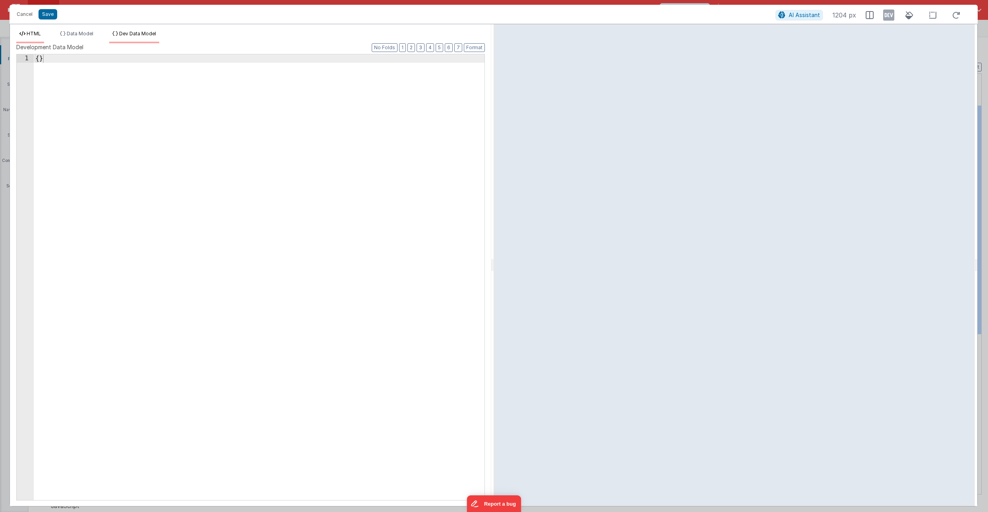
click at [35, 32] on span "HTML" at bounding box center [34, 34] width 14 height 6
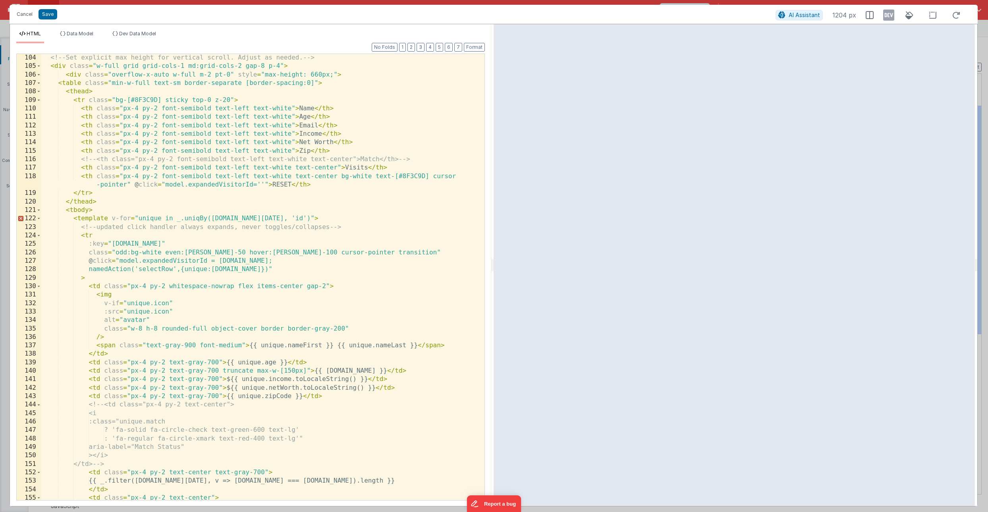
click at [363, 187] on div "<!-- Set explicit max height for vertical scroll. Adjust as needed. --> < div c…" at bounding box center [262, 285] width 443 height 463
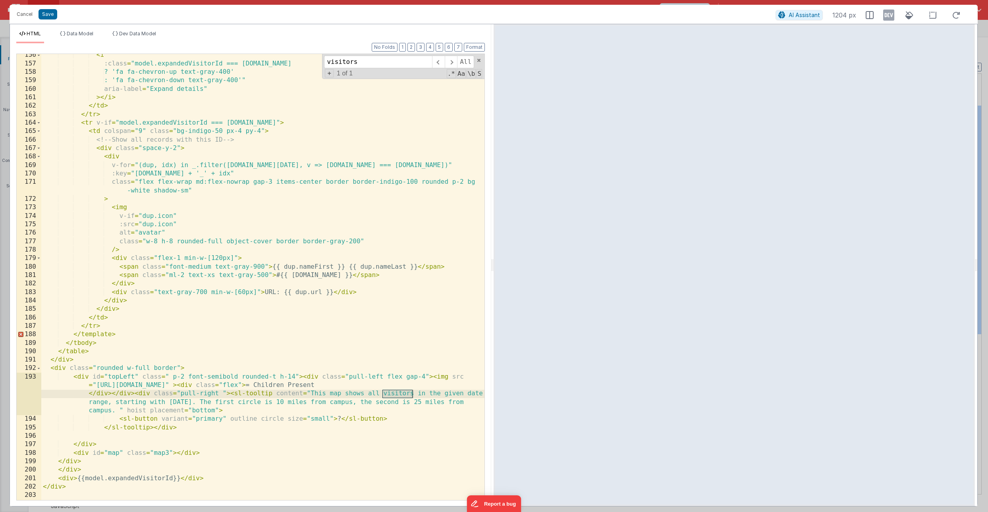
scroll to position [1325, 0]
type input "visitors"
click at [451, 60] on span at bounding box center [451, 62] width 12 height 13
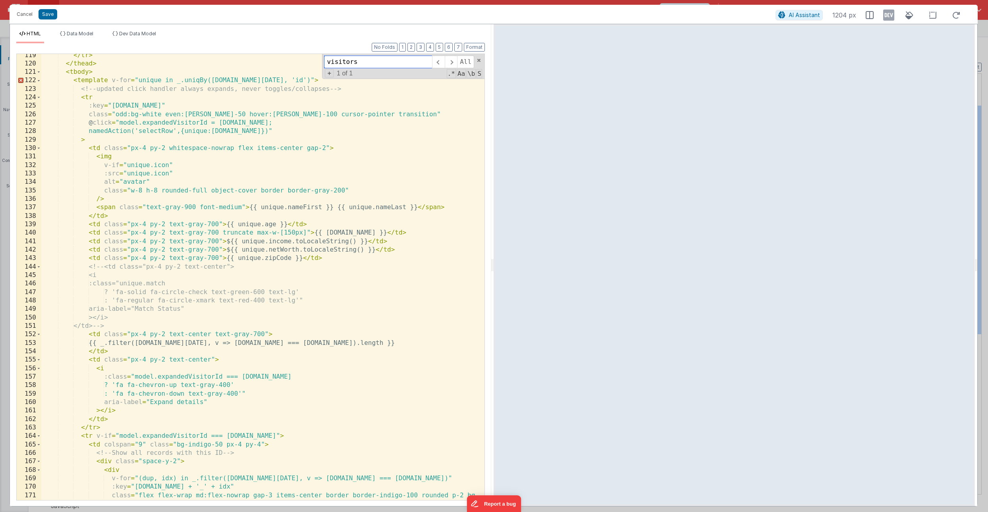
scroll to position [1018, 0]
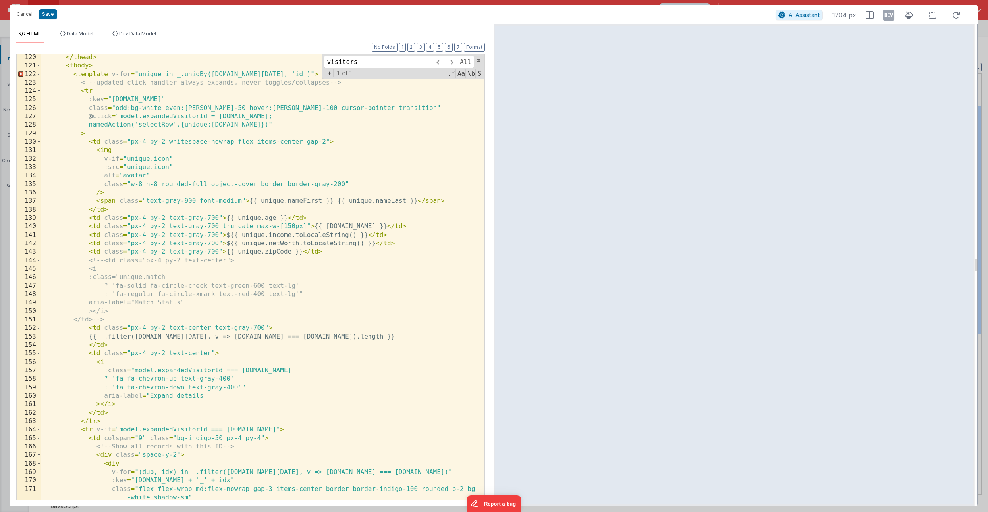
click at [223, 431] on div "</ thead > < tbody > < template v-for = "unique in _.uniqBy([DOMAIN_NAME][DATE]…" at bounding box center [262, 284] width 443 height 463
click at [48, 14] on button "Save" at bounding box center [48, 14] width 19 height 10
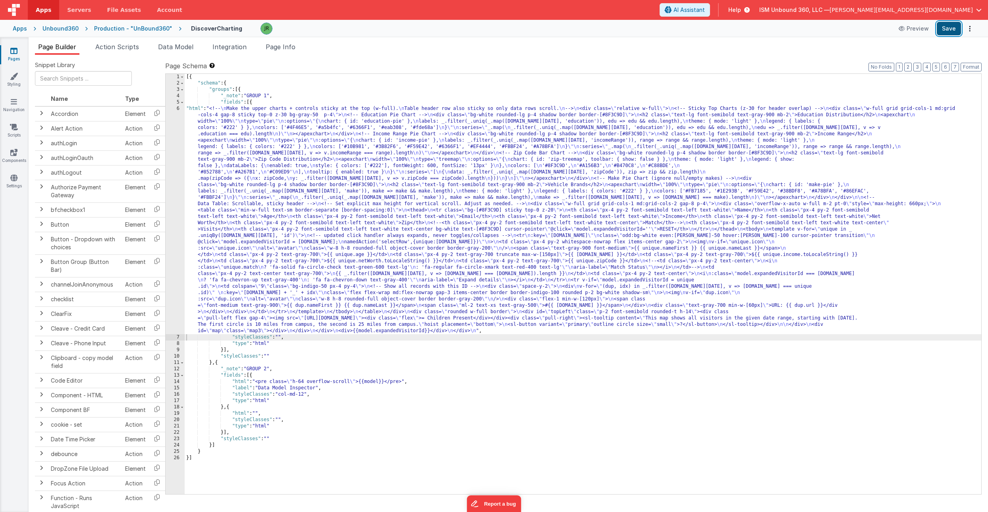
click at [951, 30] on button "Save" at bounding box center [949, 29] width 24 height 14
click at [945, 26] on button "Save" at bounding box center [949, 29] width 24 height 14
click at [217, 240] on div "[{ "schema" : { "groups" : [{ "_note" : "GROUP 1" , "fields" : [{ "html" : "<!-…" at bounding box center [583, 290] width 797 height 433
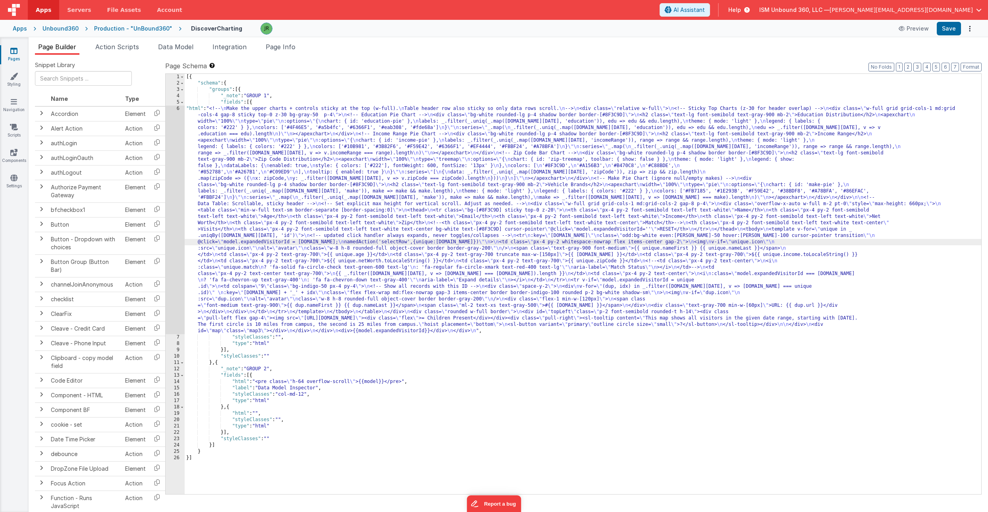
click at [179, 218] on div "6" at bounding box center [175, 220] width 19 height 229
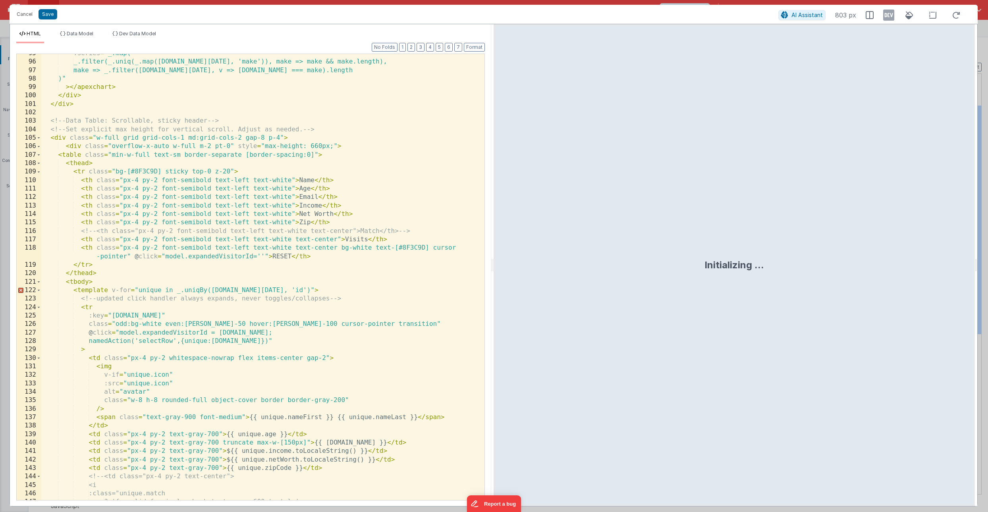
scroll to position [805, 0]
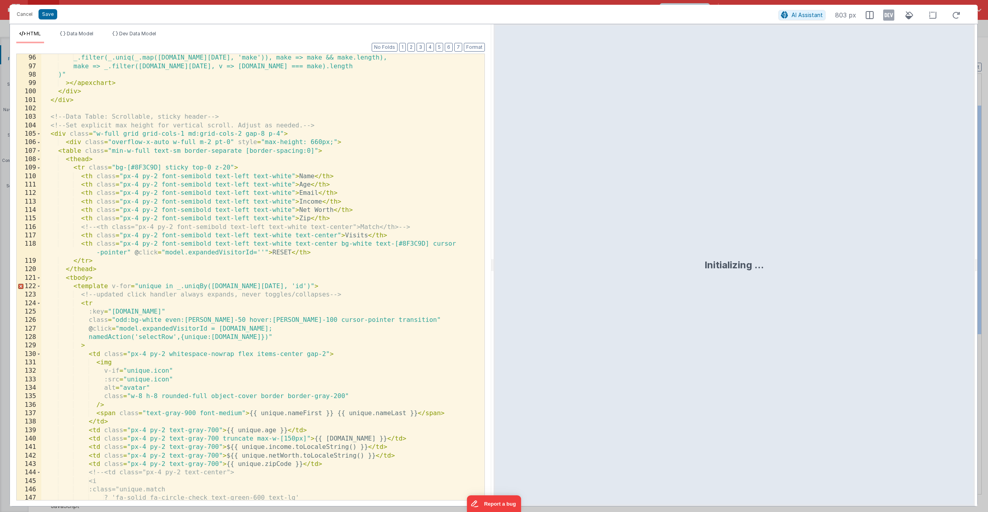
click at [214, 330] on div "_.filter(_.uniq(_.map([DOMAIN_NAME][DATE], 'make')), make => make && make.lengt…" at bounding box center [262, 285] width 443 height 463
click at [51, 15] on button "Save" at bounding box center [48, 14] width 19 height 10
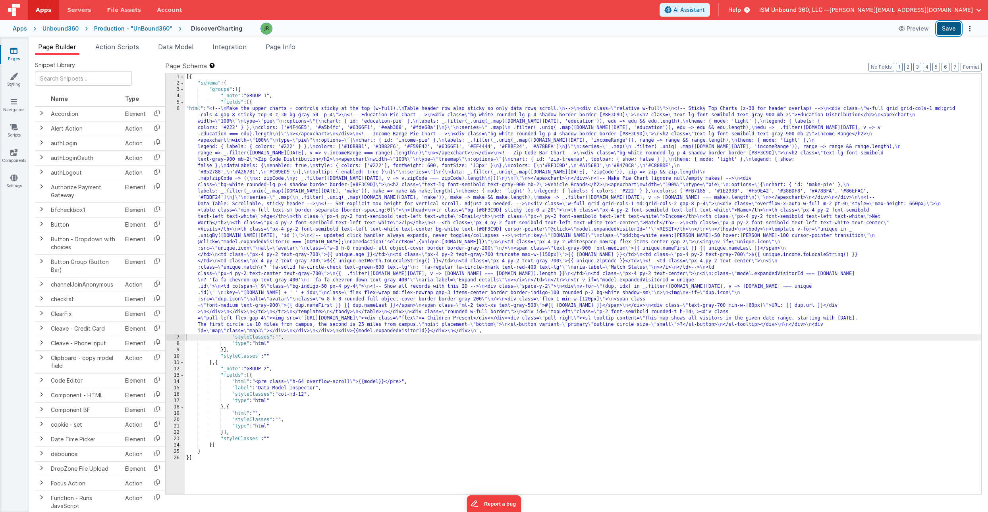
click at [948, 27] on button "Save" at bounding box center [949, 29] width 24 height 14
click at [303, 81] on div "[{ "schema" : { "groups" : [{ "_note" : "GROUP 1" , "fields" : [{ "html" : "<!-…" at bounding box center [583, 290] width 797 height 433
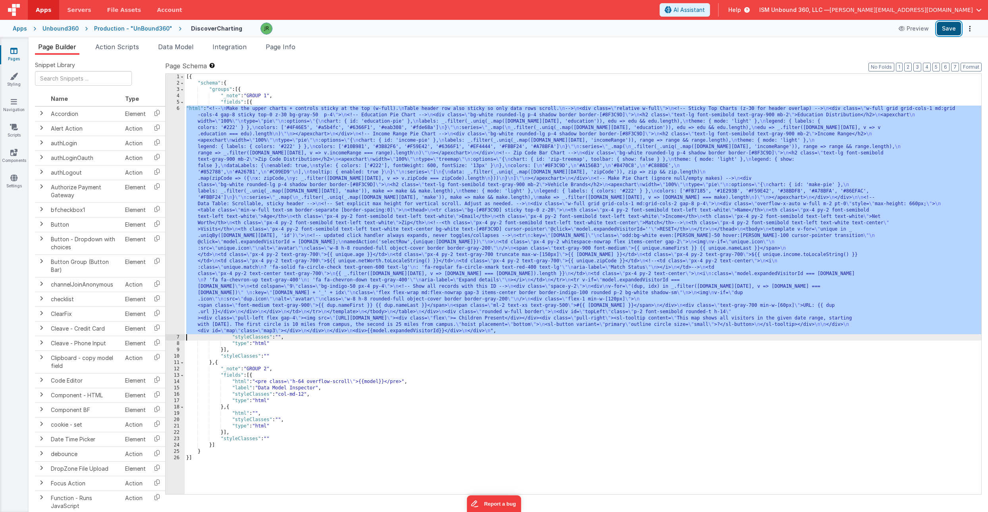
click at [940, 28] on button "Save" at bounding box center [949, 29] width 24 height 14
